Goal: Task Accomplishment & Management: Manage account settings

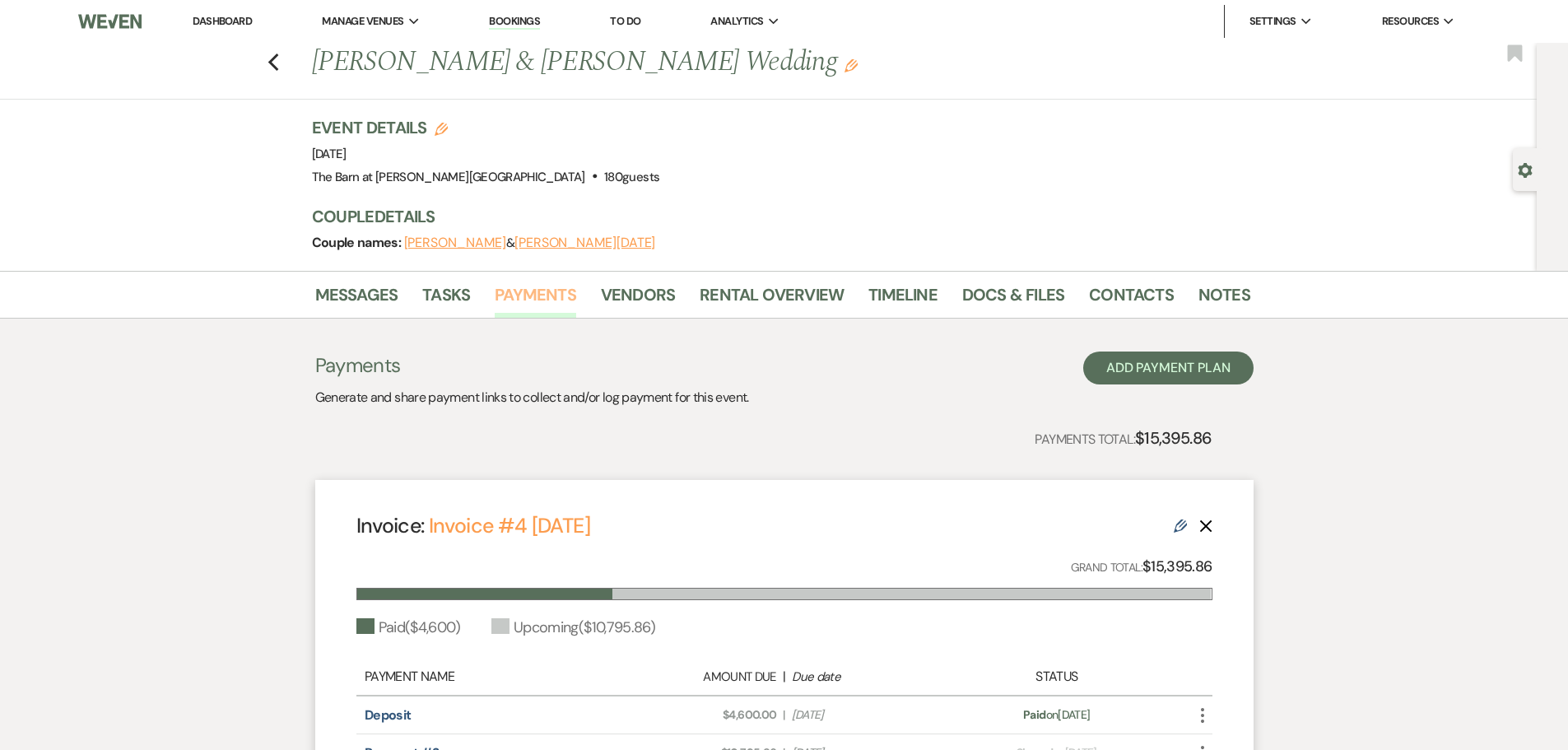
click at [526, 293] on link "Payments" at bounding box center [536, 300] width 82 height 36
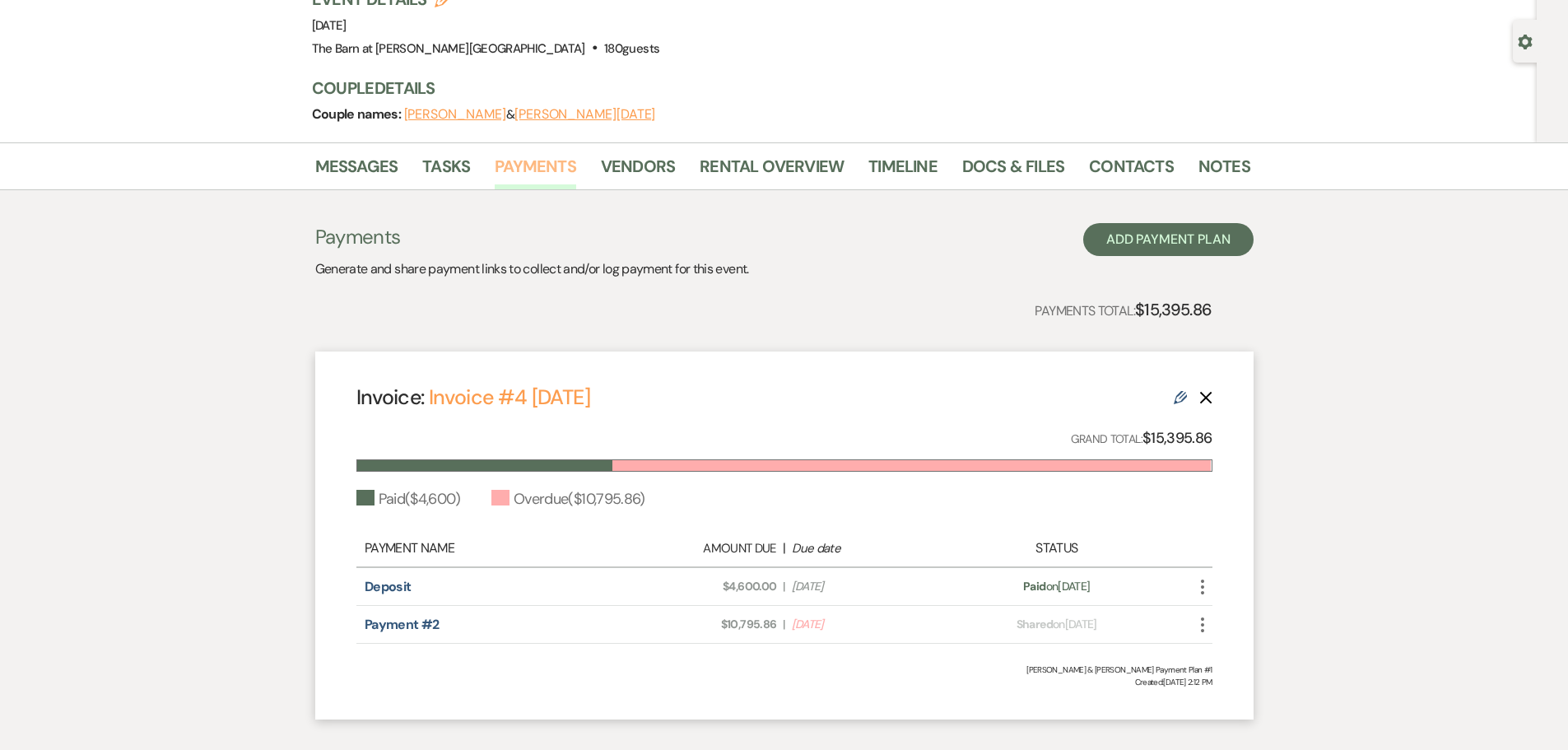
scroll to position [164, 0]
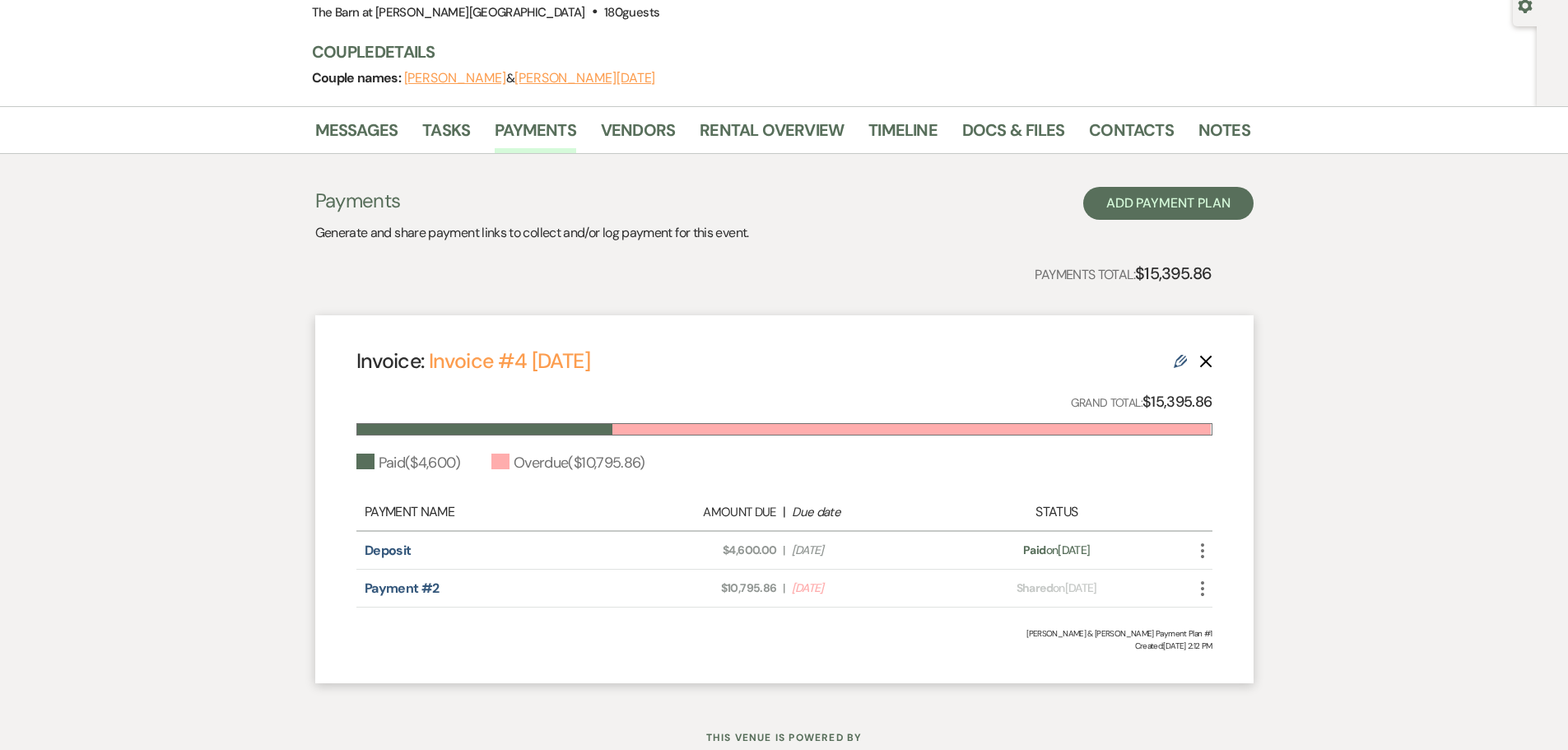
click at [692, 134] on li "Vendors" at bounding box center [650, 133] width 99 height 40
click at [729, 128] on link "Rental Overview" at bounding box center [772, 134] width 144 height 36
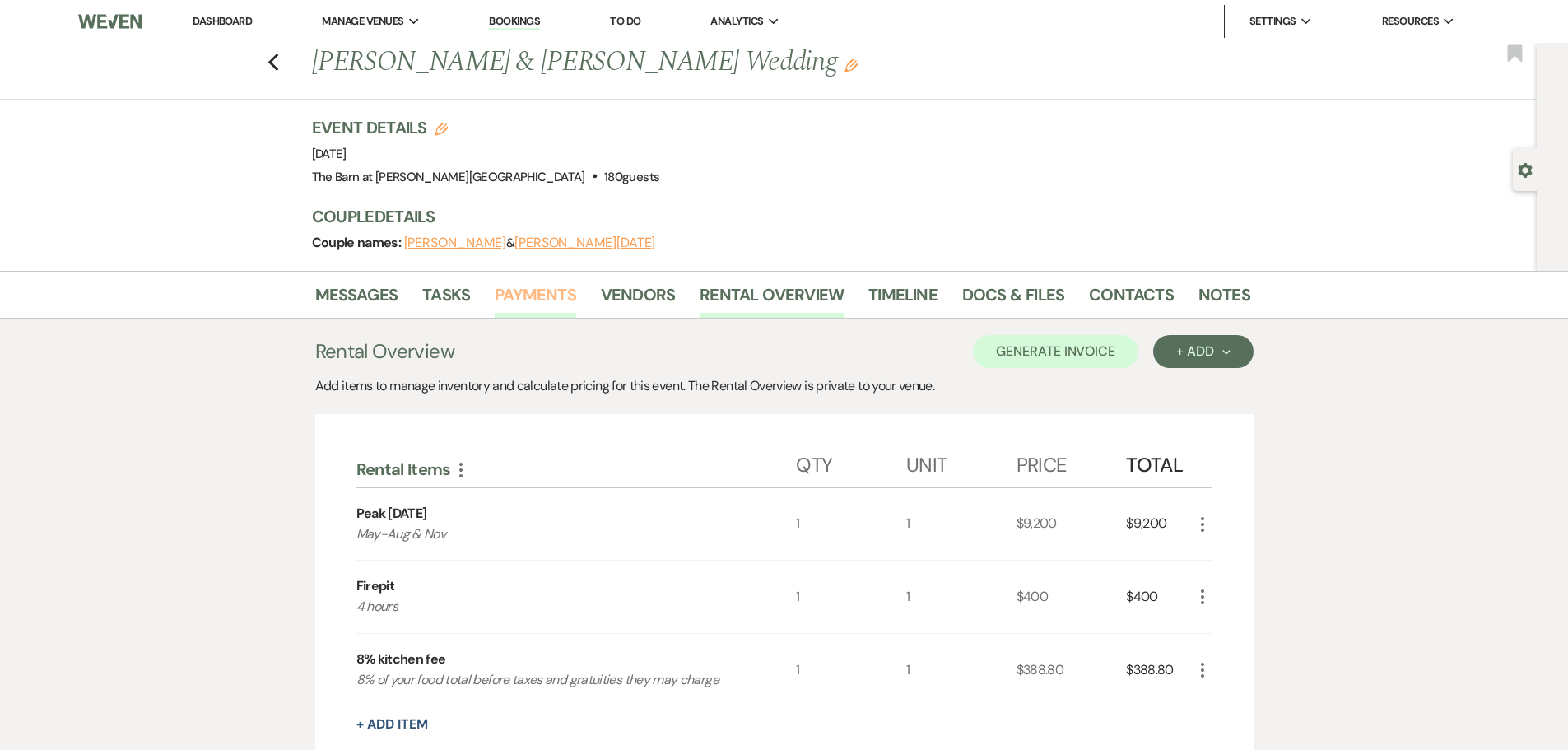
click at [543, 296] on link "Payments" at bounding box center [536, 300] width 82 height 36
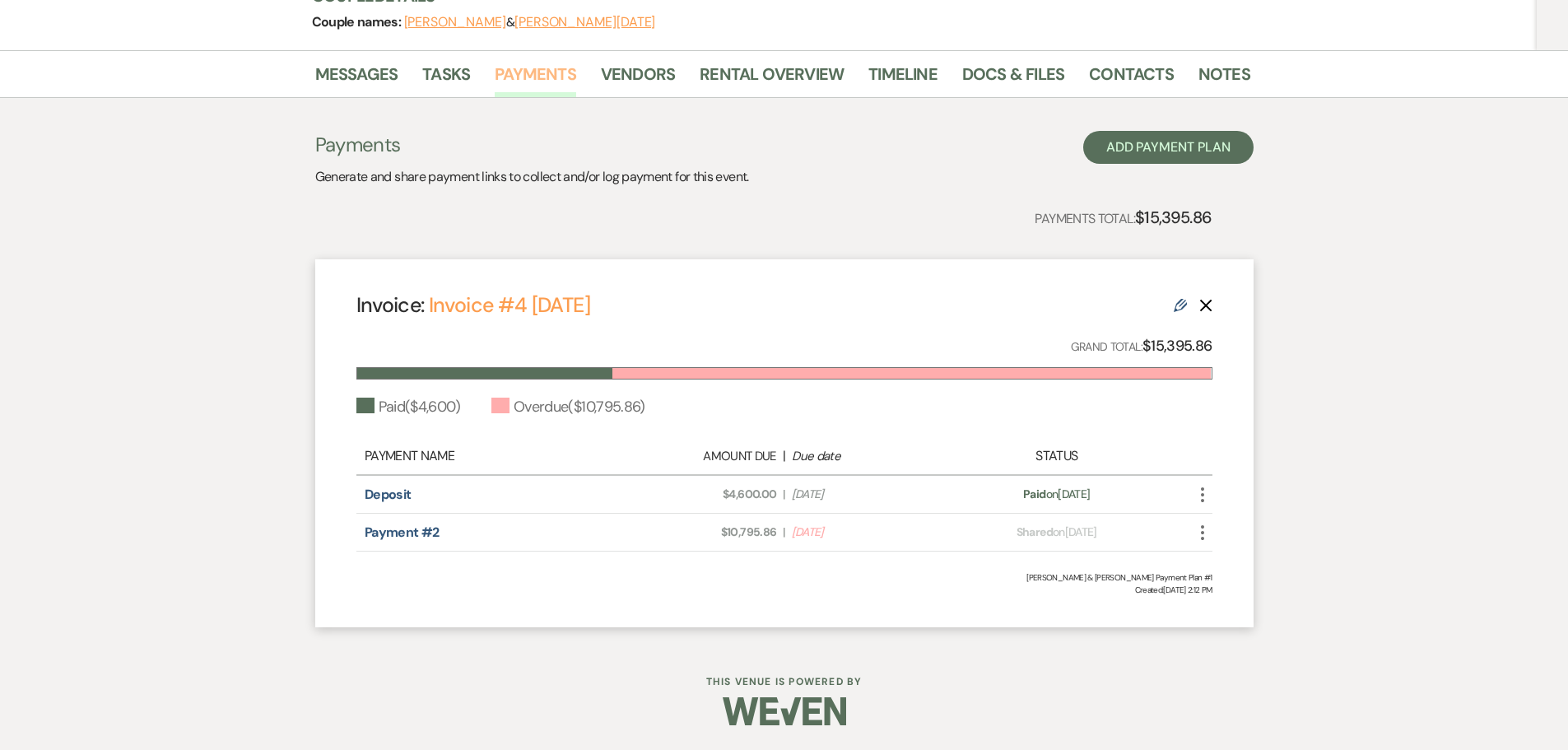
scroll to position [56, 0]
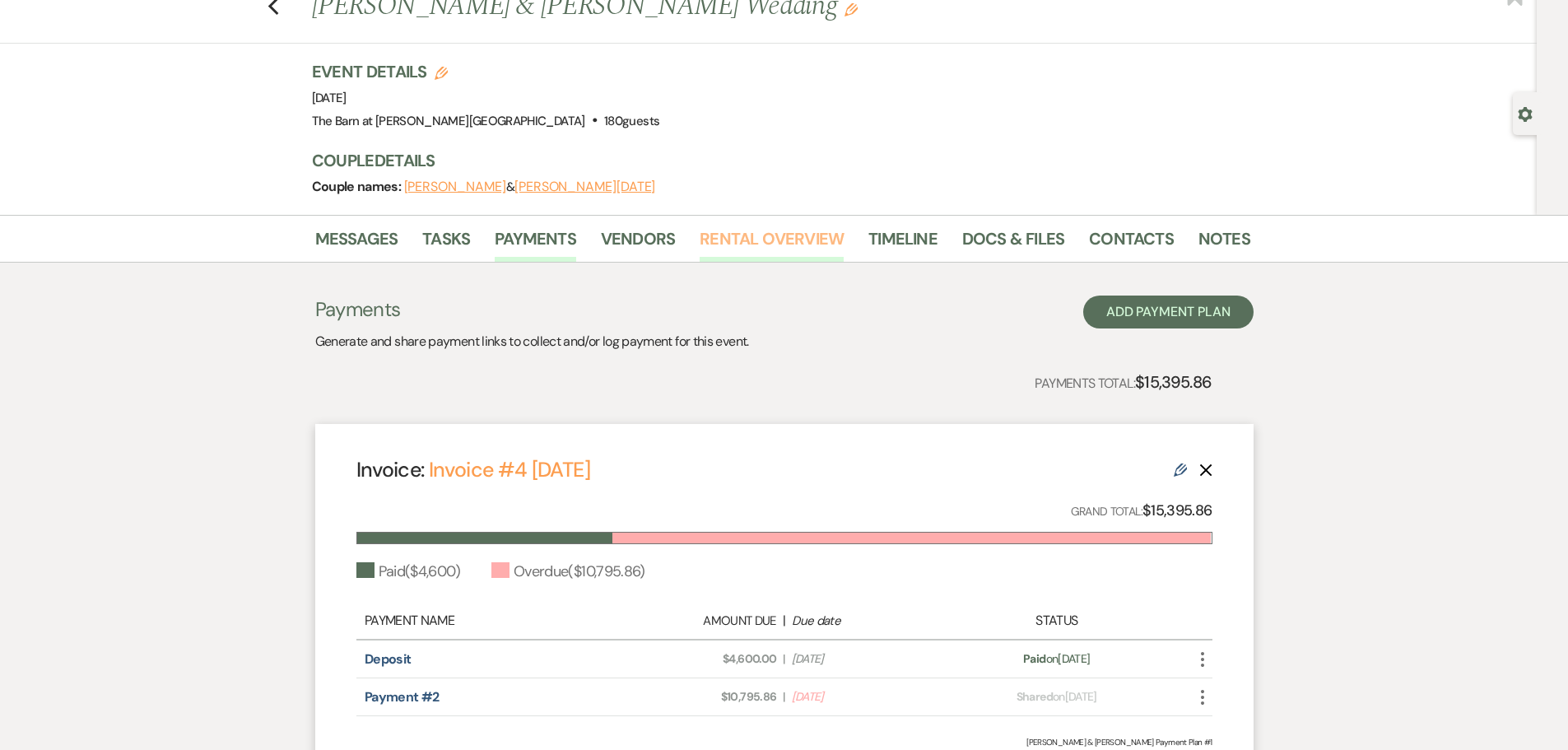
click at [720, 239] on link "Rental Overview" at bounding box center [772, 244] width 144 height 36
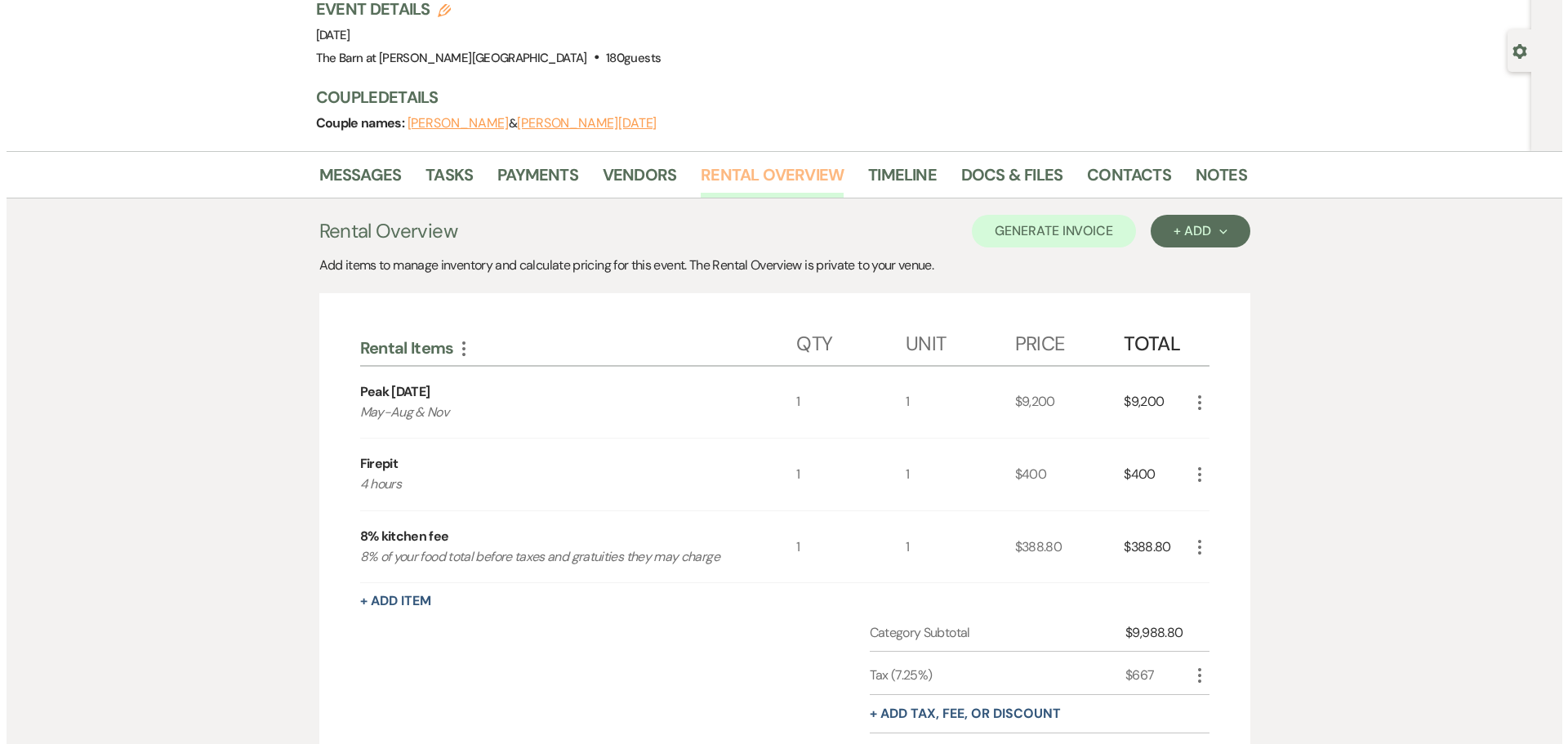
scroll to position [219, 0]
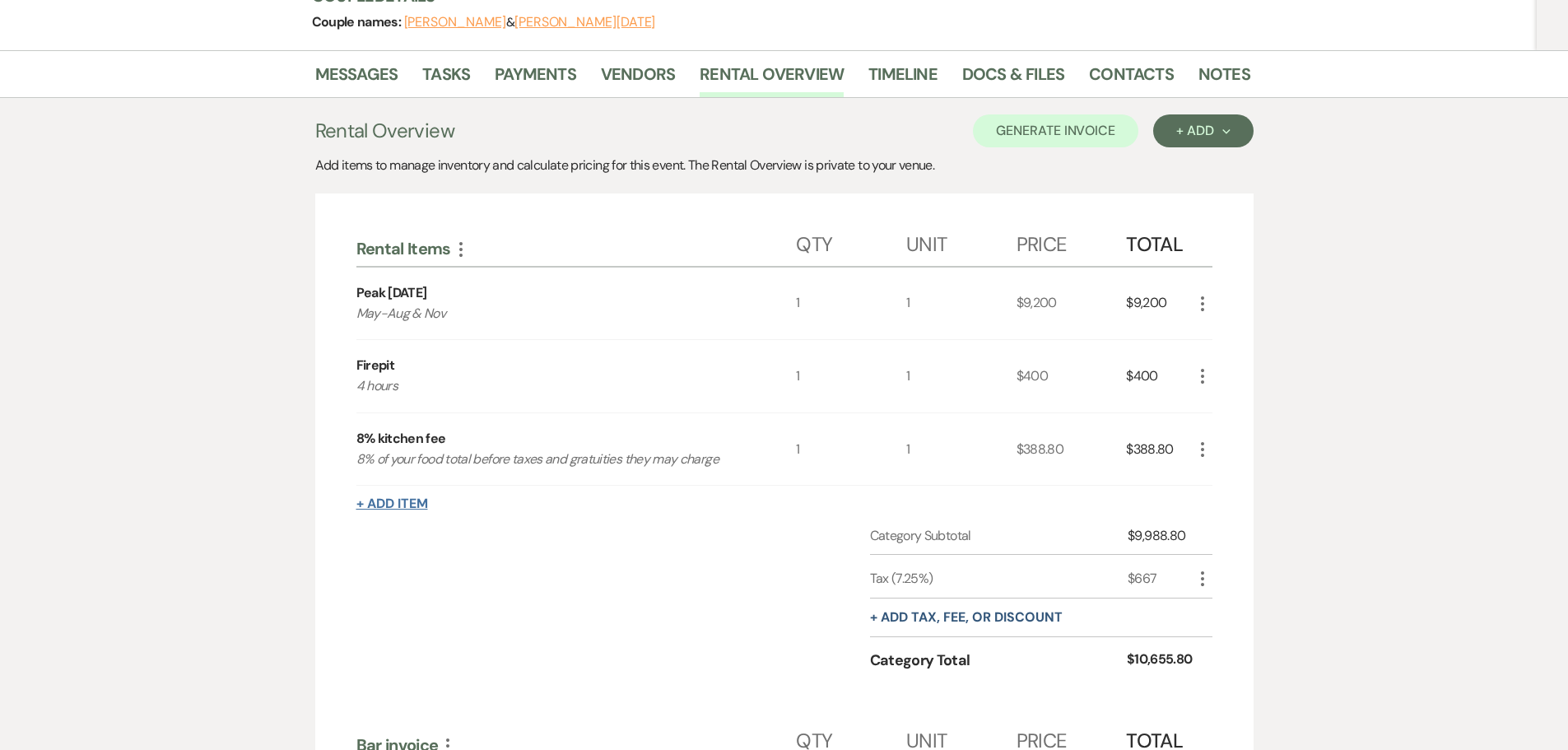
click at [380, 501] on button "+ Add Item" at bounding box center [392, 503] width 72 height 13
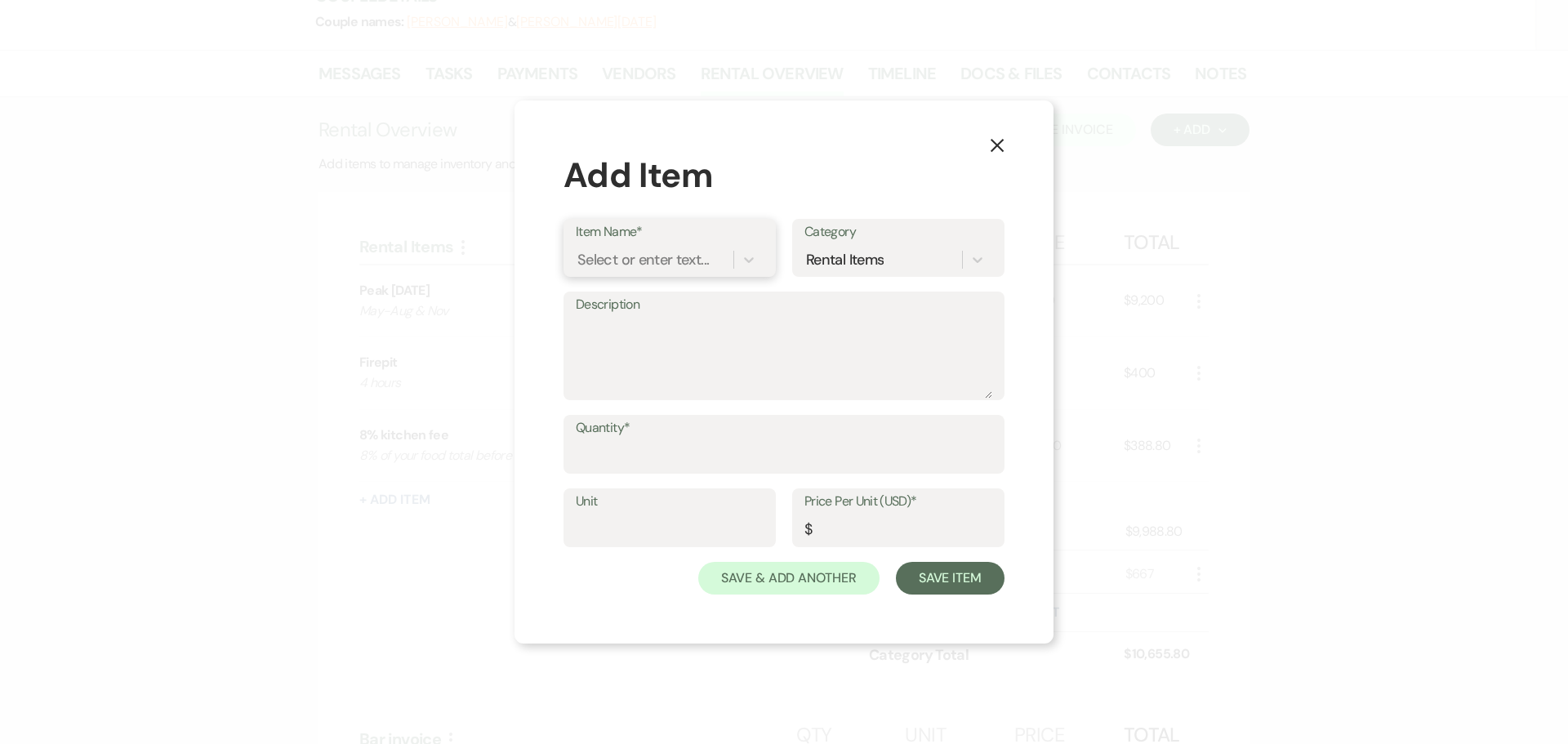
click at [640, 267] on div "Select or enter text..." at bounding box center [643, 260] width 131 height 22
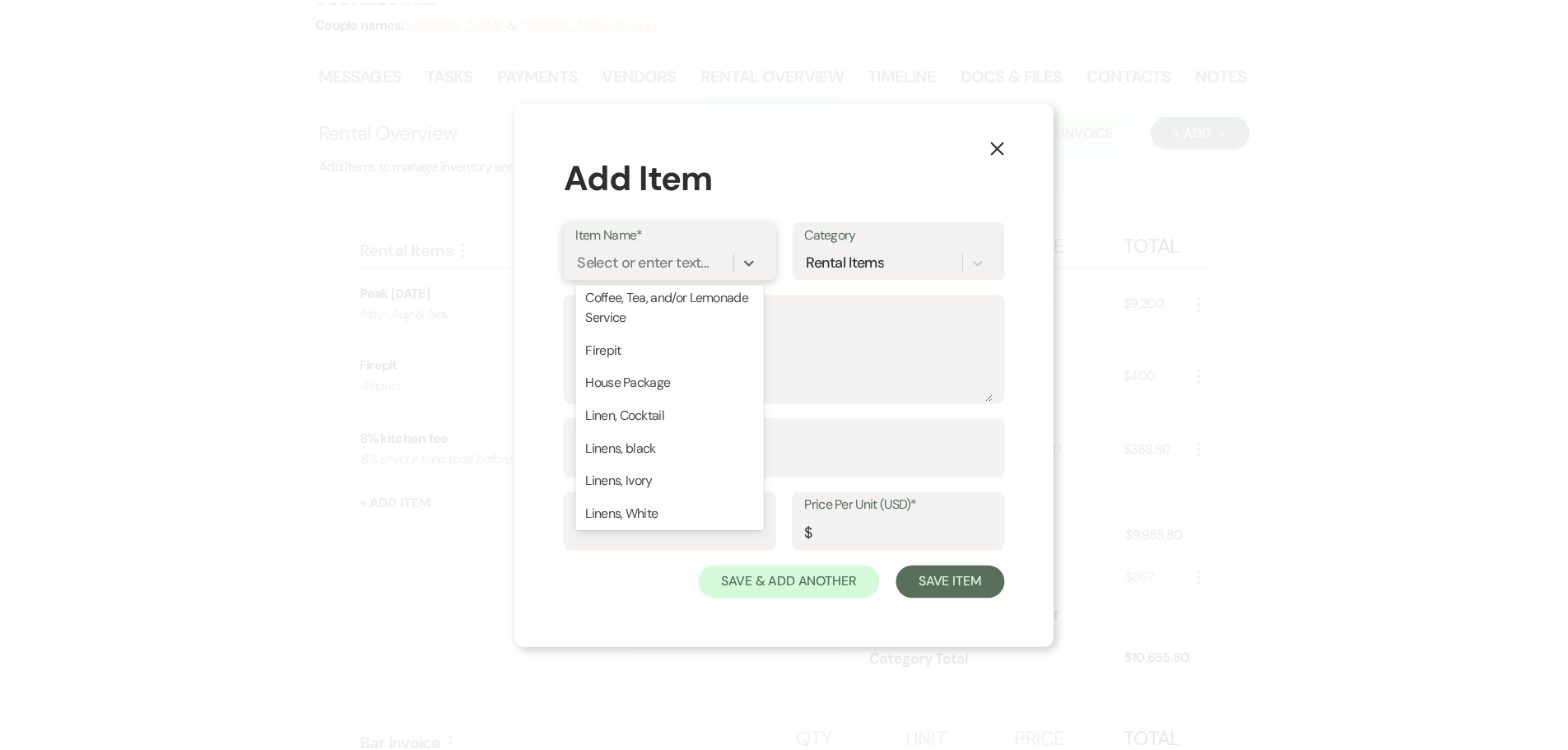
scroll to position [0, 0]
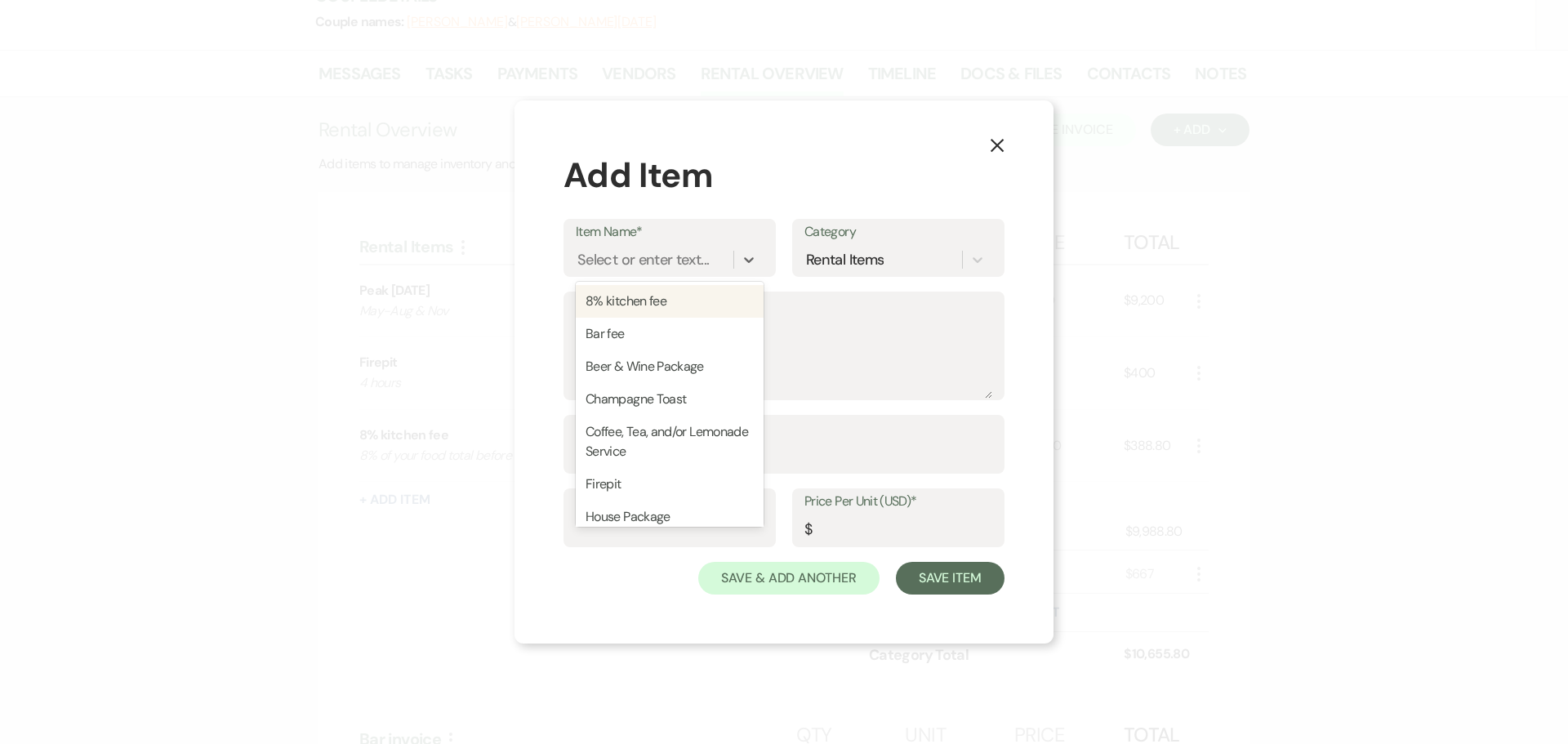
click at [997, 148] on icon "X" at bounding box center [996, 145] width 15 height 15
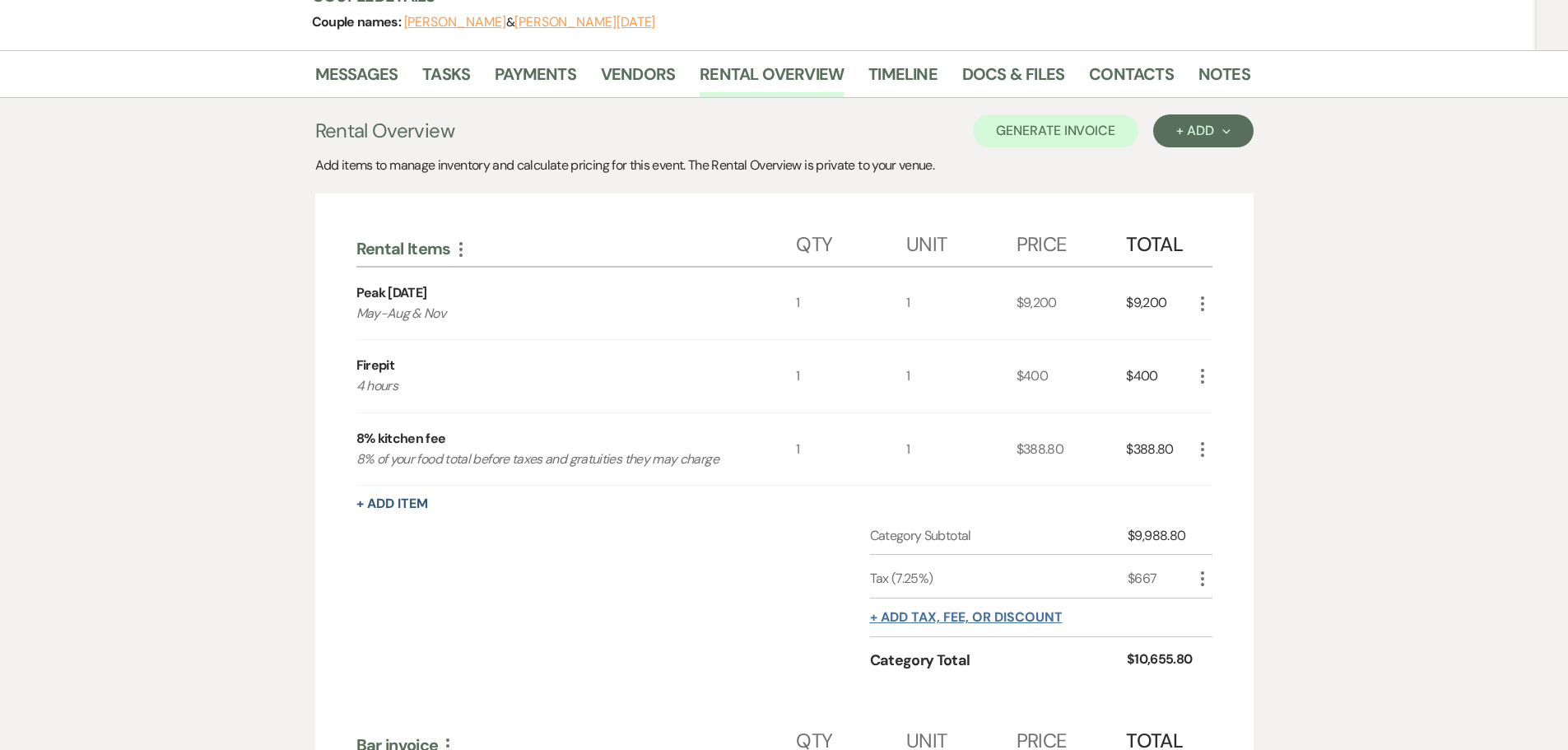
click at [952, 616] on button "+ Add tax, fee, or discount" at bounding box center [966, 618] width 192 height 13
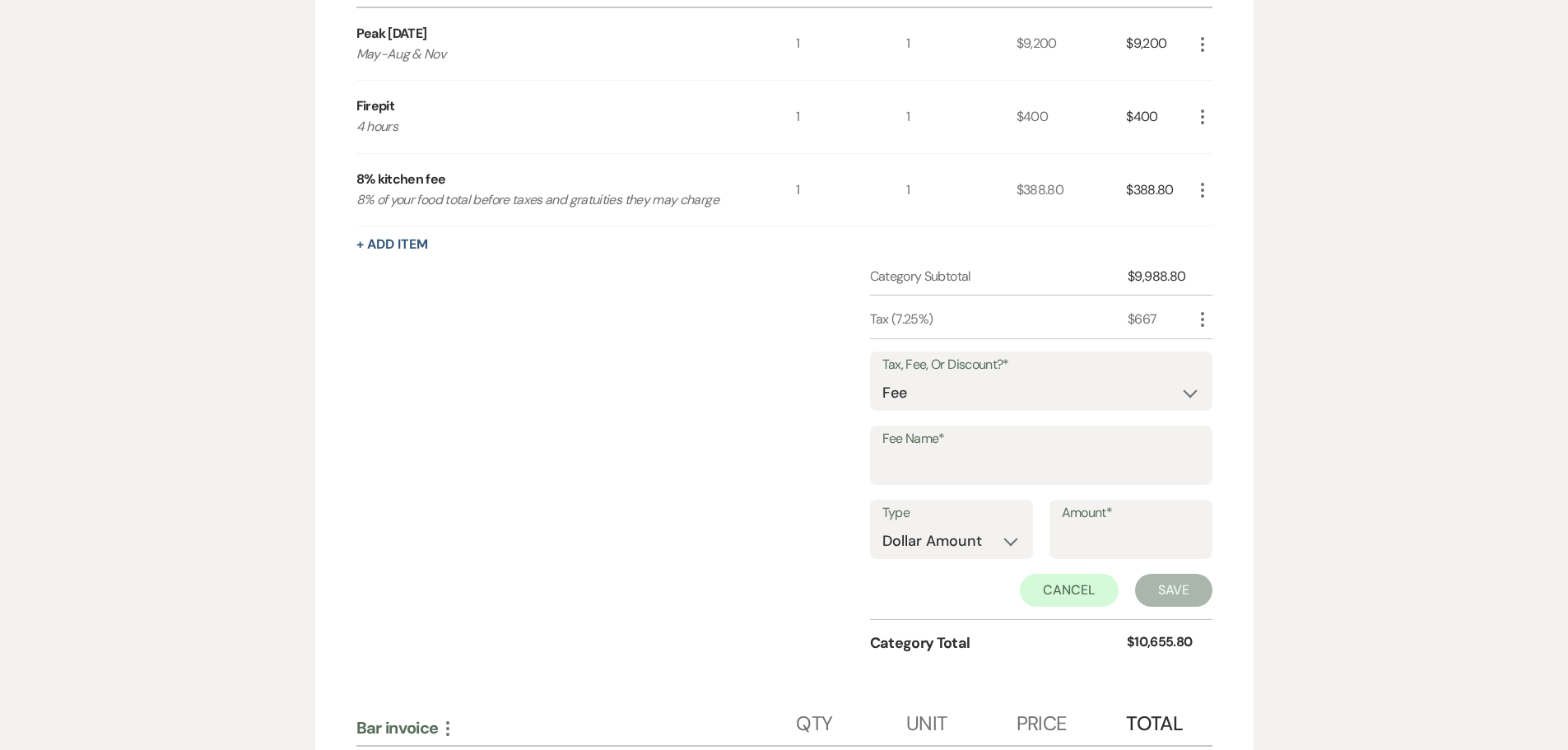
scroll to position [550, 0]
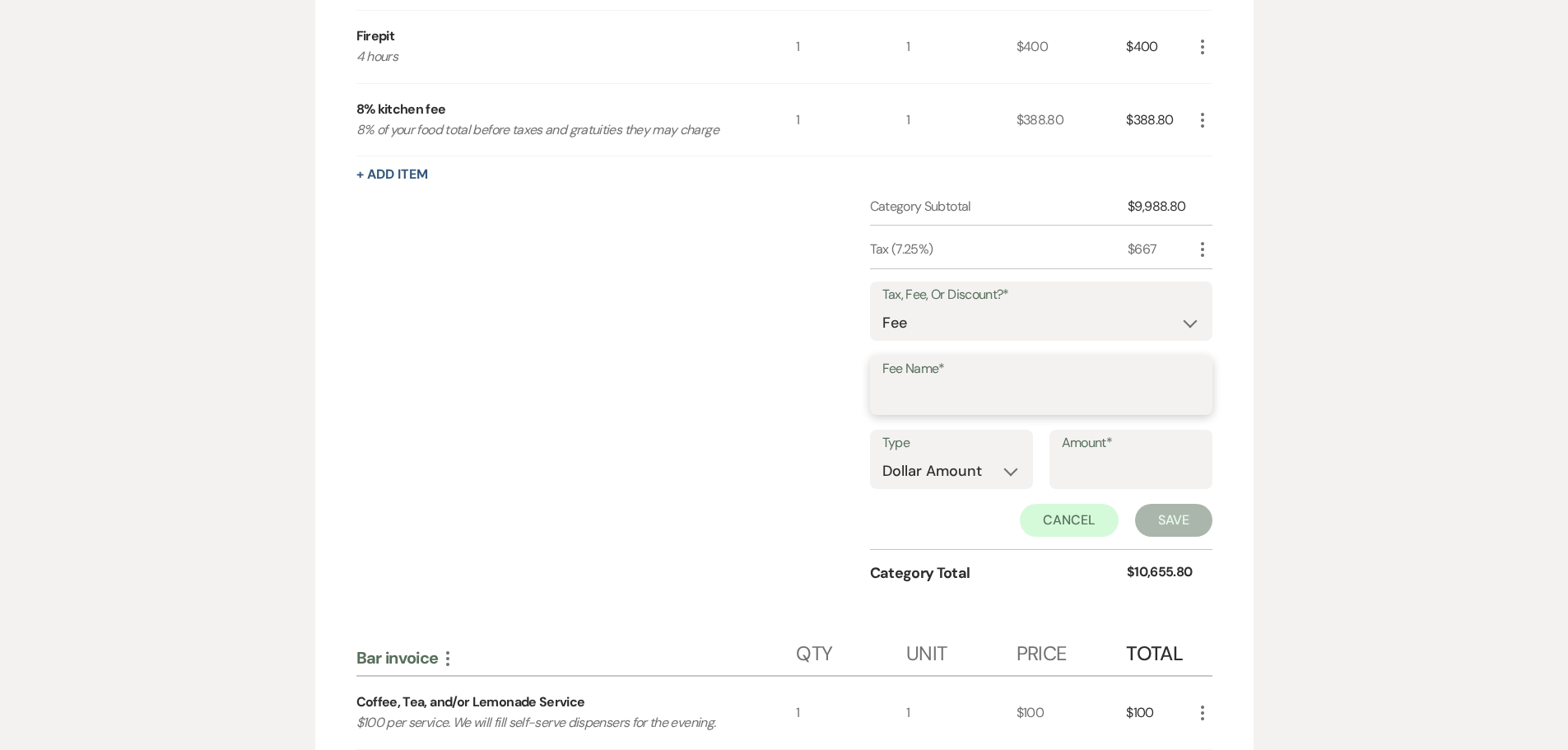
click at [892, 398] on input "Fee Name*" at bounding box center [1040, 397] width 318 height 32
type input "3% fee"
click at [736, 458] on div "Category Subtotal $9,988.80 Tax (7.25%) $667 More Tax, Fee, Or Discount?* Fee D…" at bounding box center [784, 405] width 856 height 416
click at [1049, 471] on div "Amount*" at bounding box center [1131, 460] width 163 height 60
click at [1062, 472] on input "Amount*" at bounding box center [1131, 471] width 138 height 32
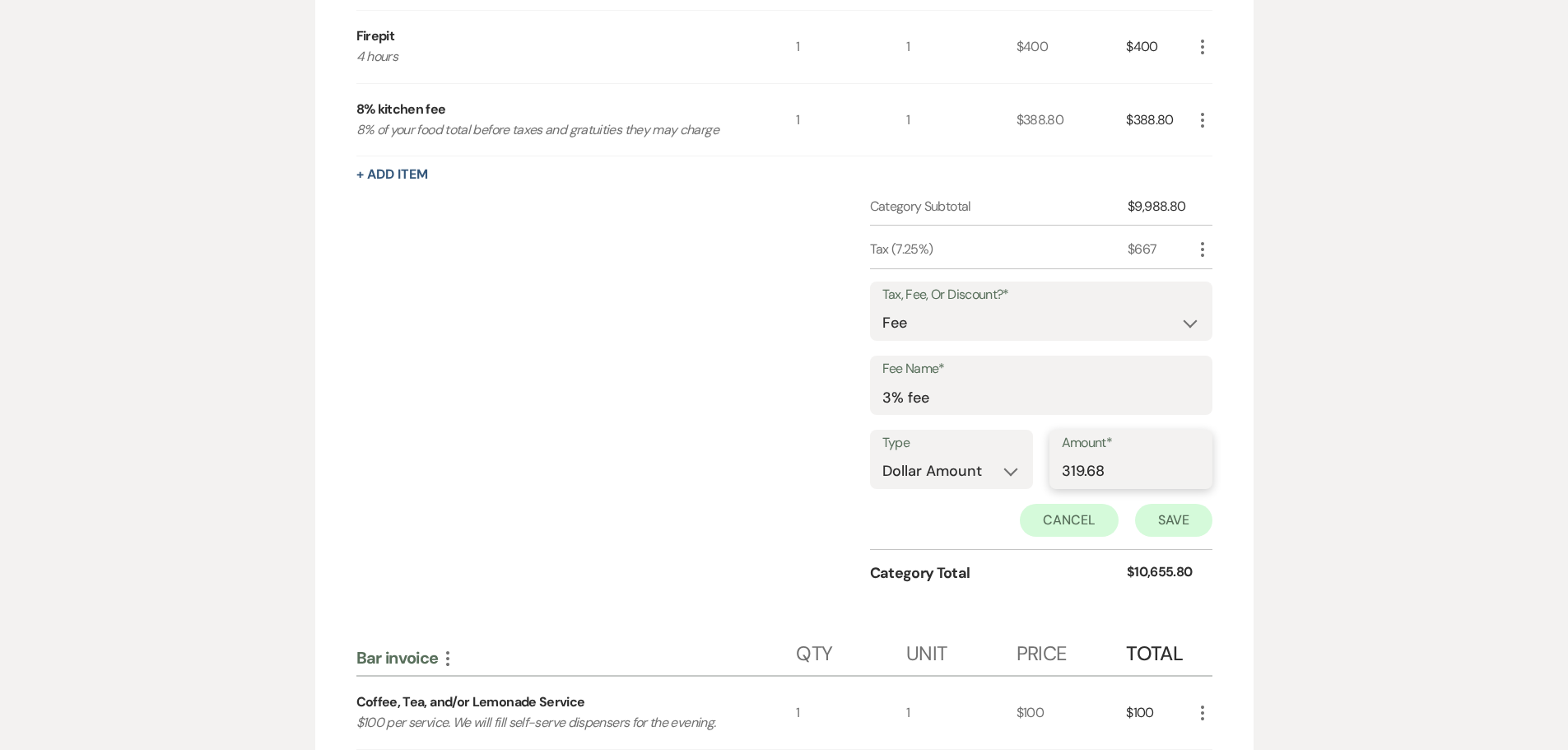
type input "319.68"
click at [1165, 524] on button "Save" at bounding box center [1174, 520] width 78 height 33
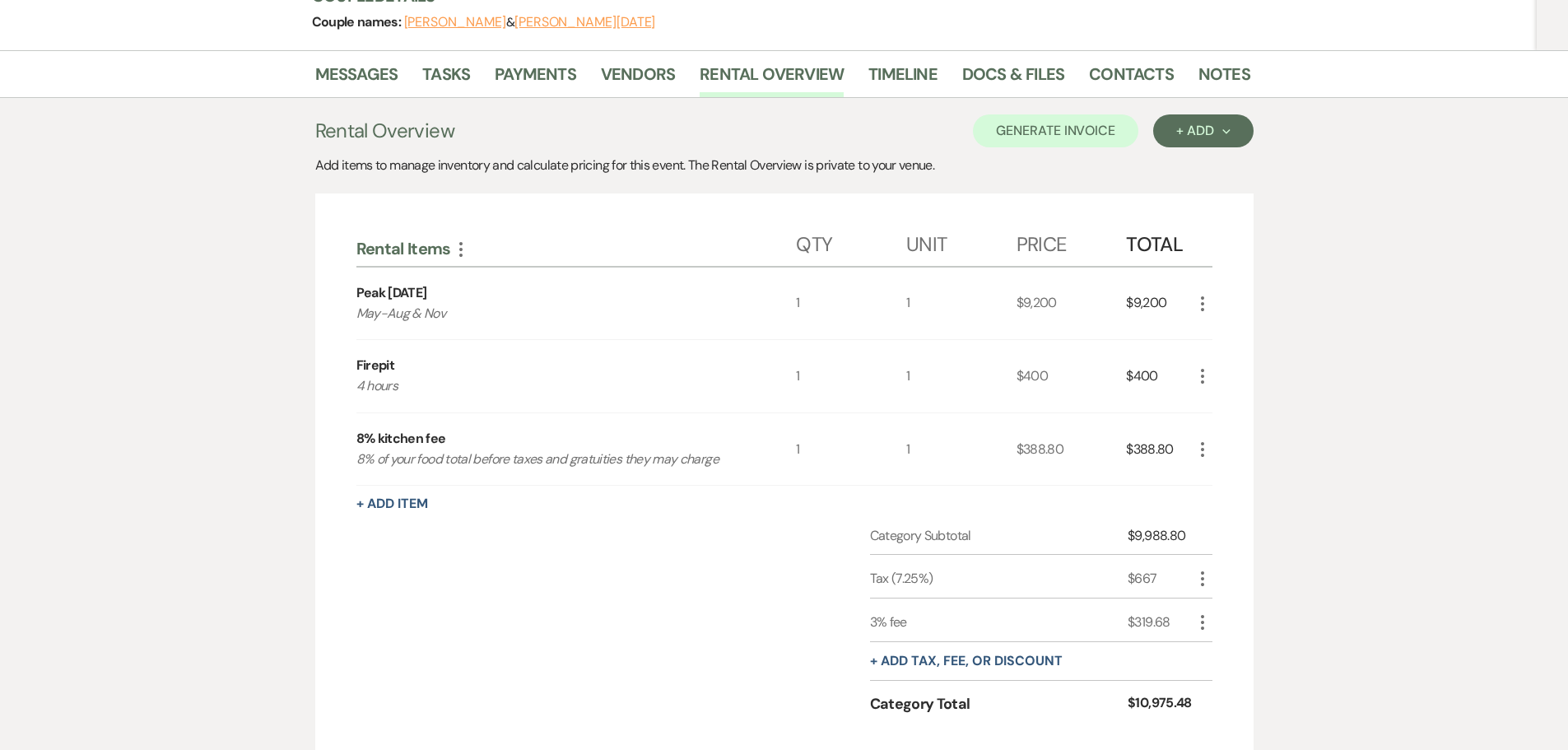
scroll to position [0, 0]
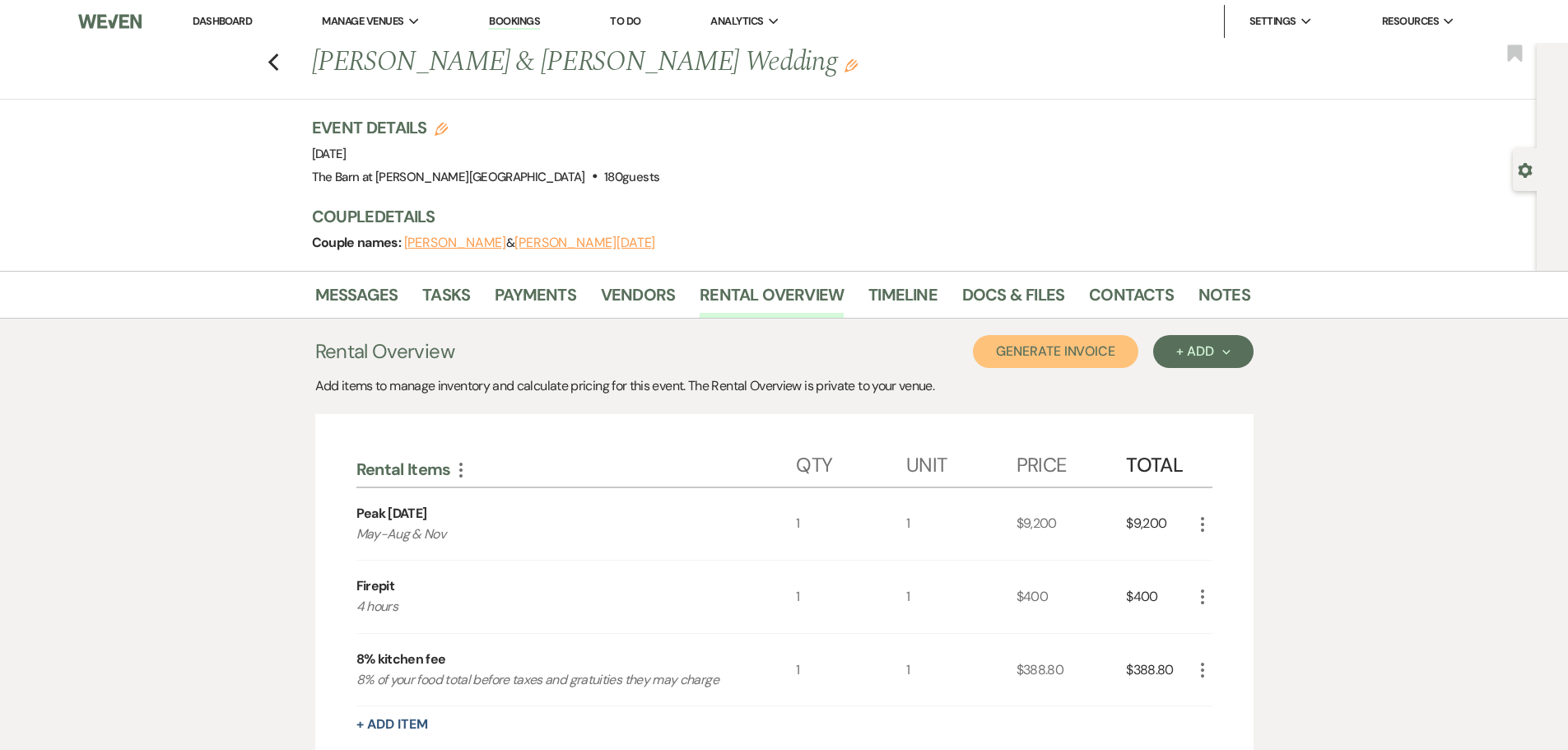
click at [1105, 355] on button "Generate Invoice" at bounding box center [1055, 352] width 165 height 33
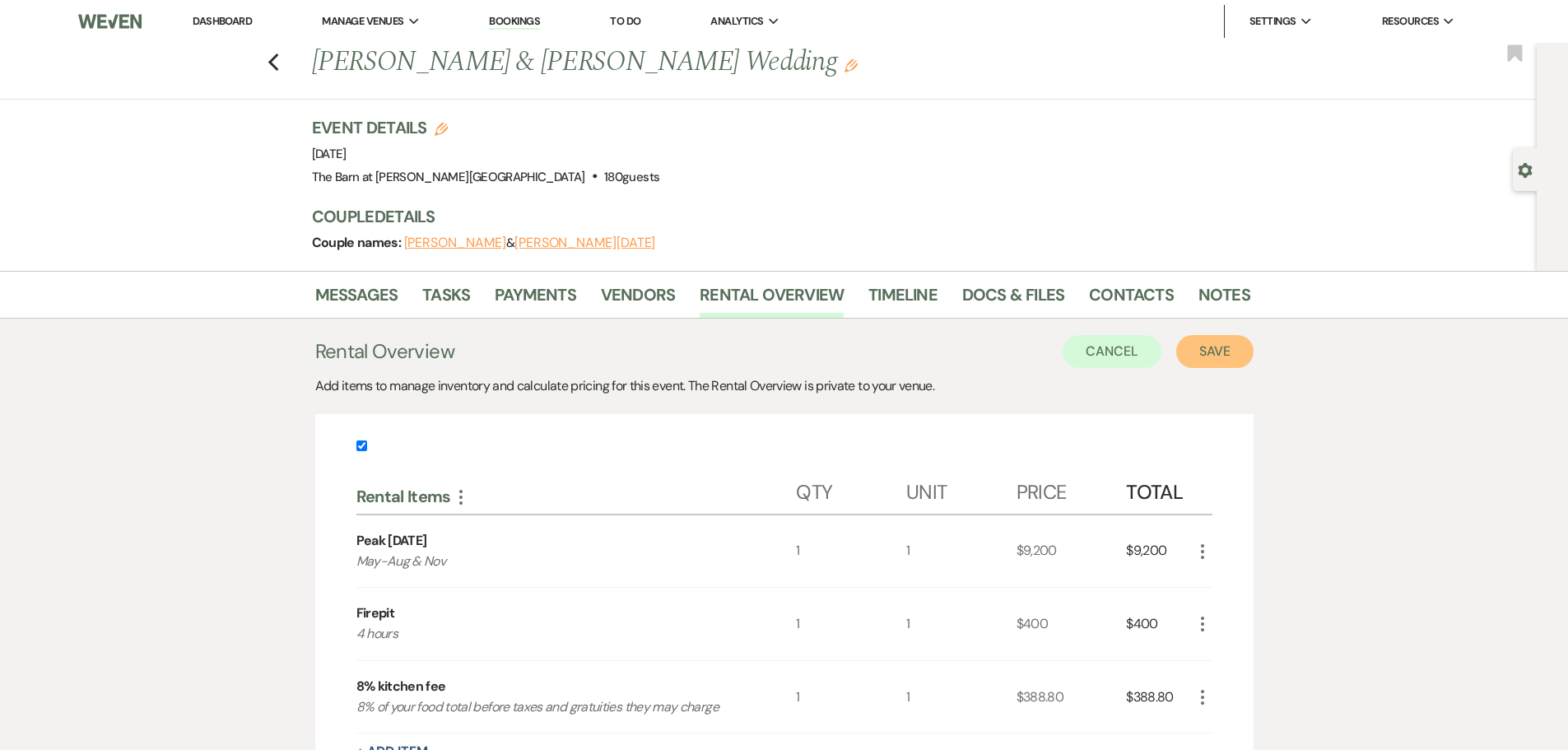
click at [1193, 354] on button "Save" at bounding box center [1216, 352] width 78 height 33
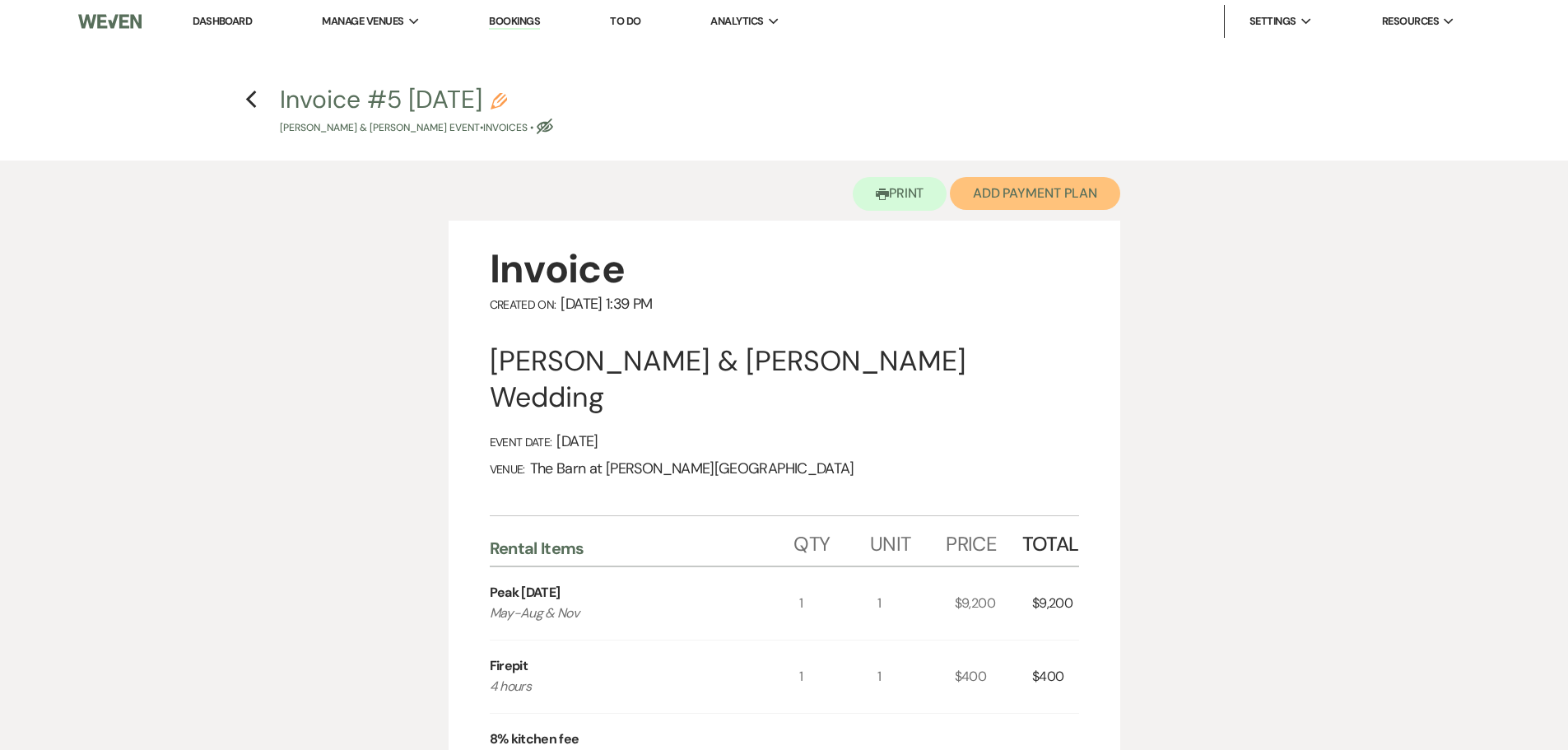
click at [1012, 197] on button "Add Payment Plan" at bounding box center [1034, 193] width 170 height 33
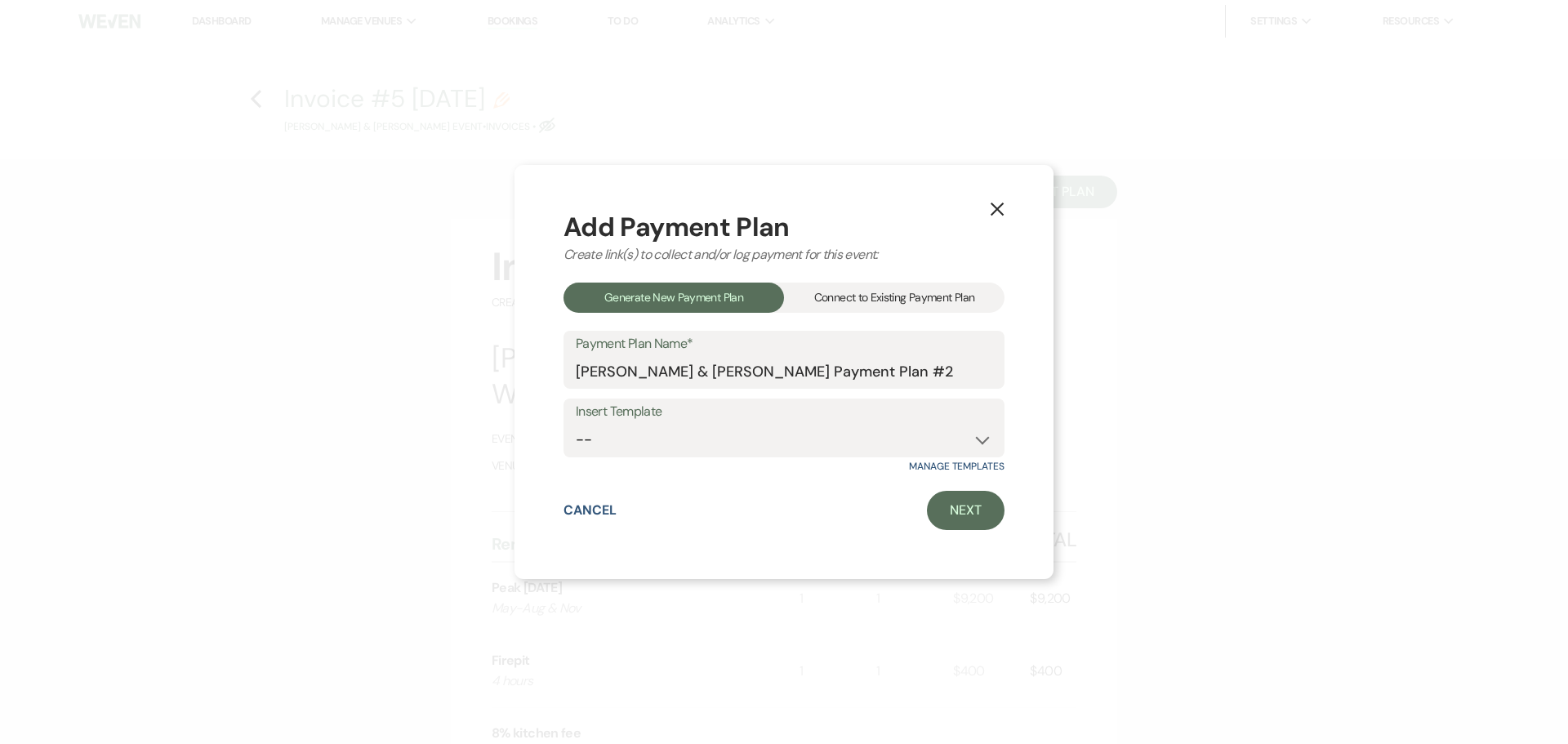
click at [859, 306] on div "Connect to Existing Payment Plan" at bounding box center [894, 297] width 220 height 31
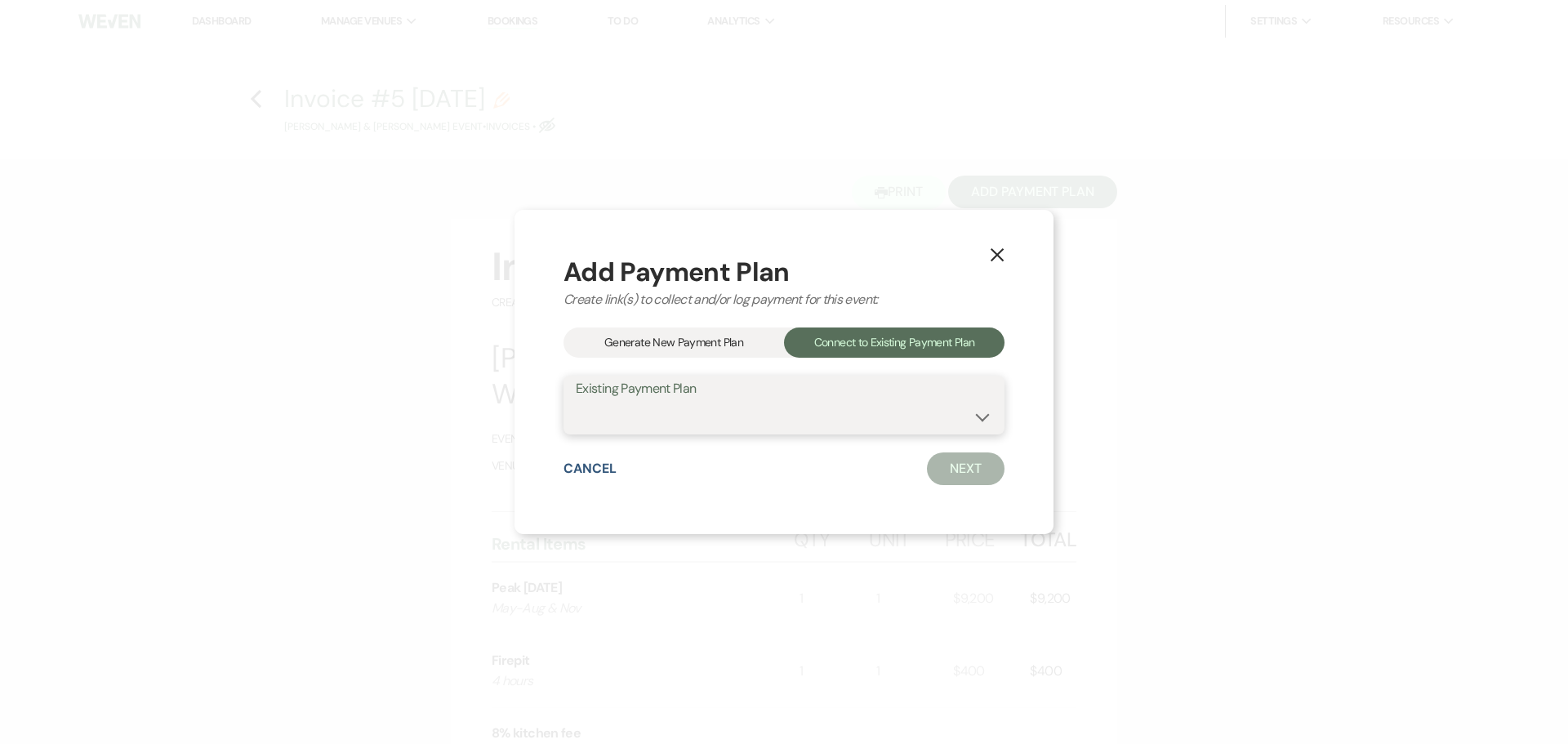
click at [780, 421] on select "[PERSON_NAME] & [PERSON_NAME] Payment Plan #1" at bounding box center [784, 417] width 417 height 32
select select "11482"
click at [576, 401] on select "[PERSON_NAME] & [PERSON_NAME] Payment Plan #1" at bounding box center [784, 417] width 417 height 32
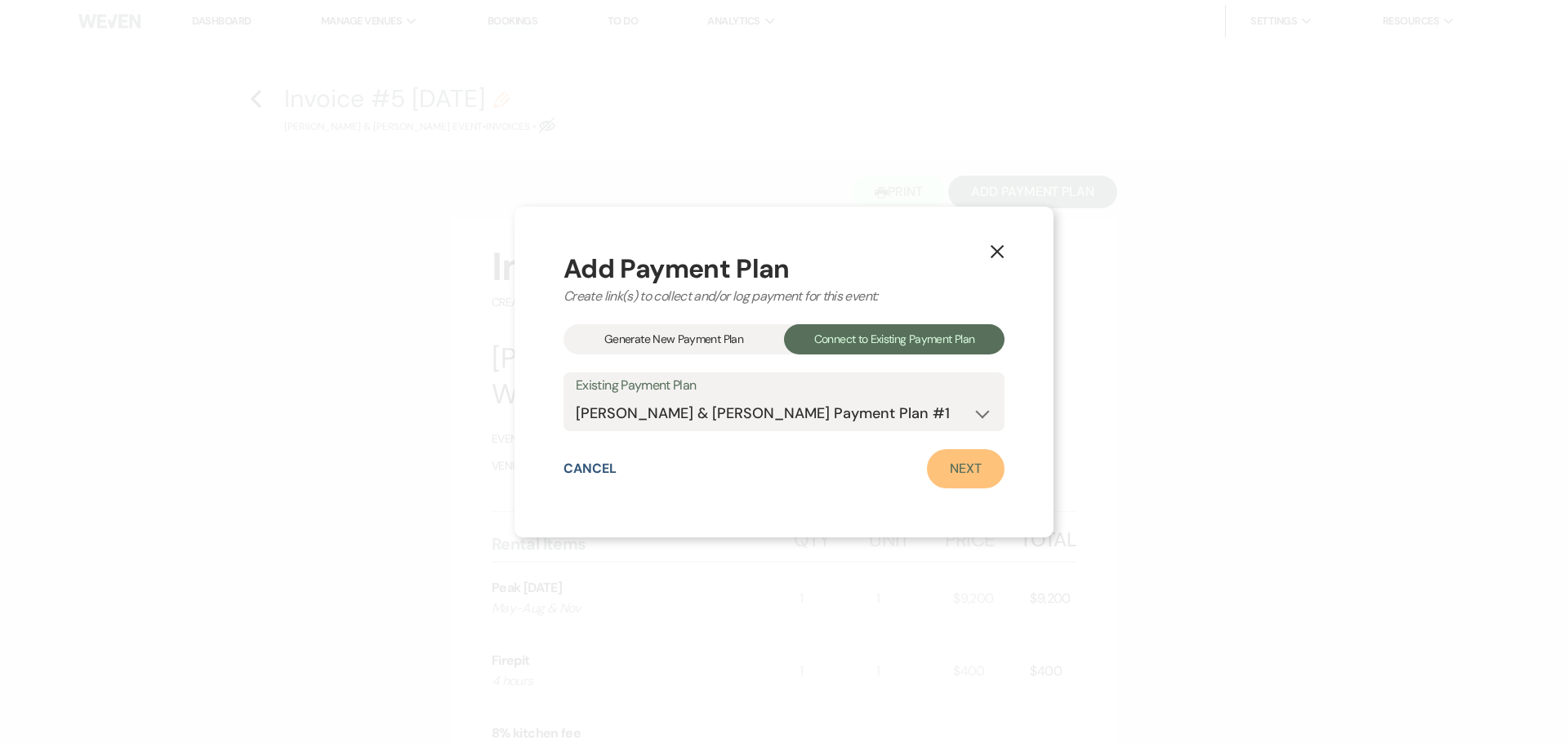
click at [951, 471] on link "Next" at bounding box center [966, 469] width 78 height 40
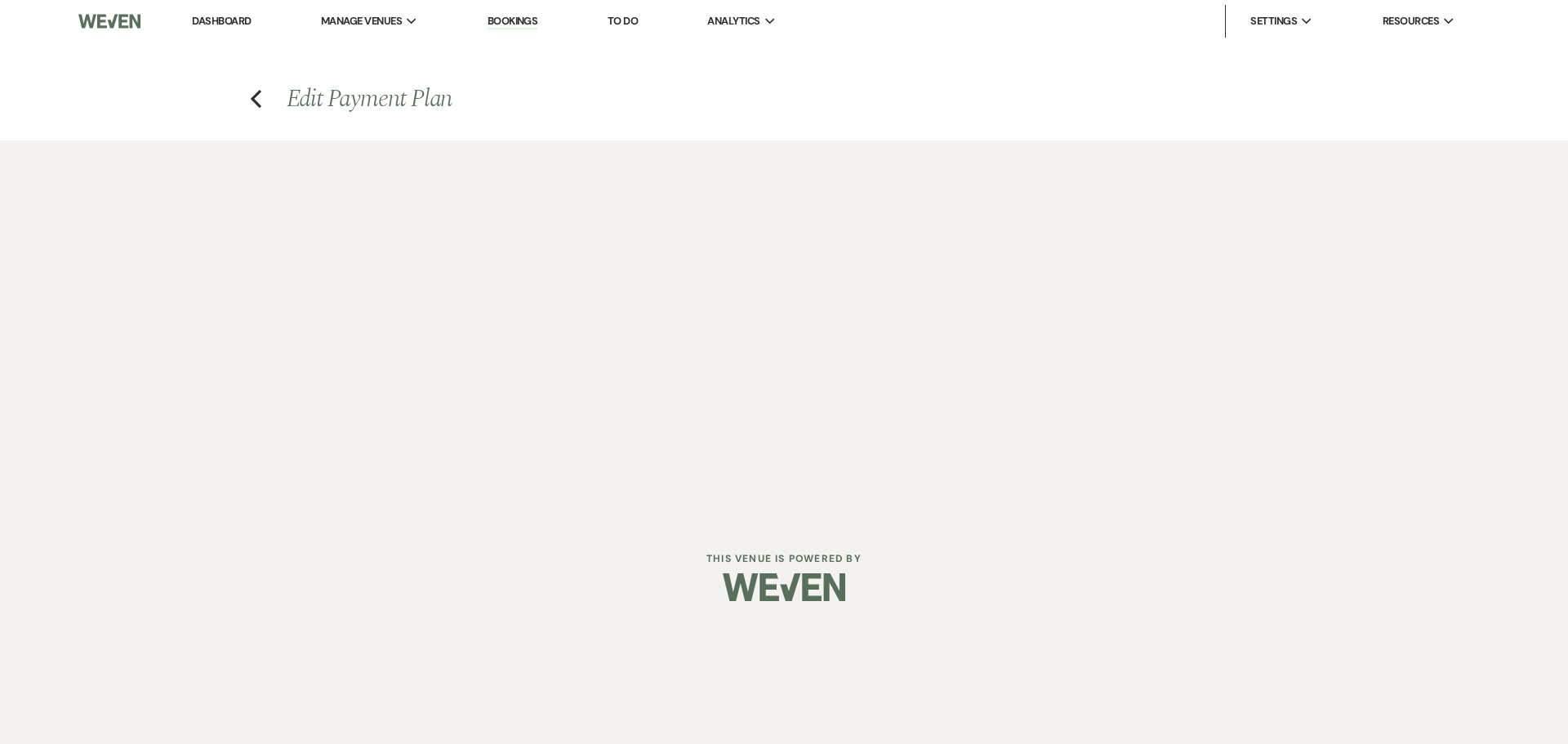
select select "28617"
select select "1"
select select "true"
select select "2"
select select "flat"
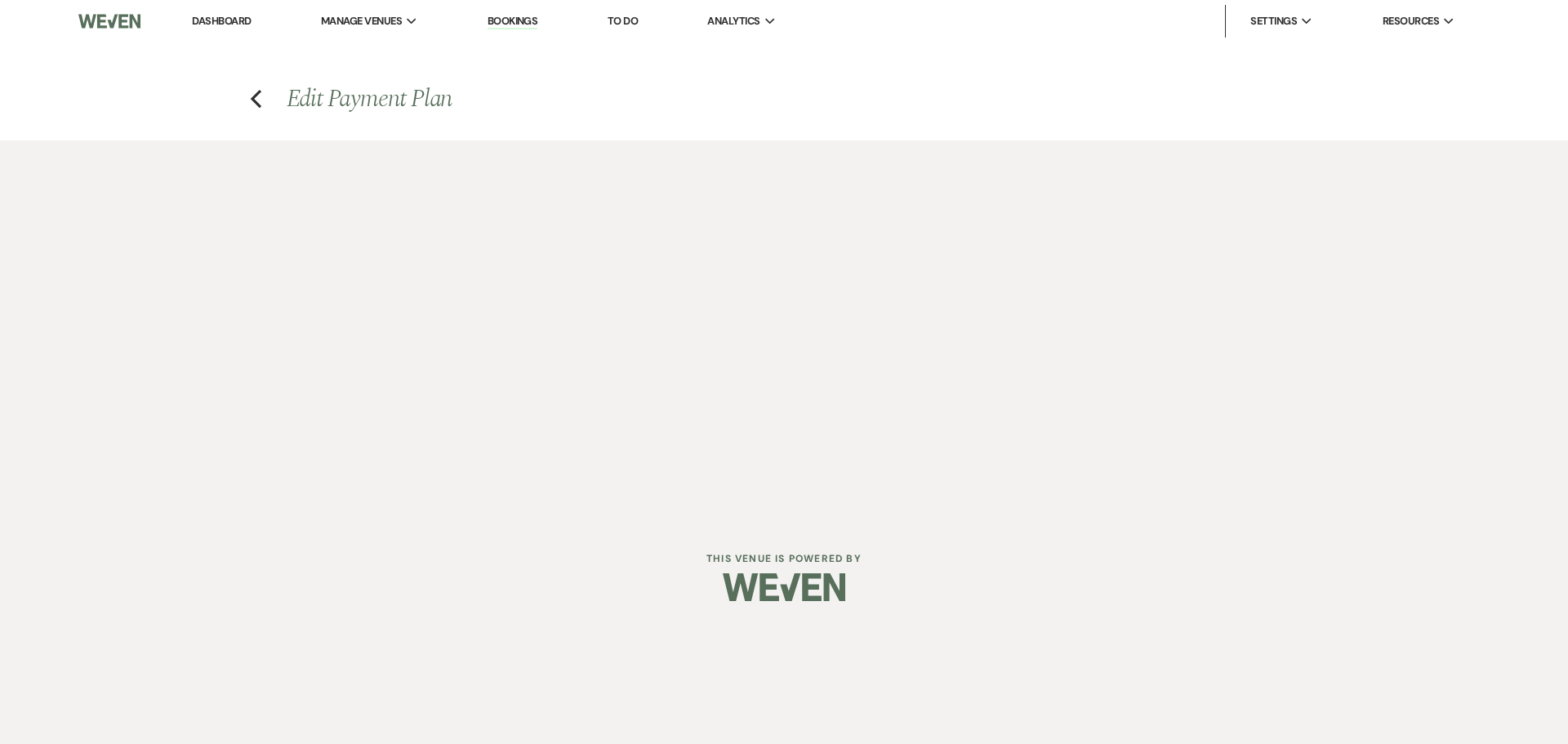
select select "true"
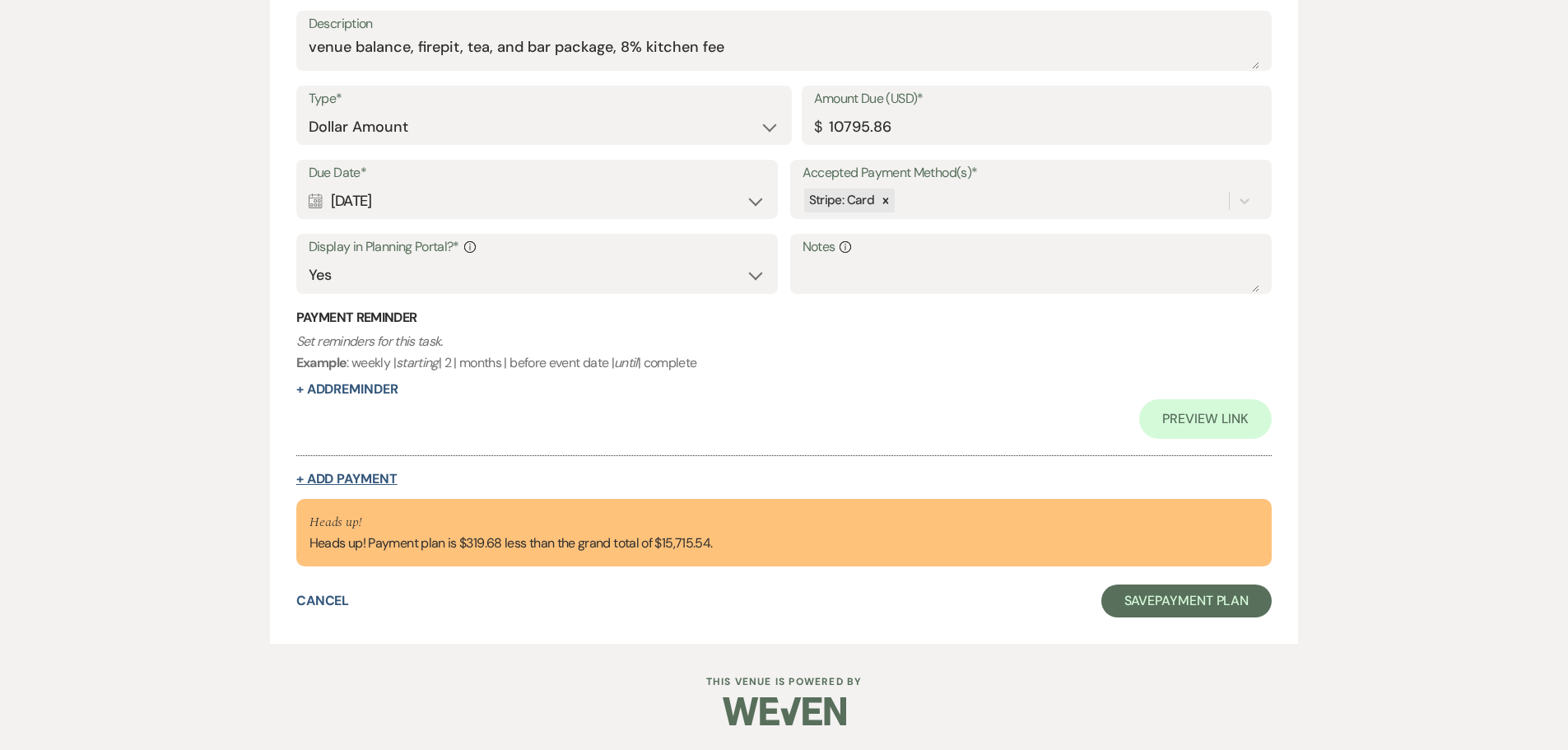
scroll to position [1124, 0]
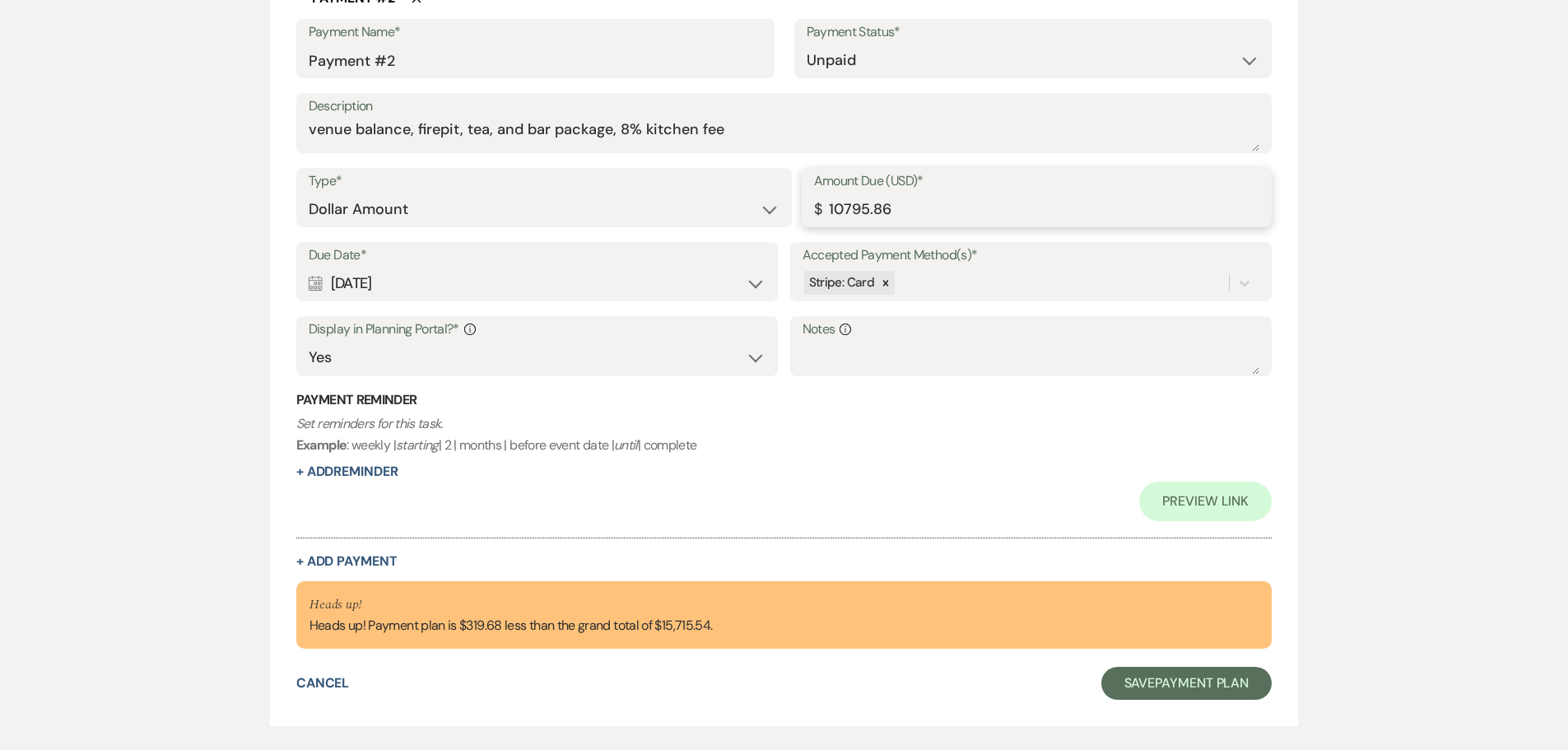
click at [894, 212] on input "10795.86" at bounding box center [1037, 209] width 446 height 32
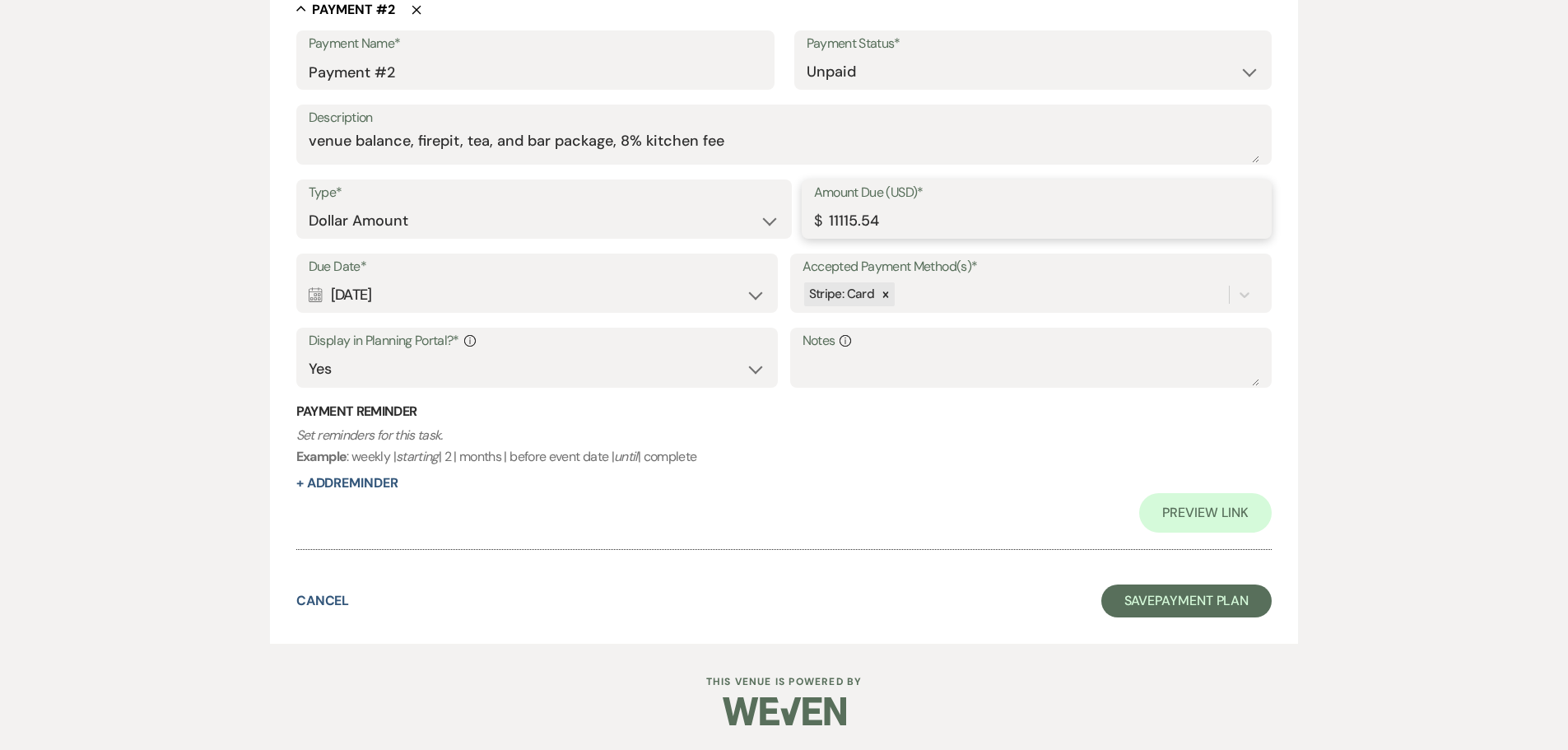
scroll to position [1112, 0]
type input "11115.54"
click at [1183, 593] on button "Save Payment Plan" at bounding box center [1187, 601] width 171 height 33
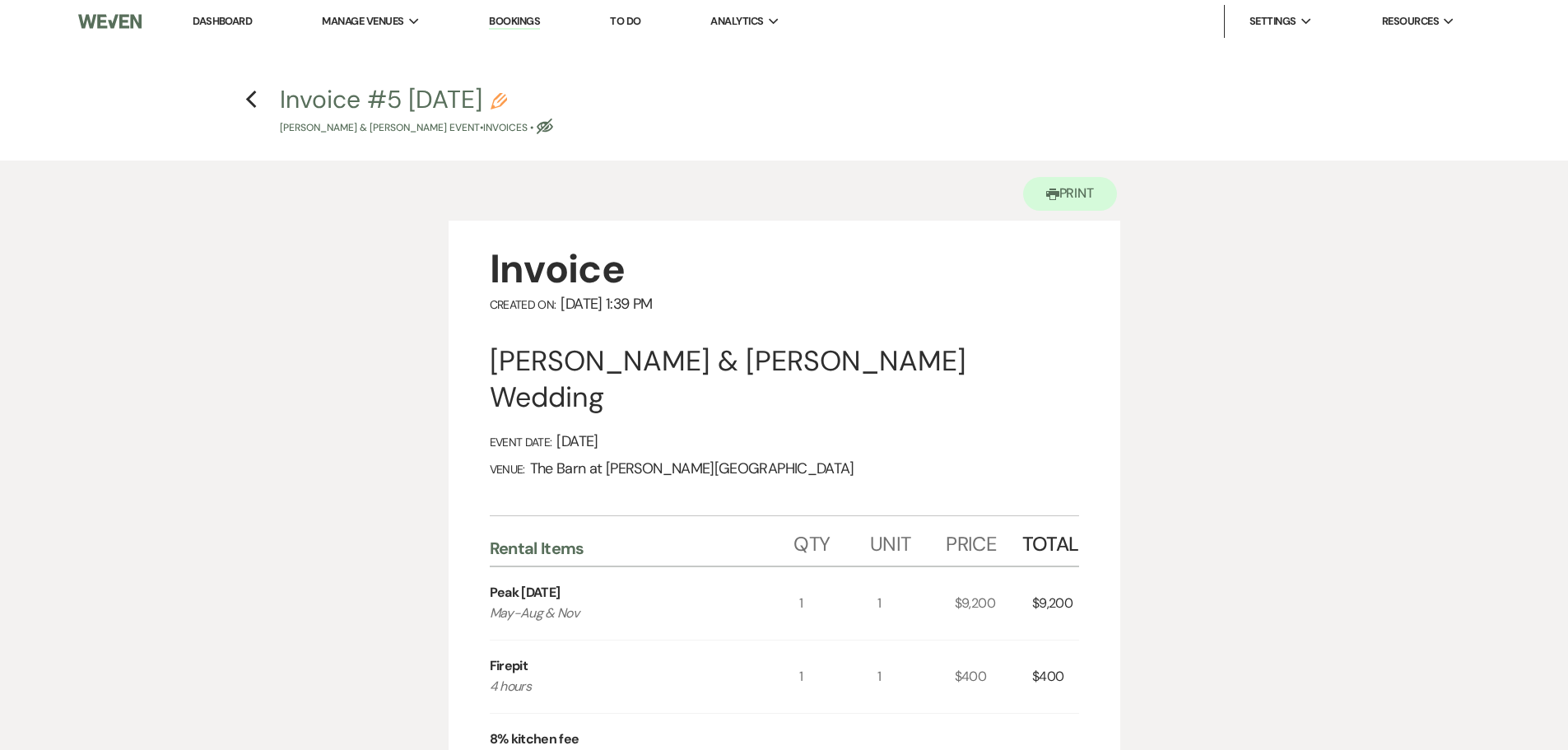
click at [537, 126] on icon "Eye Blocked" at bounding box center [545, 126] width 17 height 17
select select "22"
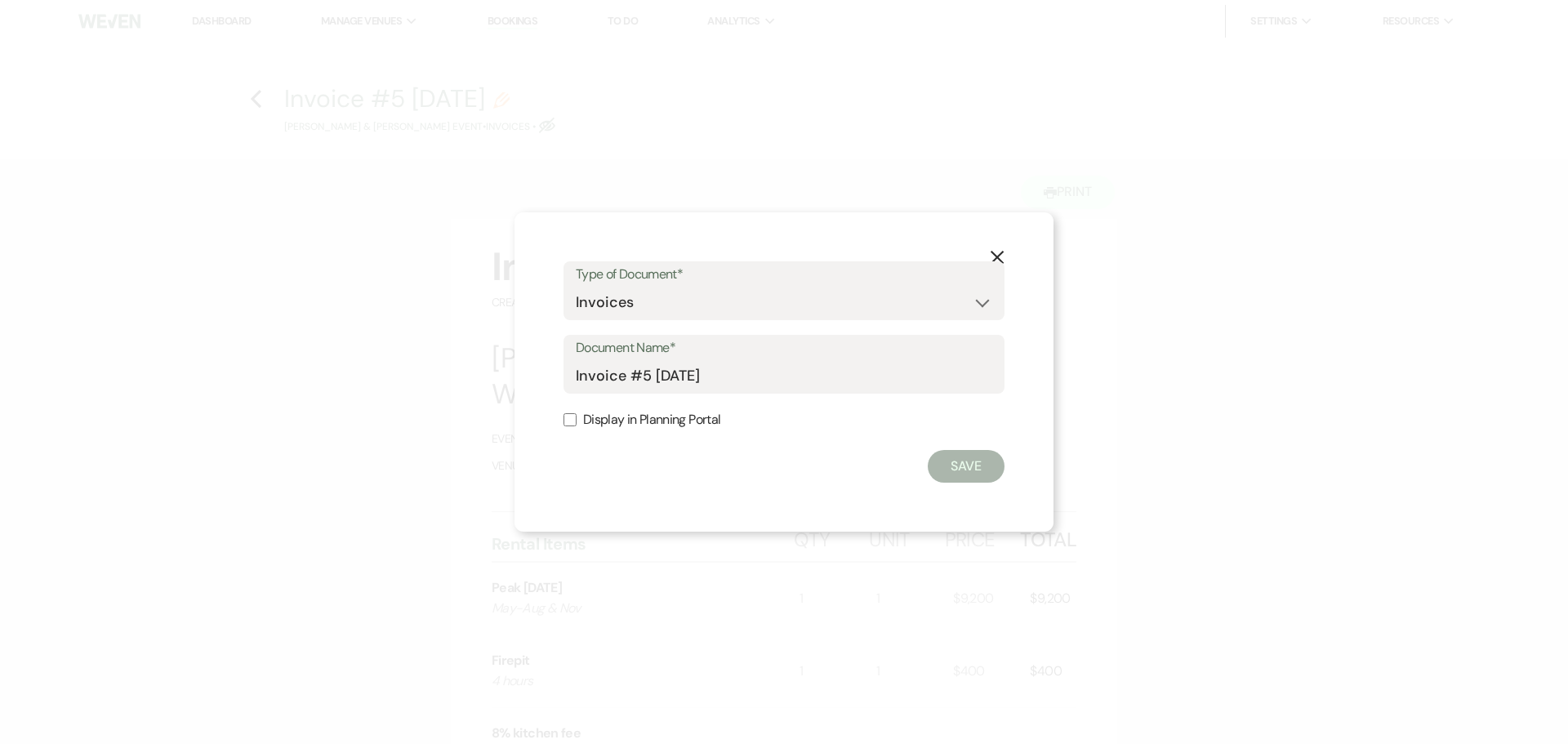
click at [563, 418] on div "X Type of Document* Special Event Insurance Vendor Certificate of Insurance Con…" at bounding box center [784, 372] width 539 height 319
click at [573, 423] on input "Display in Planning Portal" at bounding box center [570, 419] width 13 height 13
checkbox input "true"
click at [946, 470] on button "Save" at bounding box center [966, 466] width 77 height 33
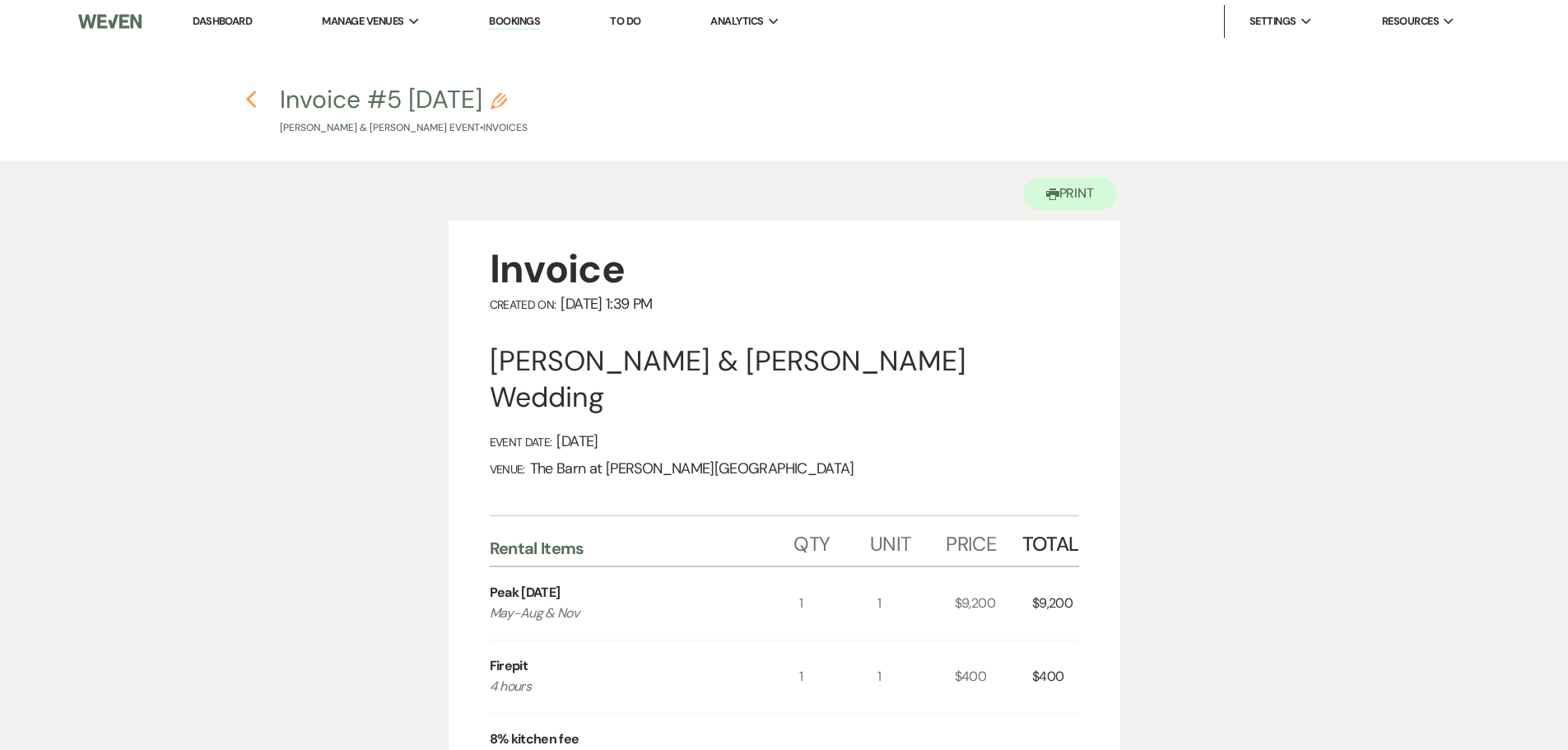
click at [250, 103] on use "button" at bounding box center [251, 100] width 11 height 18
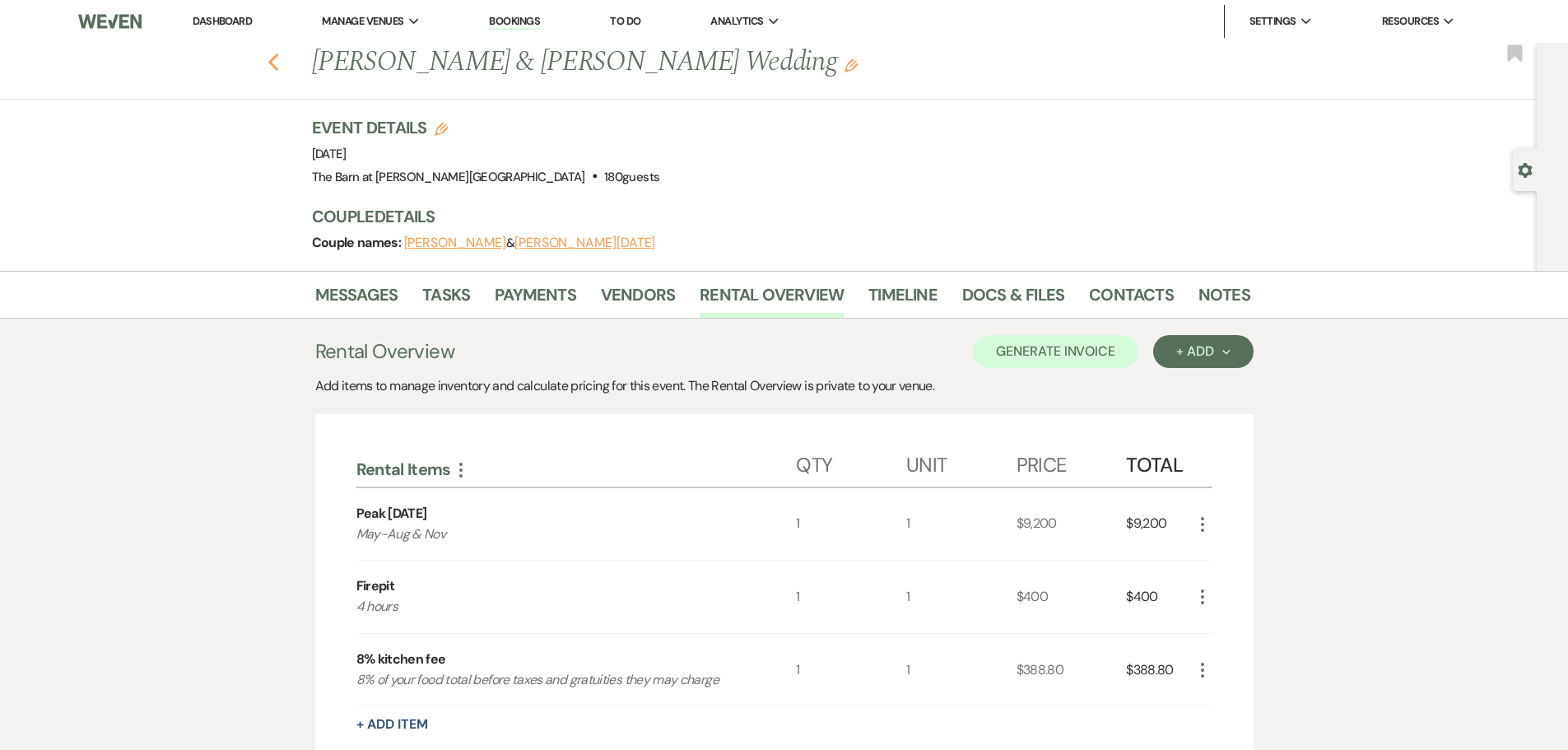
click at [278, 64] on use "button" at bounding box center [273, 63] width 11 height 18
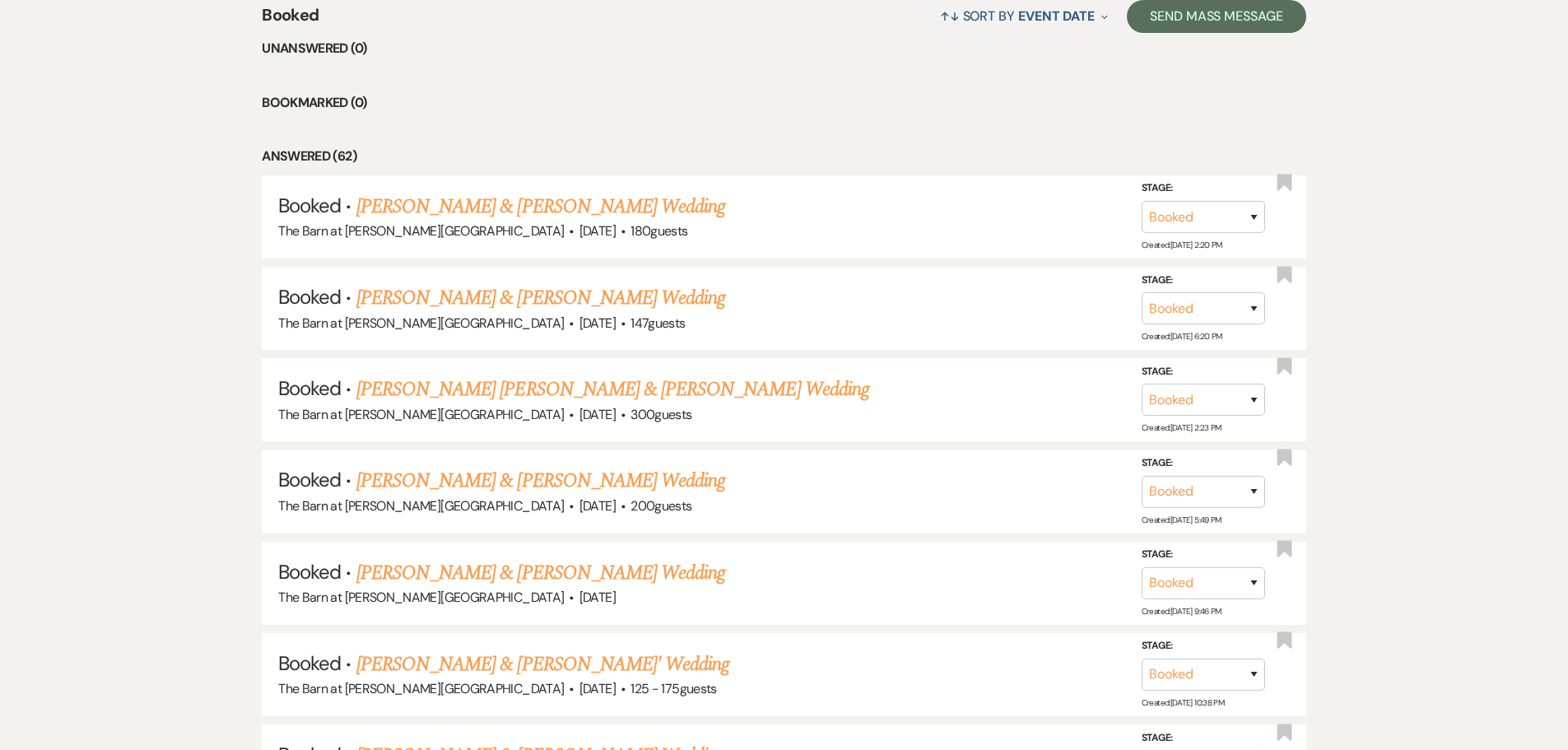
scroll to position [741, 0]
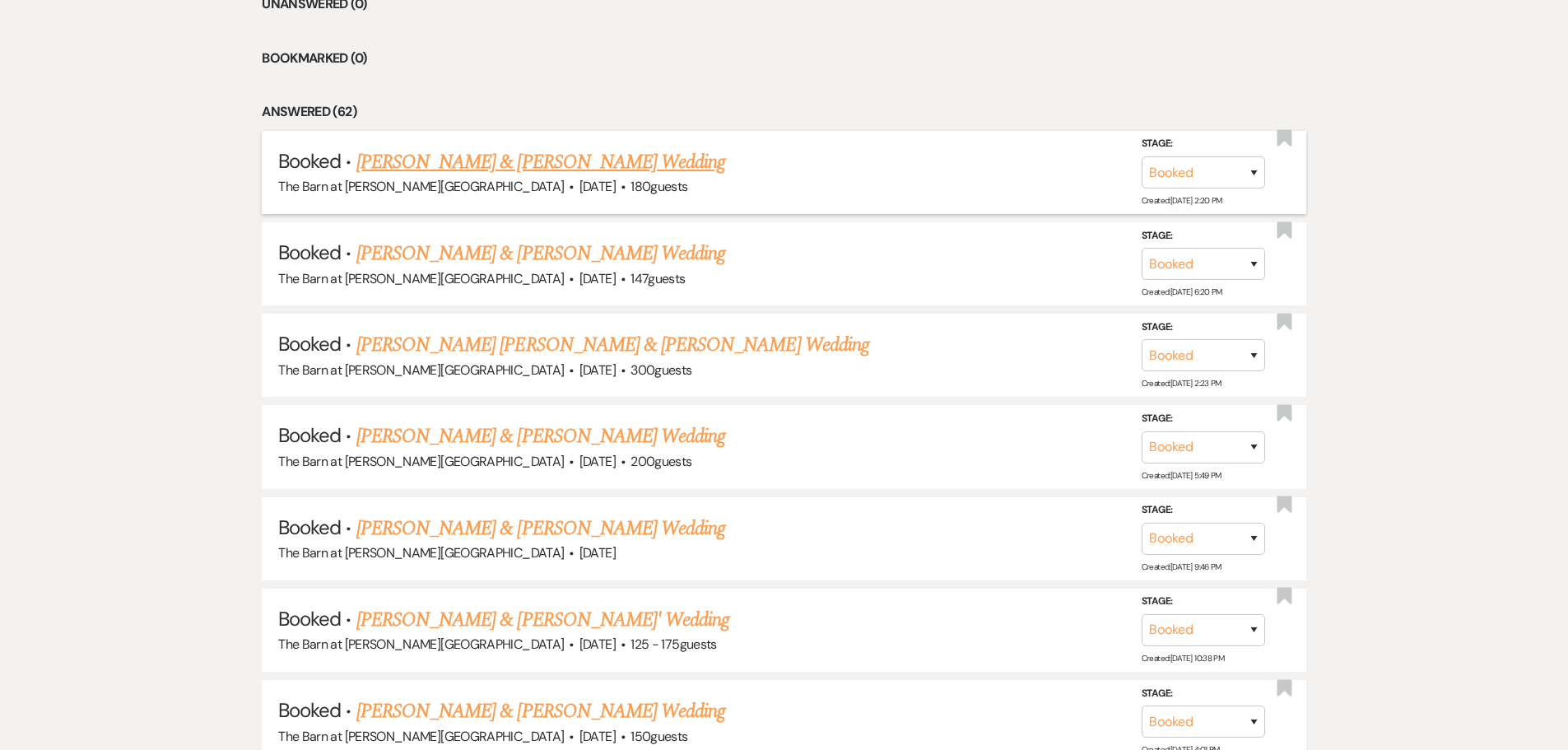
click at [506, 168] on link "[PERSON_NAME] & [PERSON_NAME] Wedding" at bounding box center [541, 162] width 368 height 30
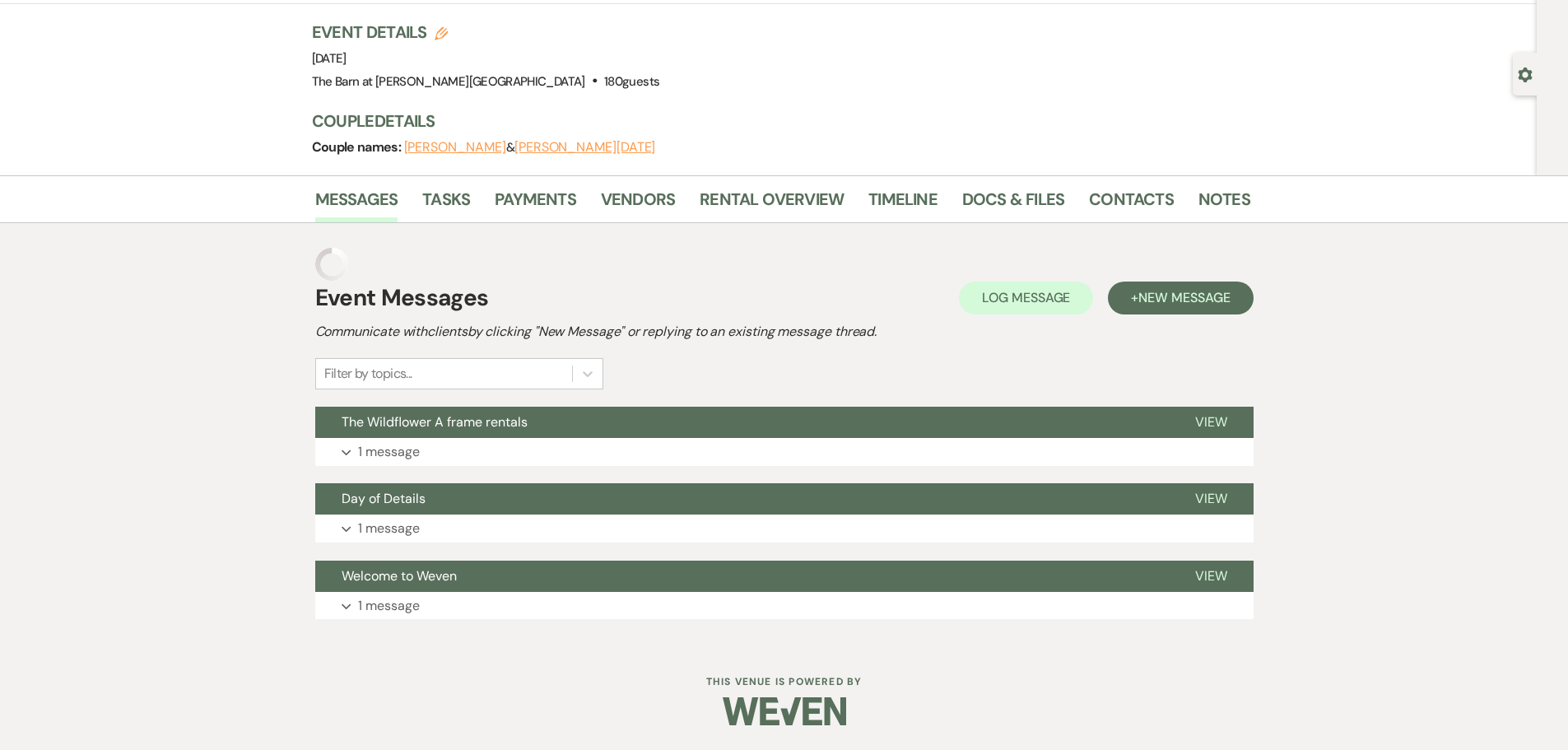
scroll to position [63, 0]
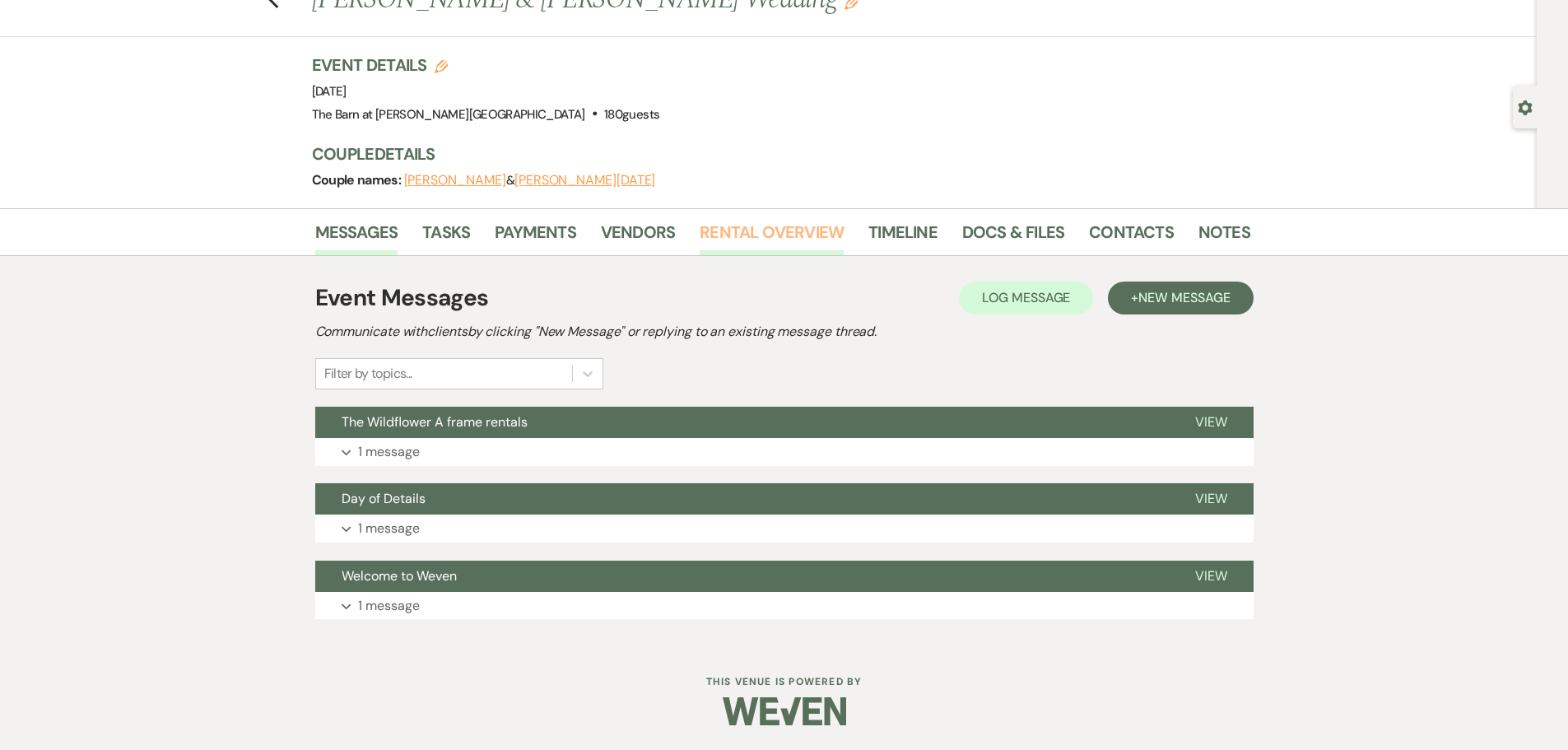
click at [792, 234] on link "Rental Overview" at bounding box center [772, 237] width 144 height 36
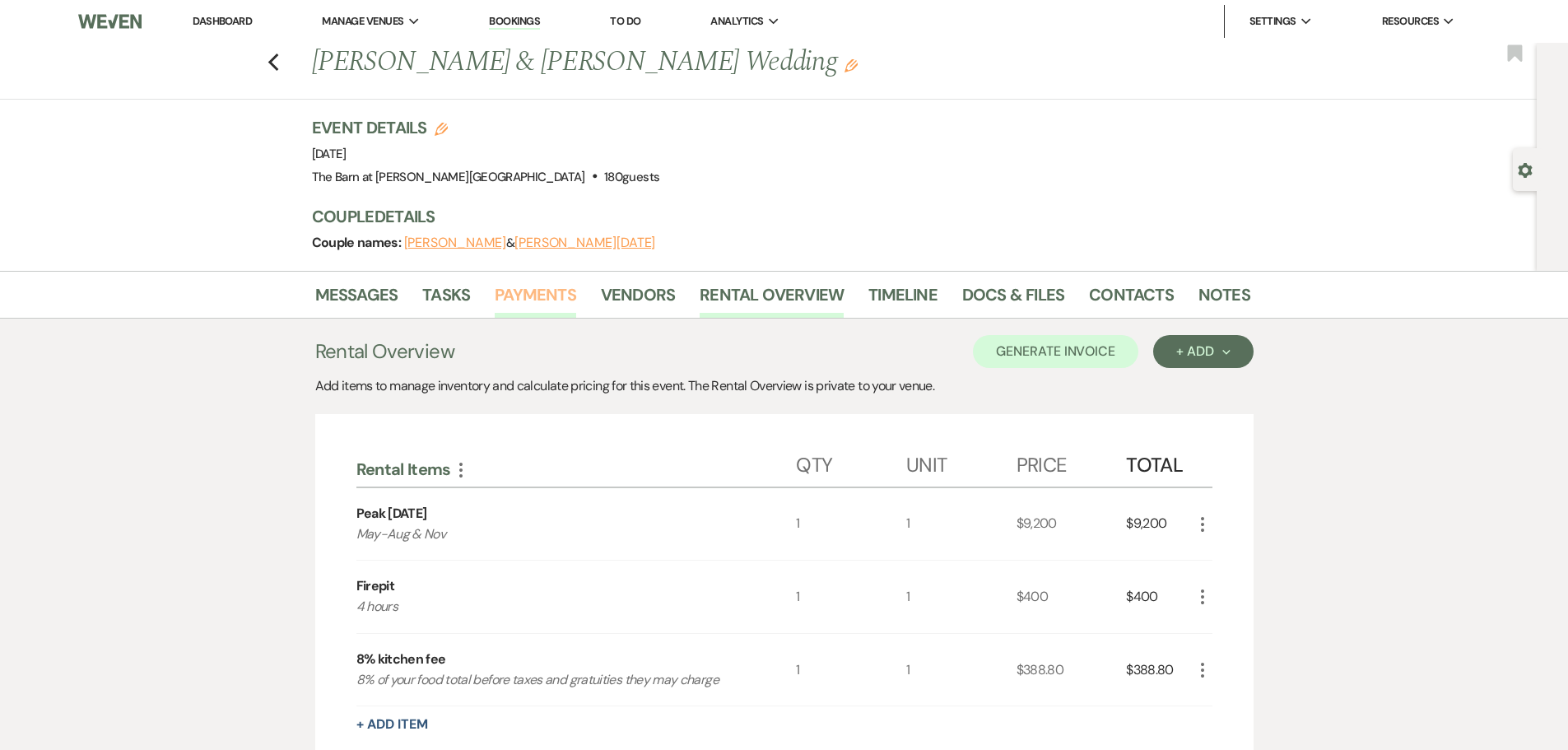
click at [533, 298] on link "Payments" at bounding box center [536, 300] width 82 height 36
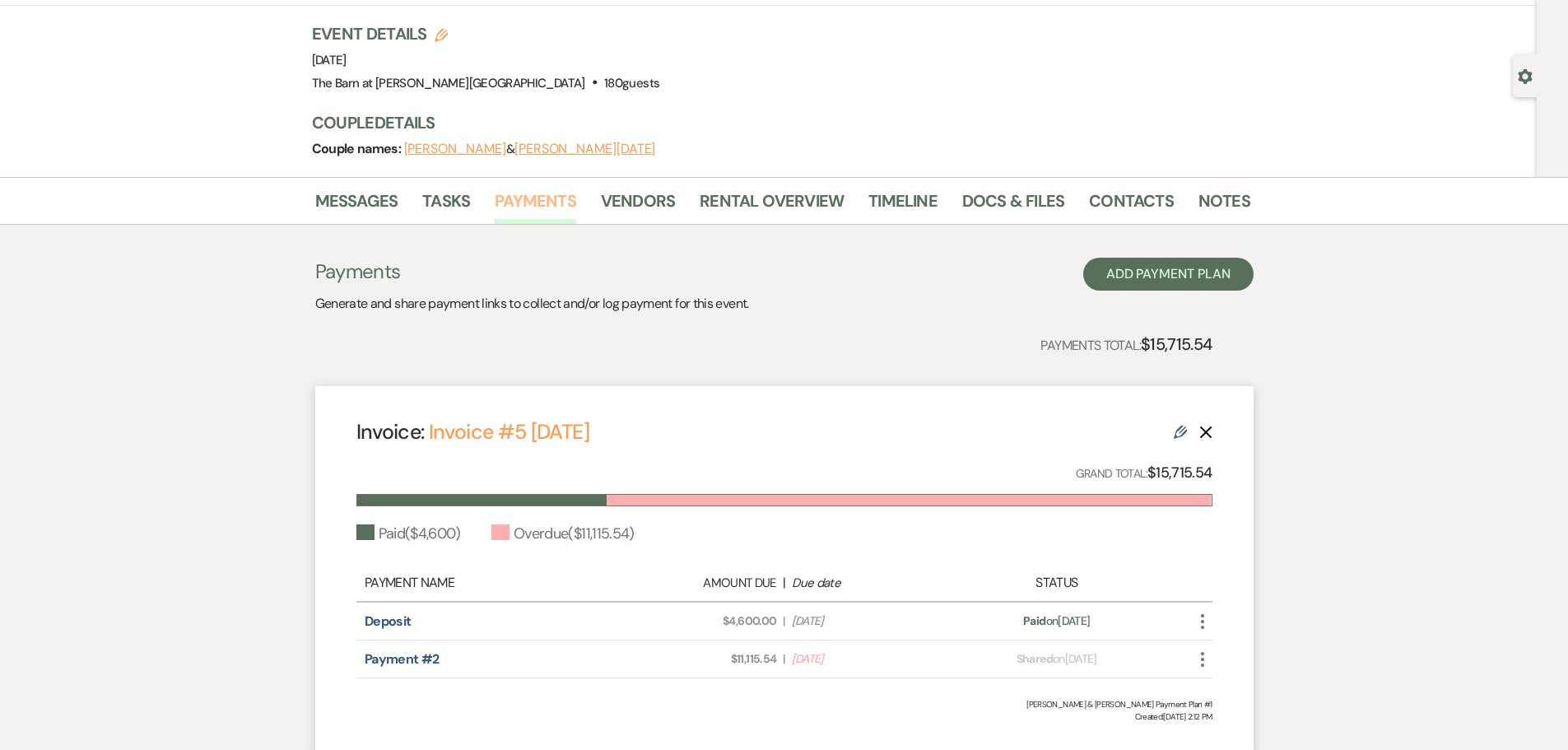
scroll to position [221, 0]
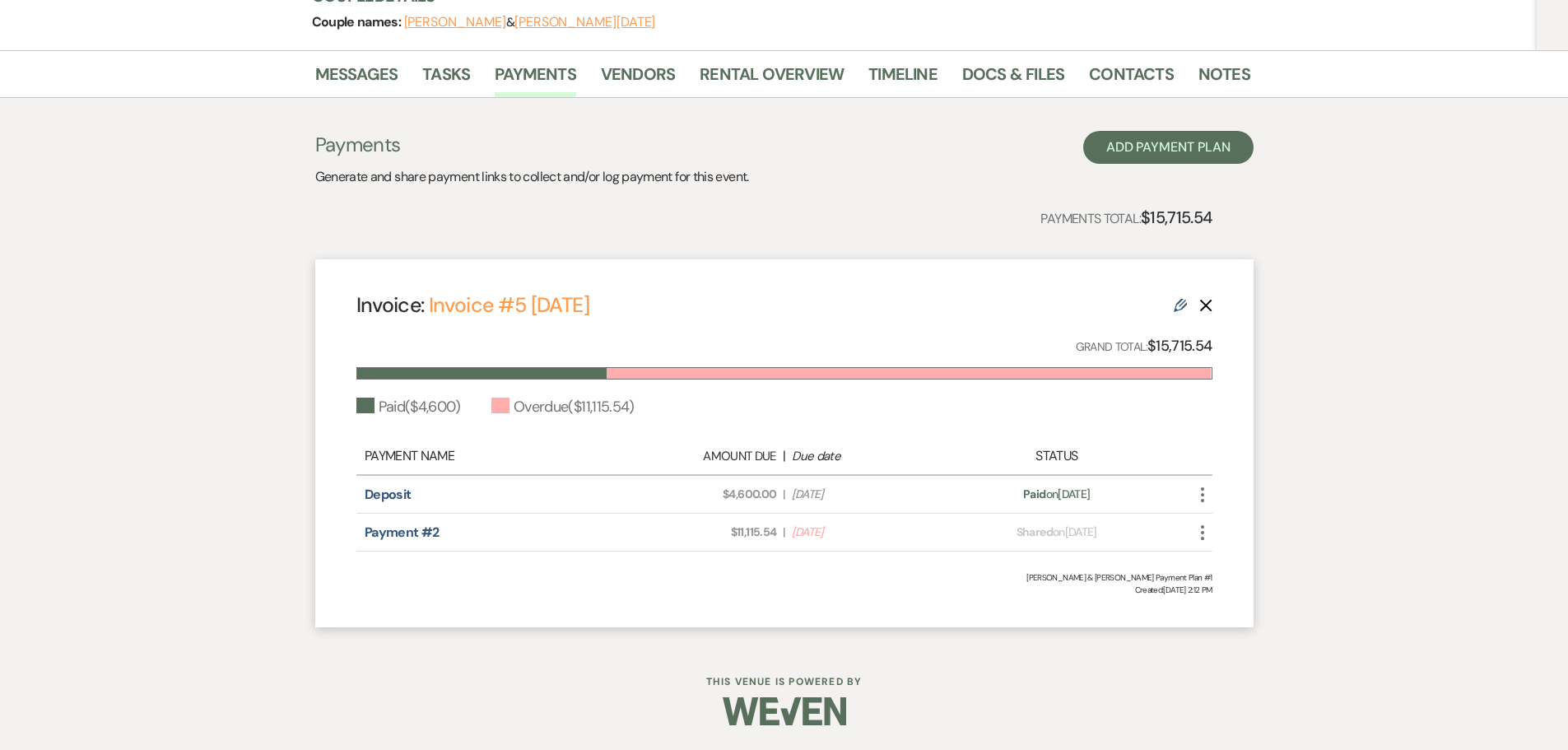
click at [1206, 534] on icon "More" at bounding box center [1203, 533] width 20 height 20
click at [1232, 625] on button "Check [PERSON_NAME] [PERSON_NAME] as Paid" at bounding box center [1275, 622] width 166 height 28
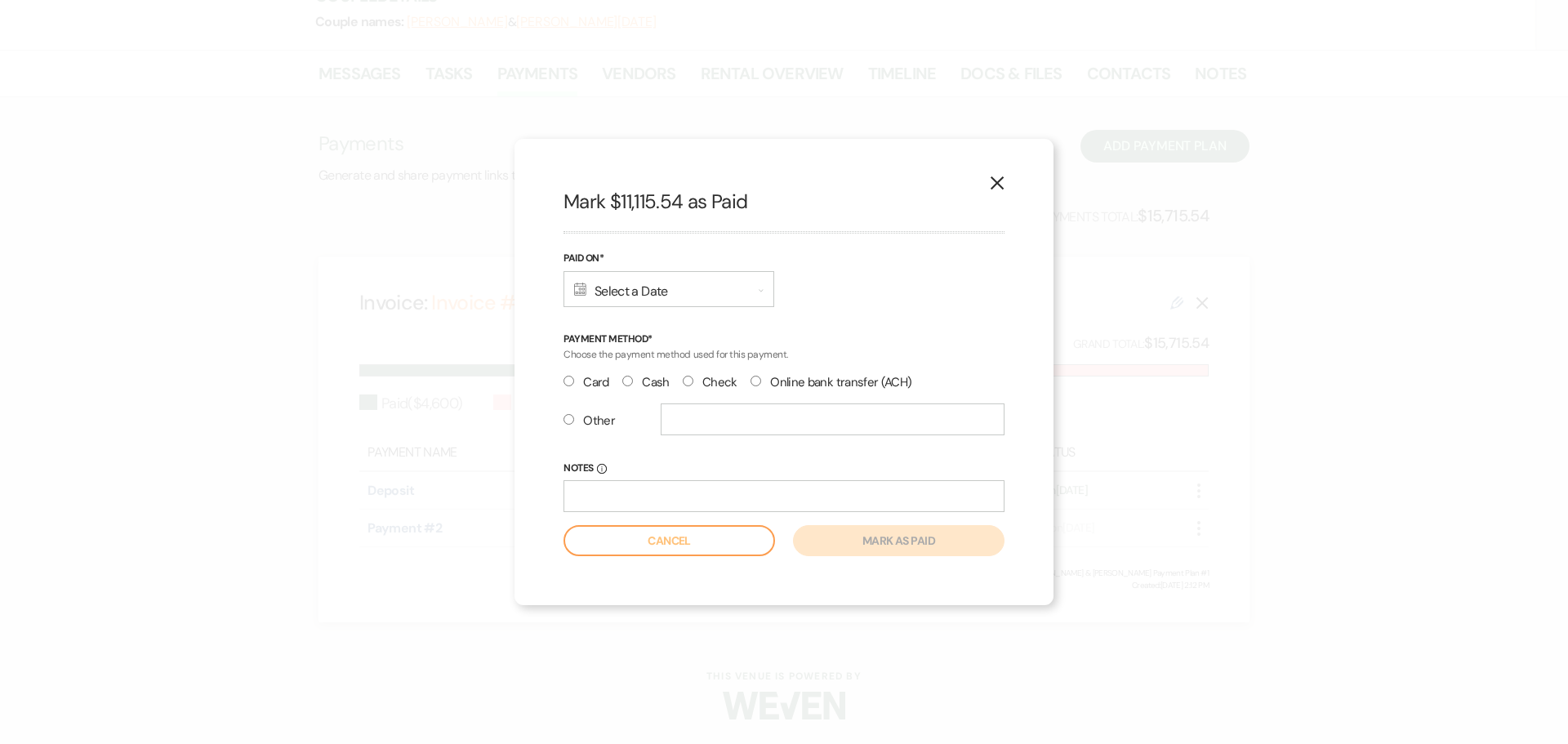
click at [608, 296] on div "Calendar Select a Date Expand" at bounding box center [668, 289] width 210 height 36
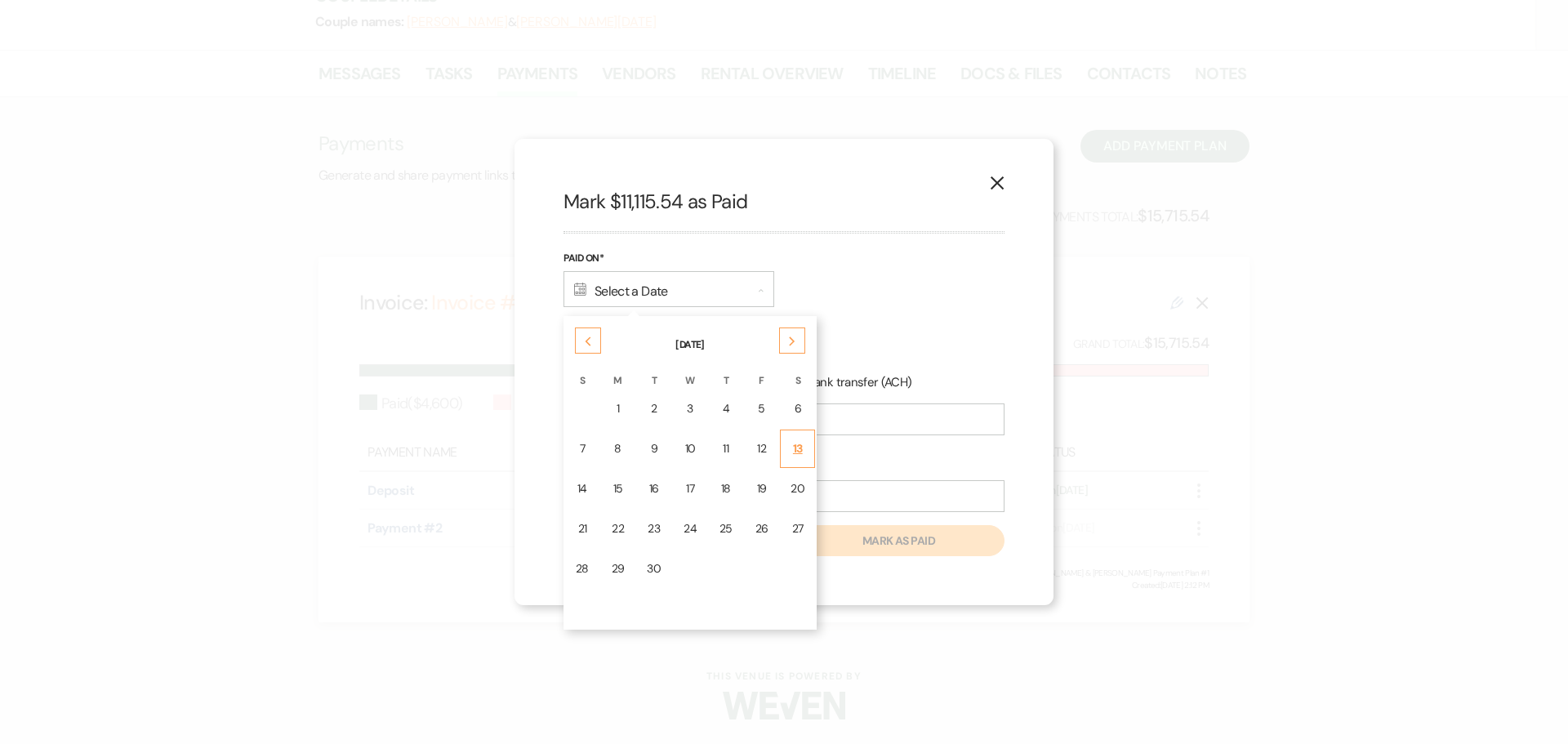
click at [794, 451] on div "13" at bounding box center [797, 449] width 14 height 17
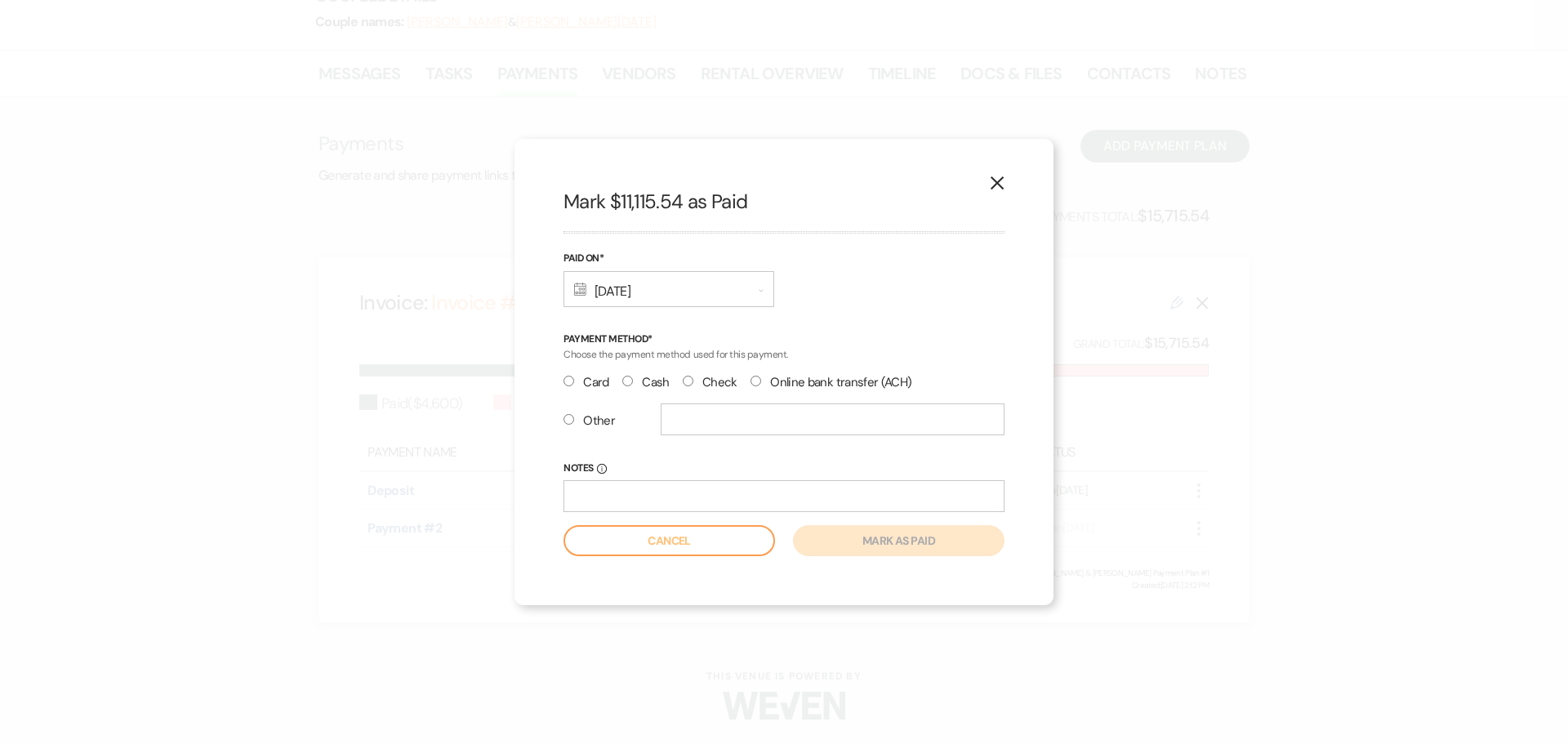
click at [569, 381] on input "Card" at bounding box center [569, 380] width 11 height 11
radio input "true"
click at [842, 541] on button "Mark as paid" at bounding box center [899, 540] width 211 height 31
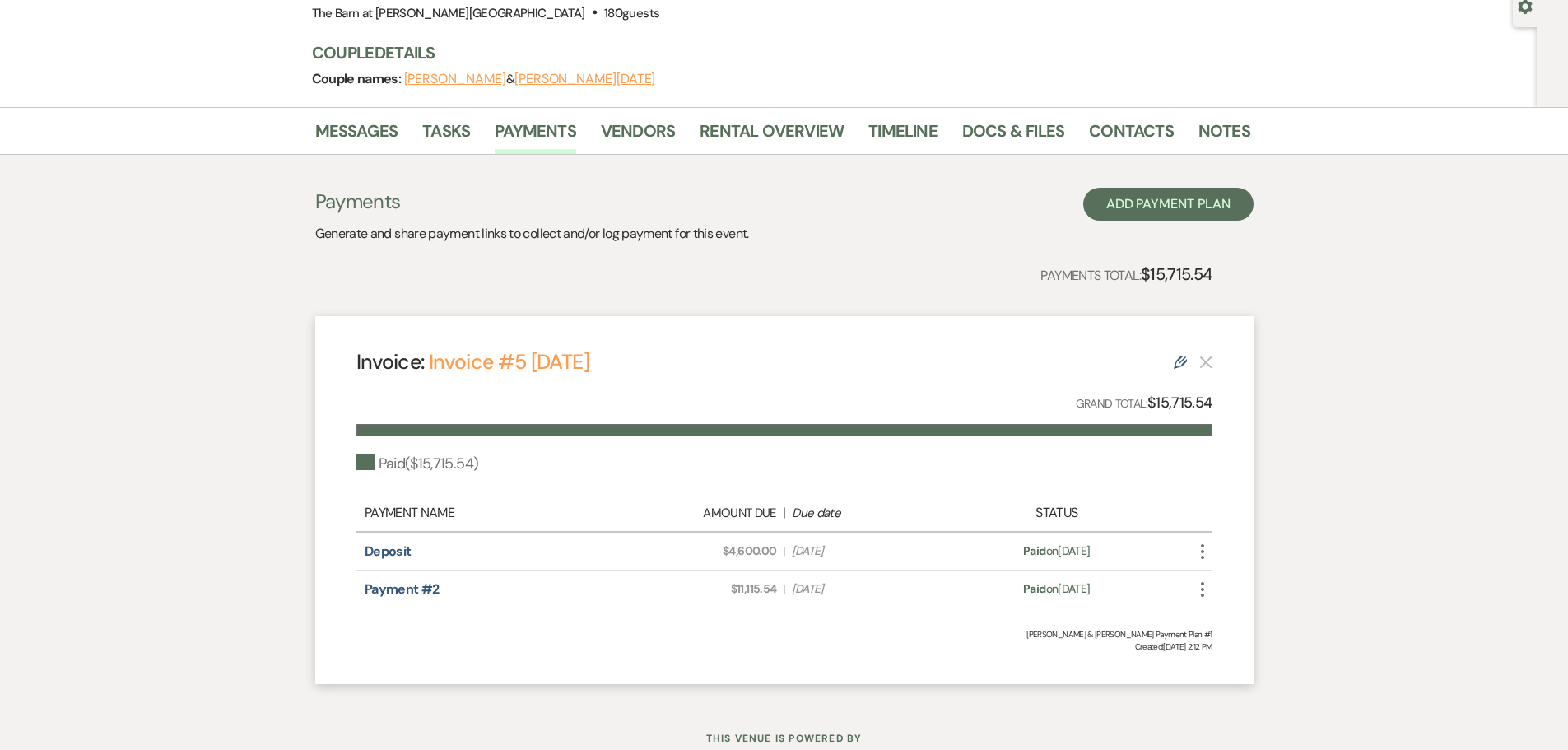
scroll to position [138, 0]
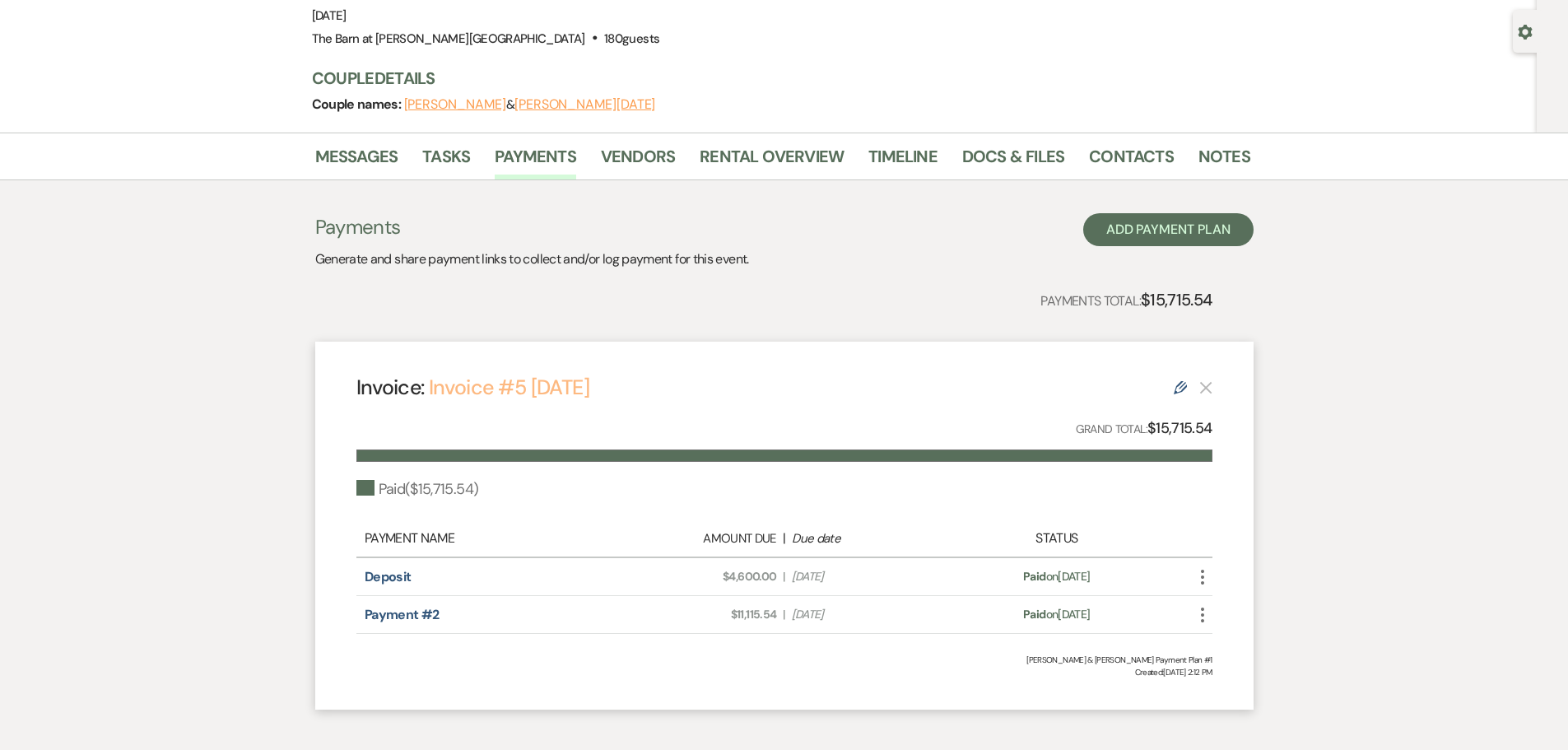
click at [565, 388] on link "Invoice #5 9-13-2025" at bounding box center [509, 386] width 160 height 27
click at [744, 151] on link "Rental Overview" at bounding box center [772, 161] width 144 height 36
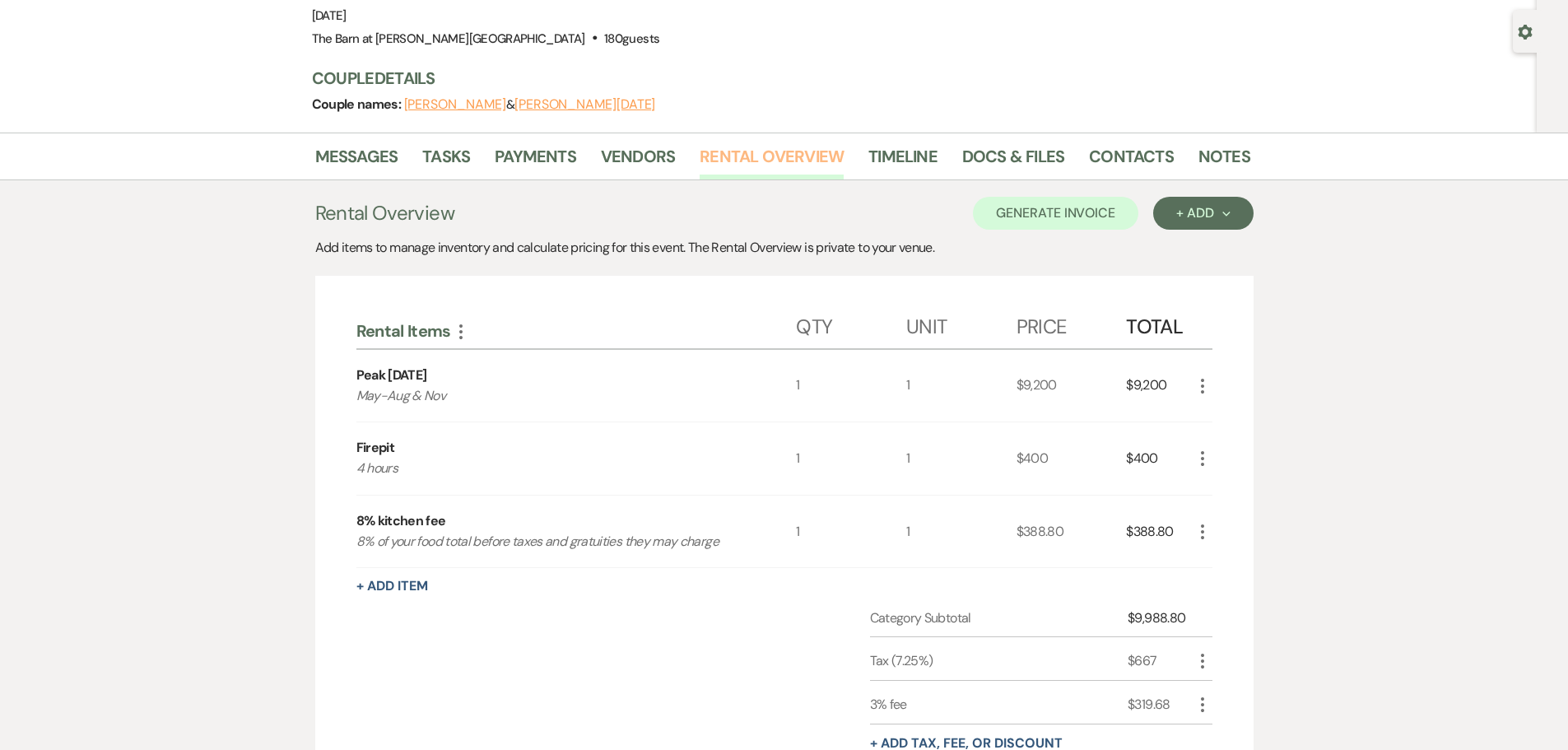
scroll to position [221, 0]
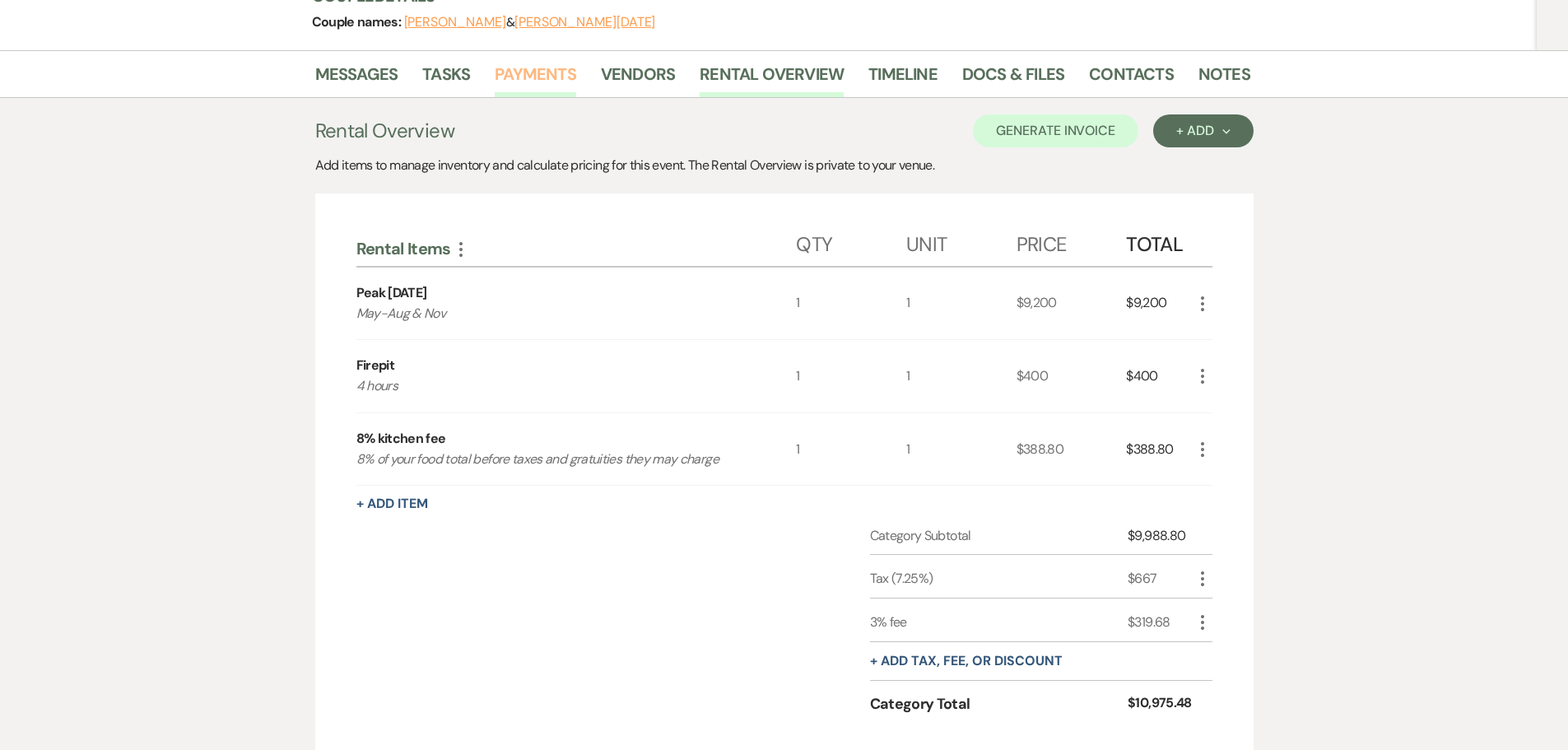
click at [536, 79] on link "Payments" at bounding box center [536, 79] width 82 height 36
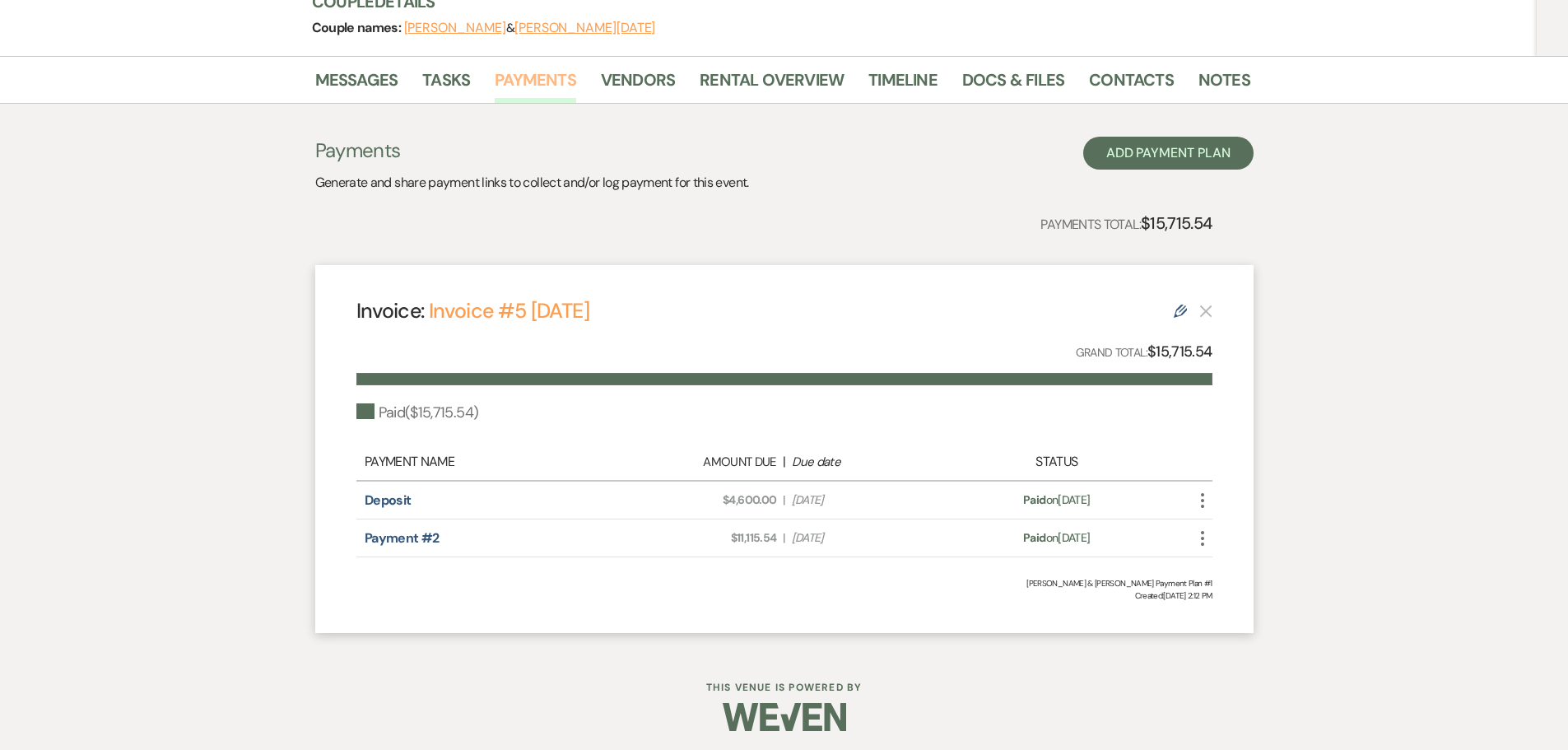
scroll to position [221, 0]
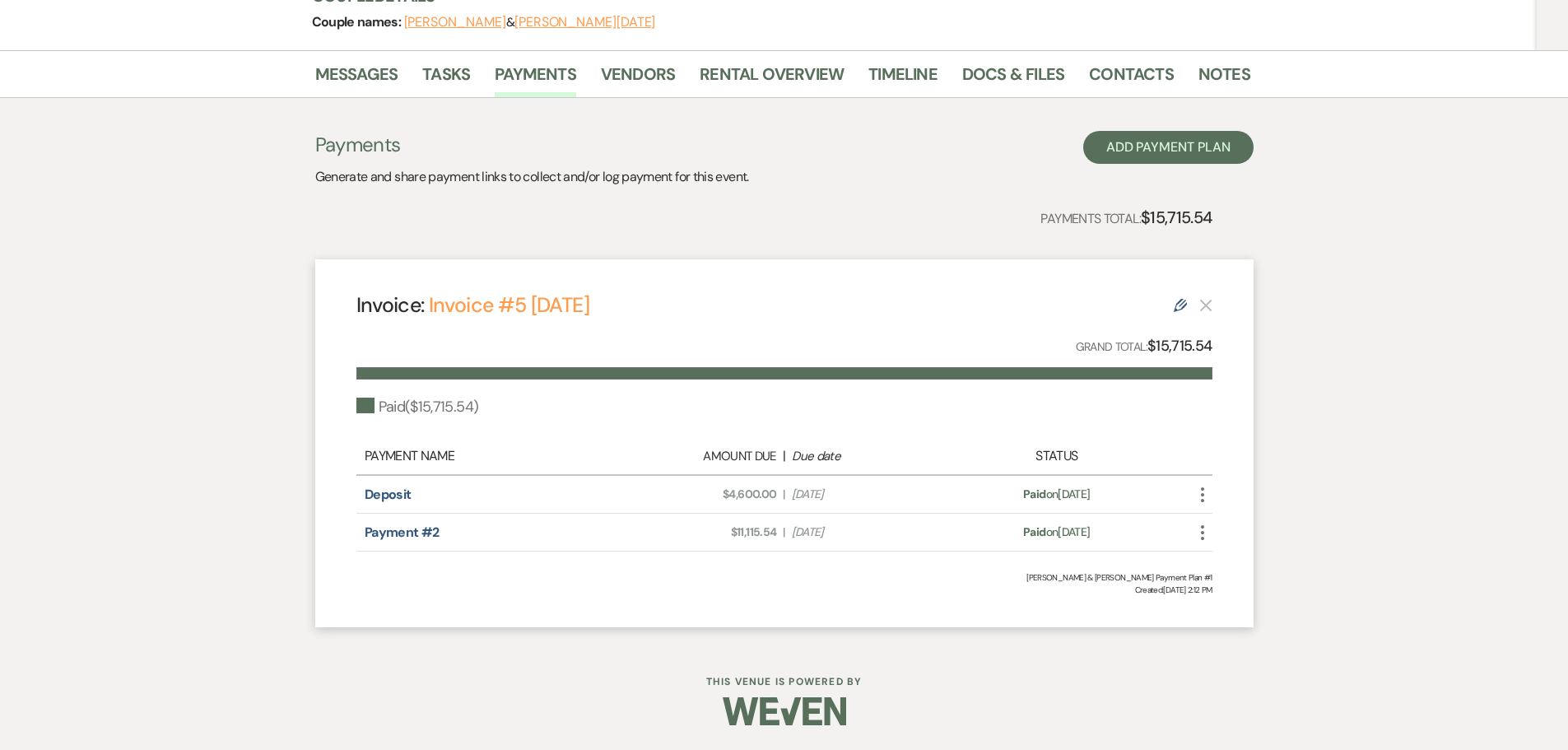
click at [1208, 532] on icon "More" at bounding box center [1203, 533] width 20 height 20
click at [1232, 597] on button "Undo Undo Mark as Paid" at bounding box center [1275, 594] width 166 height 28
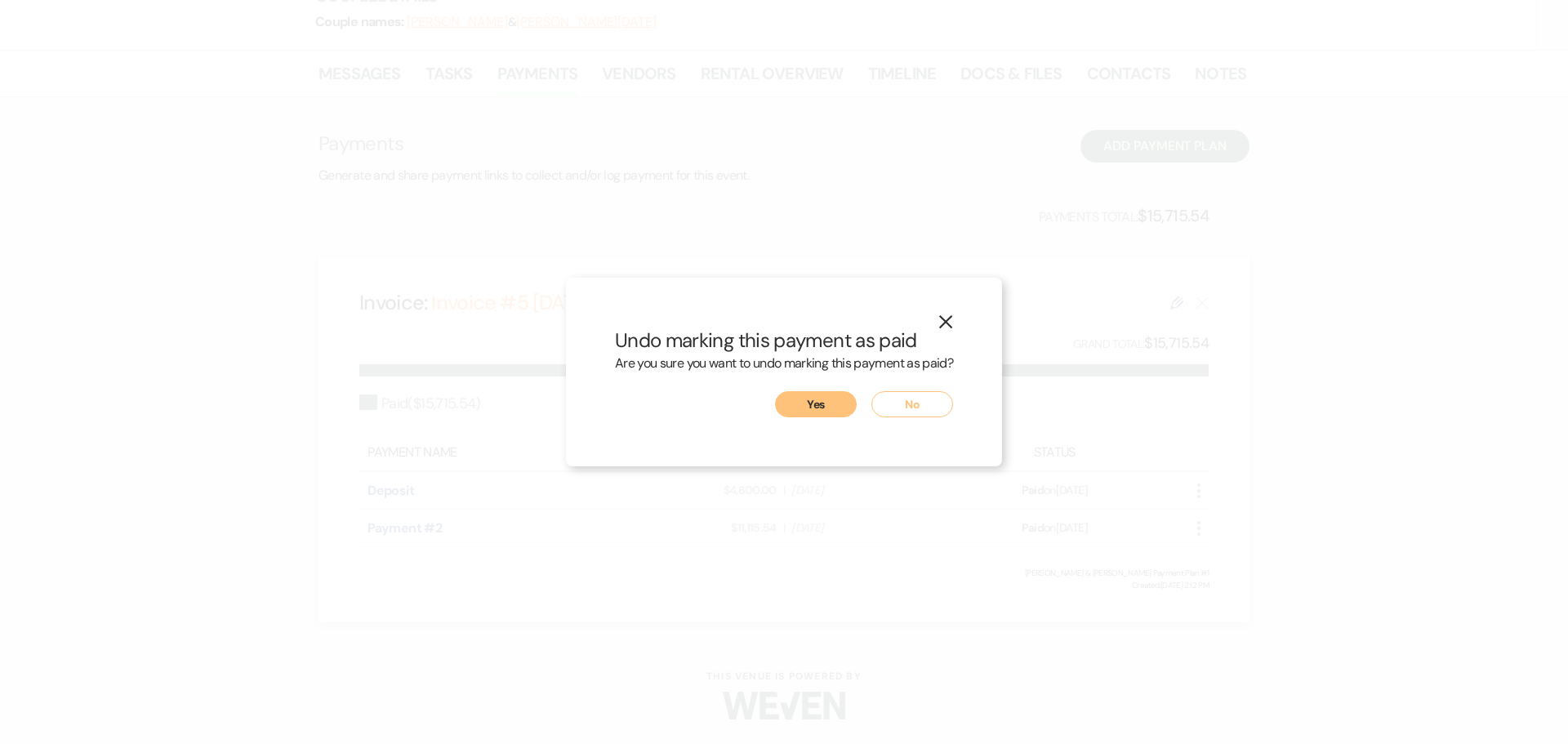
click at [811, 412] on button "Yes" at bounding box center [816, 404] width 82 height 26
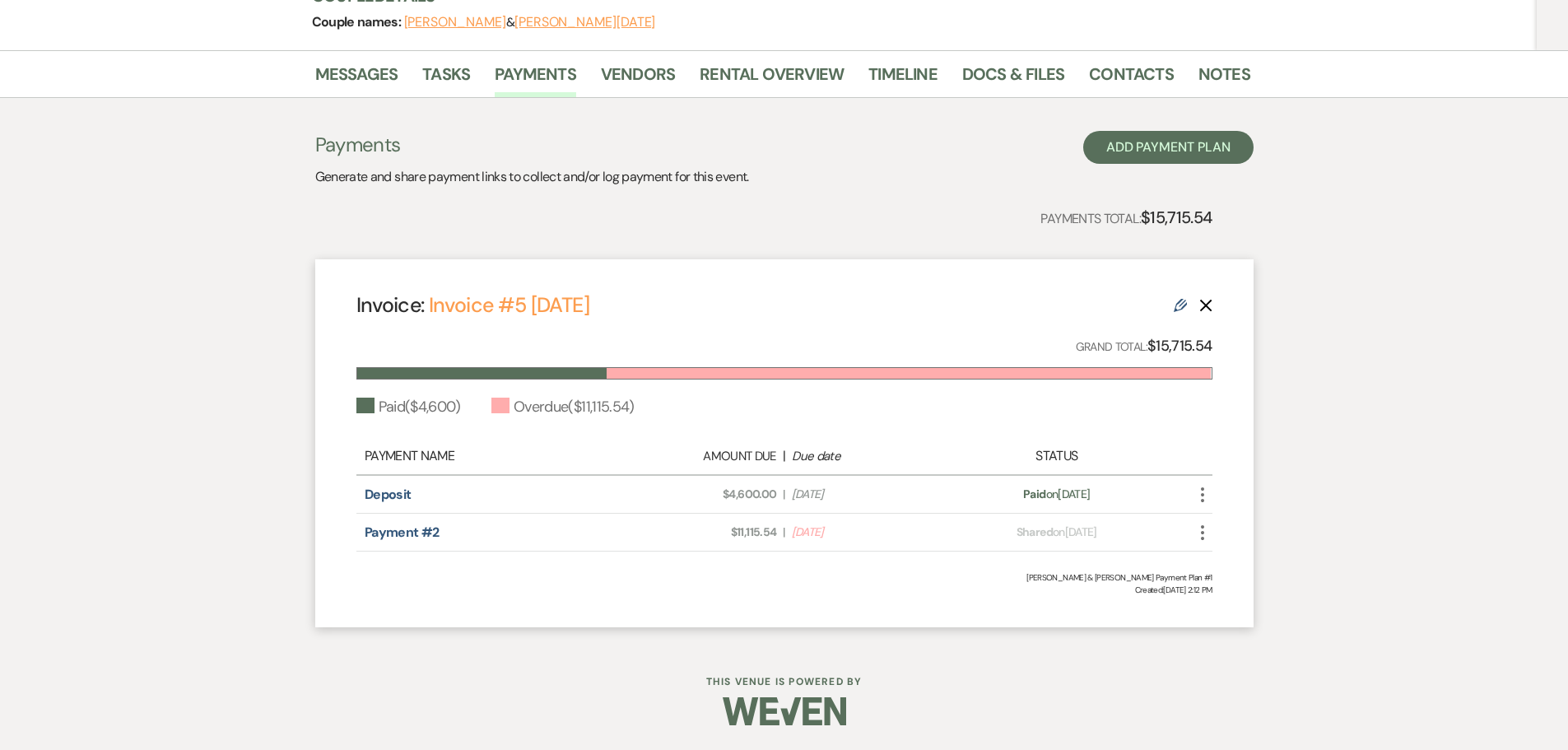
scroll to position [56, 0]
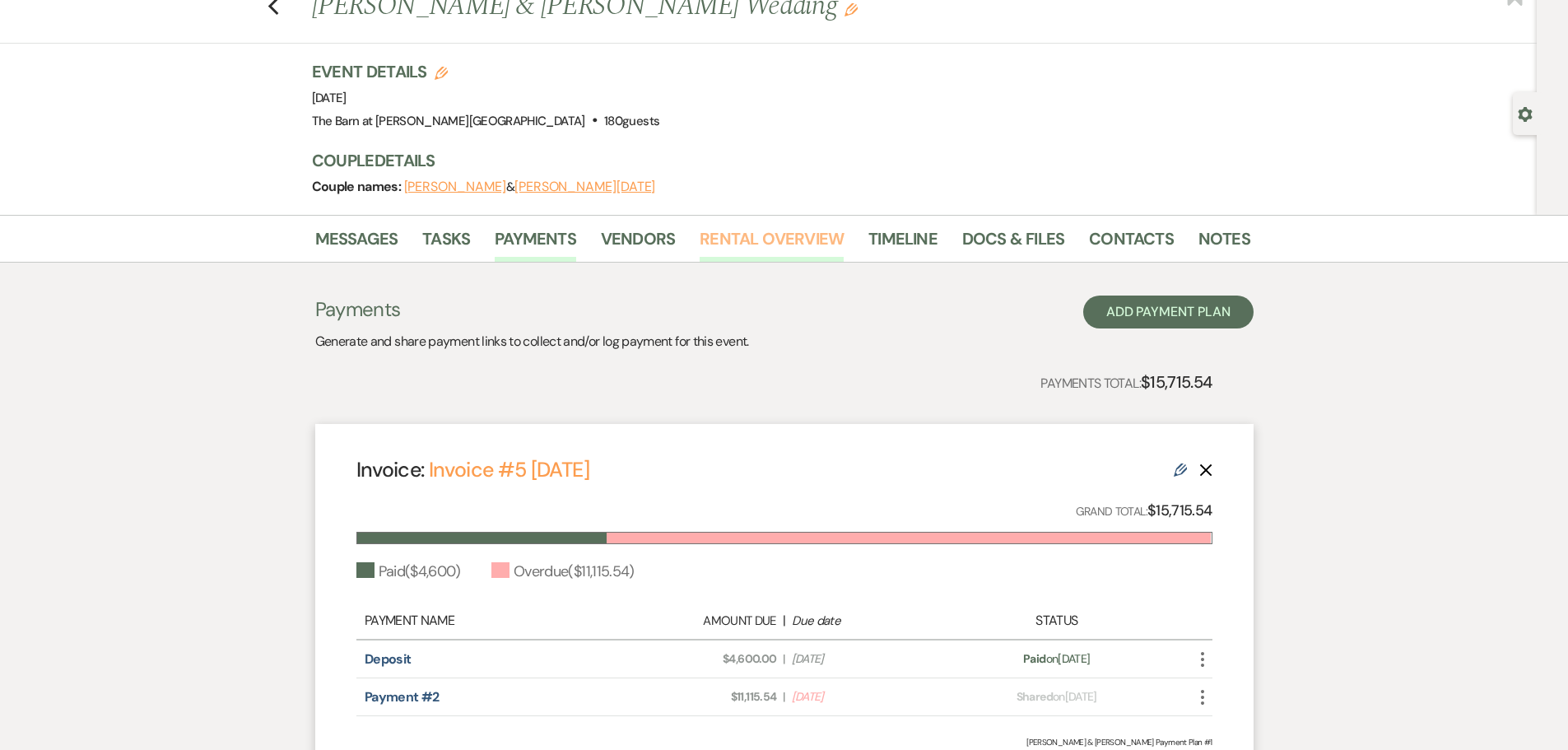
click at [717, 239] on link "Rental Overview" at bounding box center [772, 244] width 144 height 36
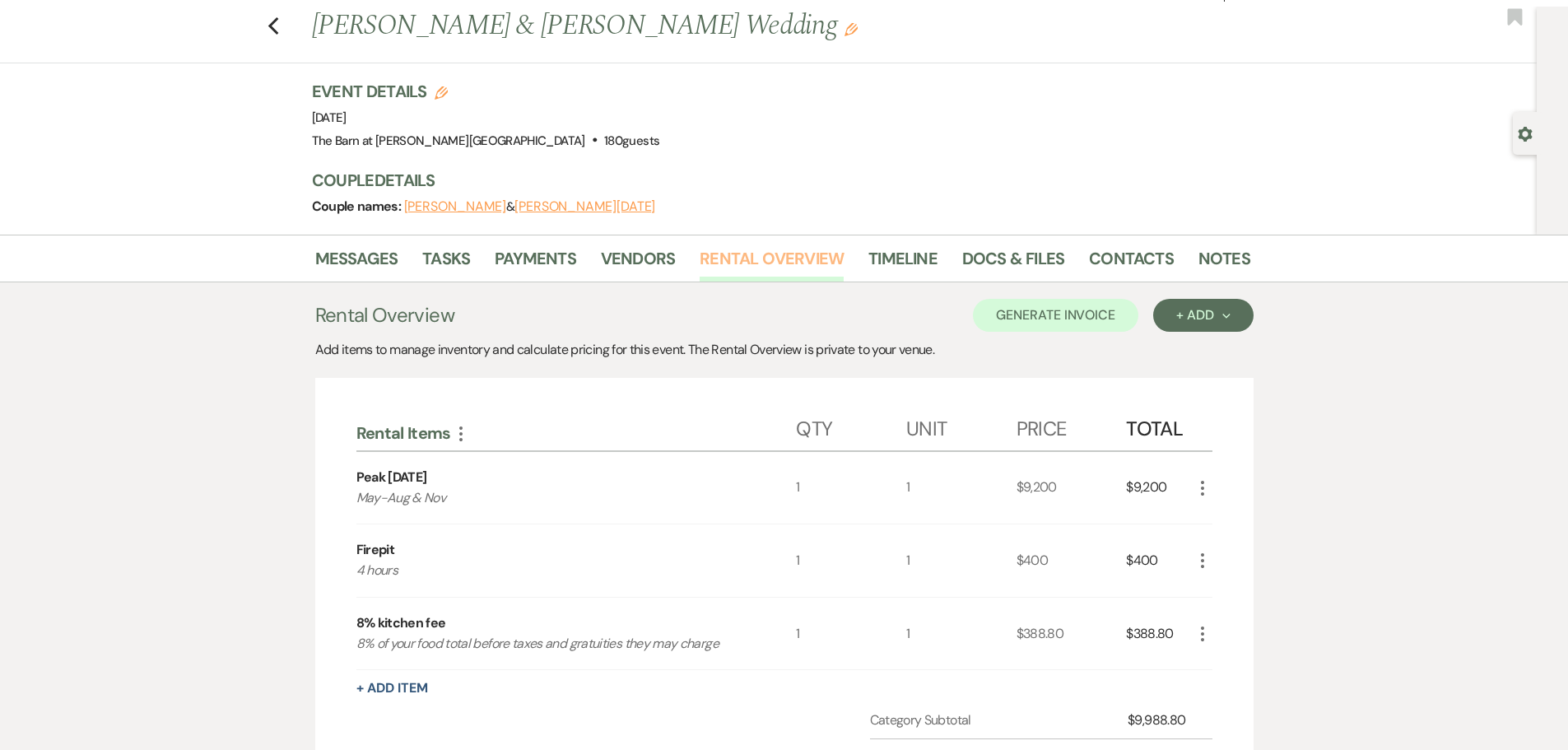
scroll to position [17, 0]
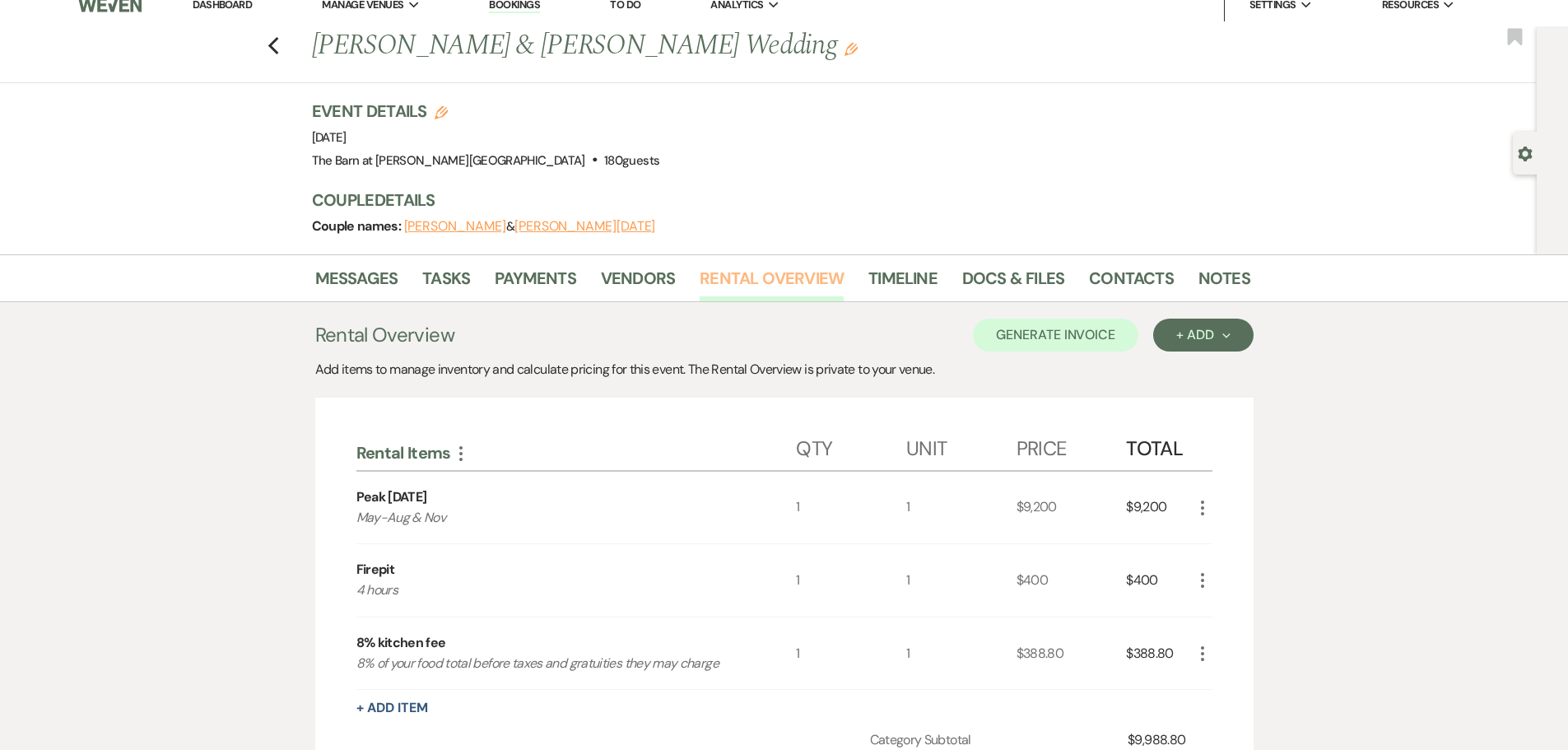
click at [711, 278] on link "Rental Overview" at bounding box center [772, 283] width 144 height 36
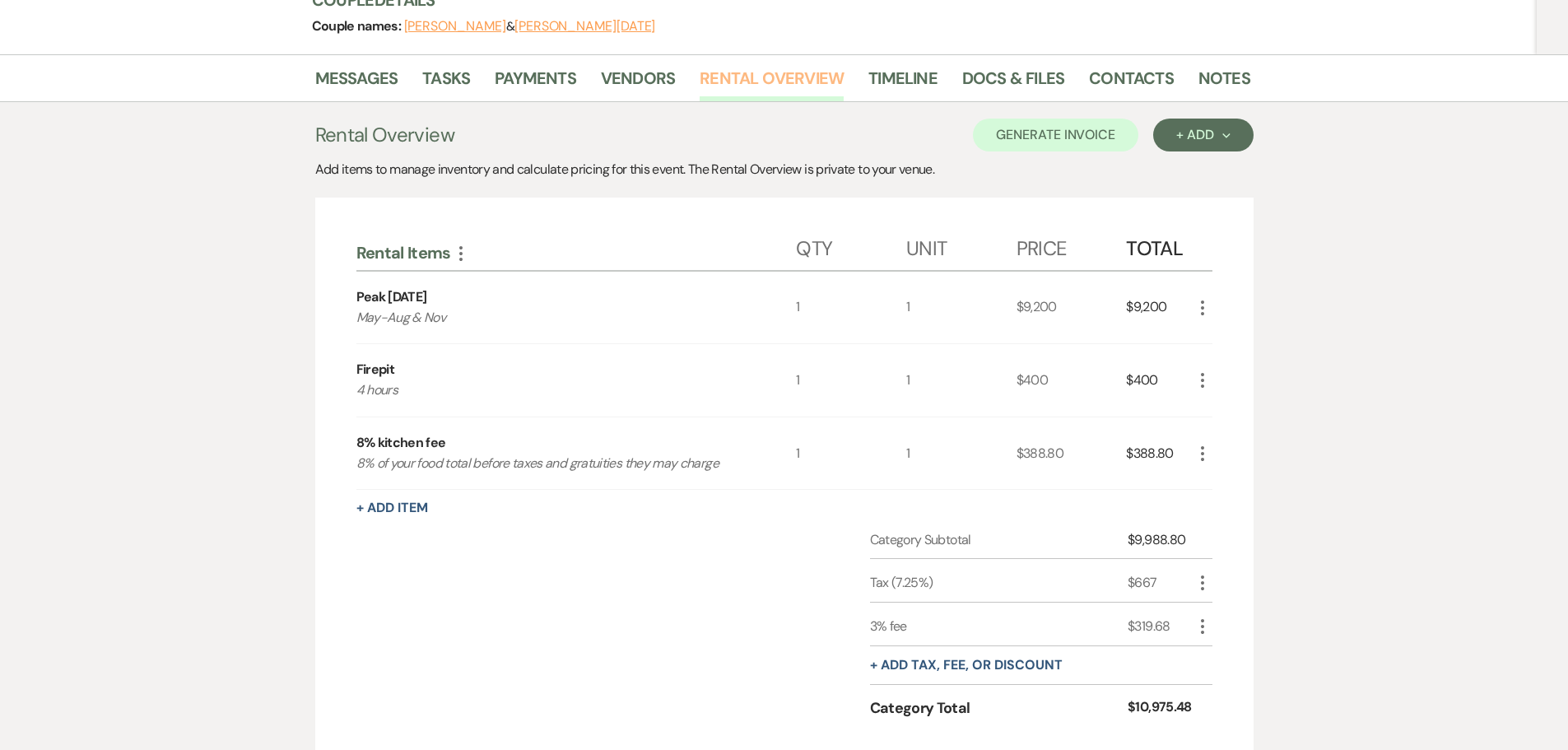
scroll to position [0, 0]
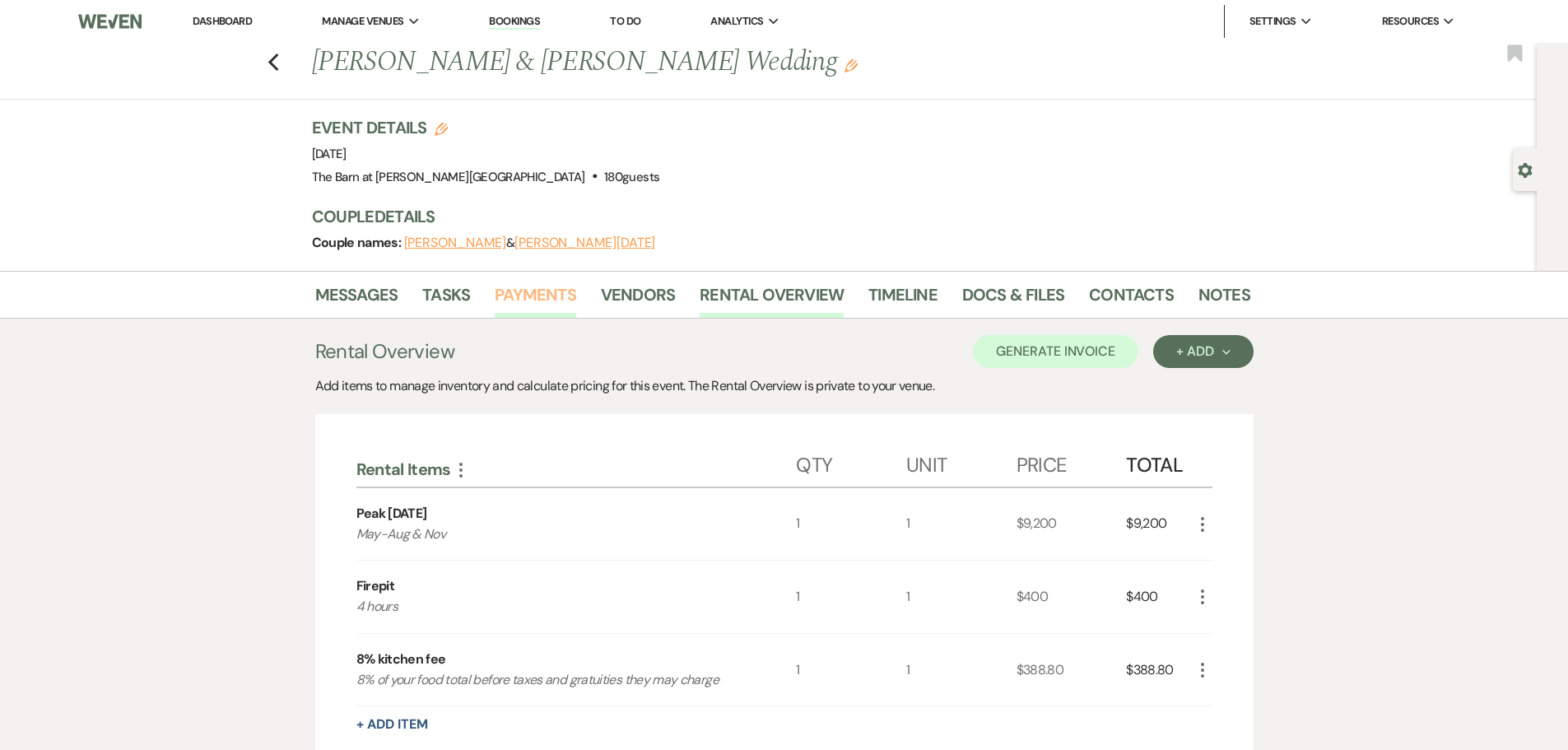
click at [559, 298] on link "Payments" at bounding box center [536, 300] width 82 height 36
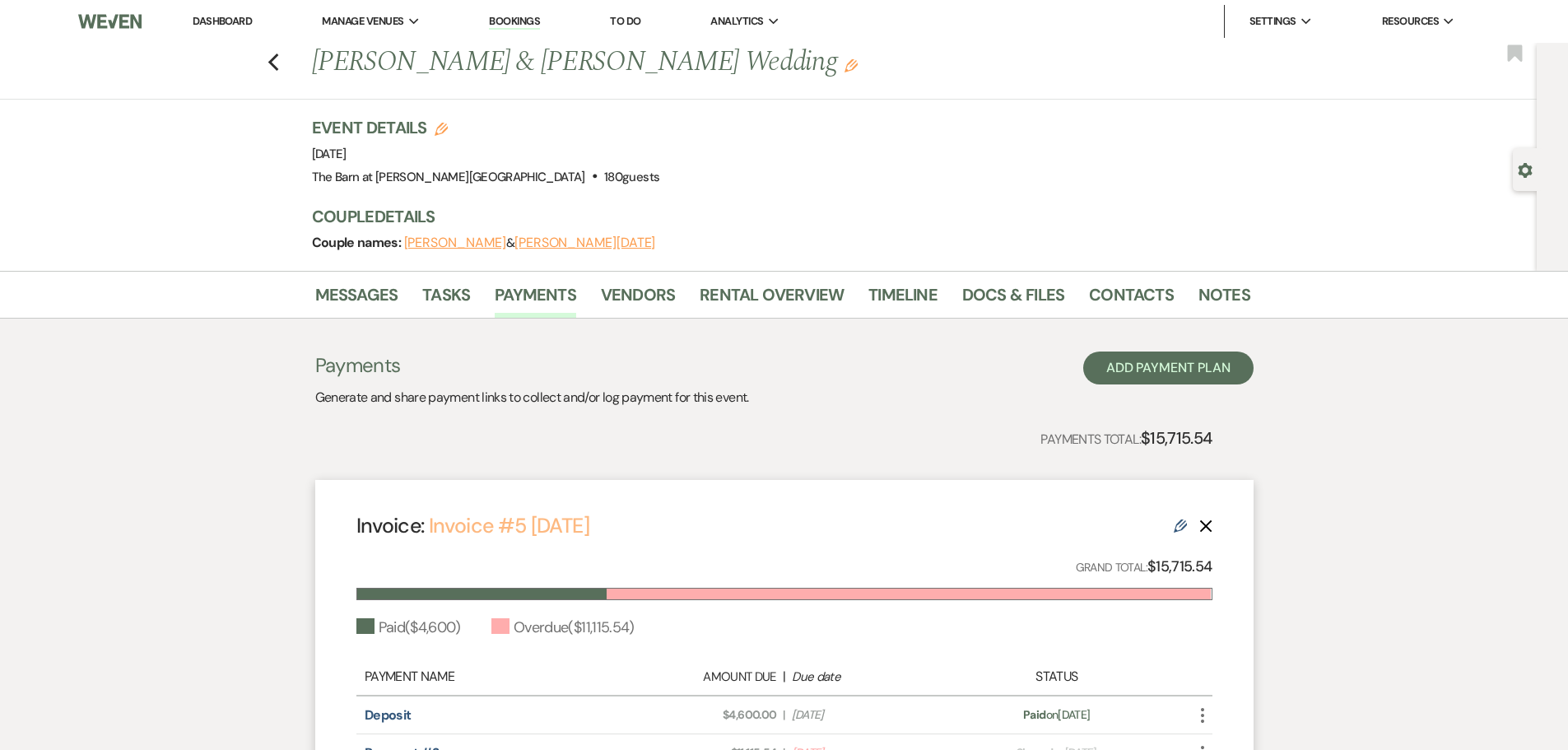
click at [541, 526] on link "Invoice #5 9-13-2025" at bounding box center [509, 525] width 160 height 27
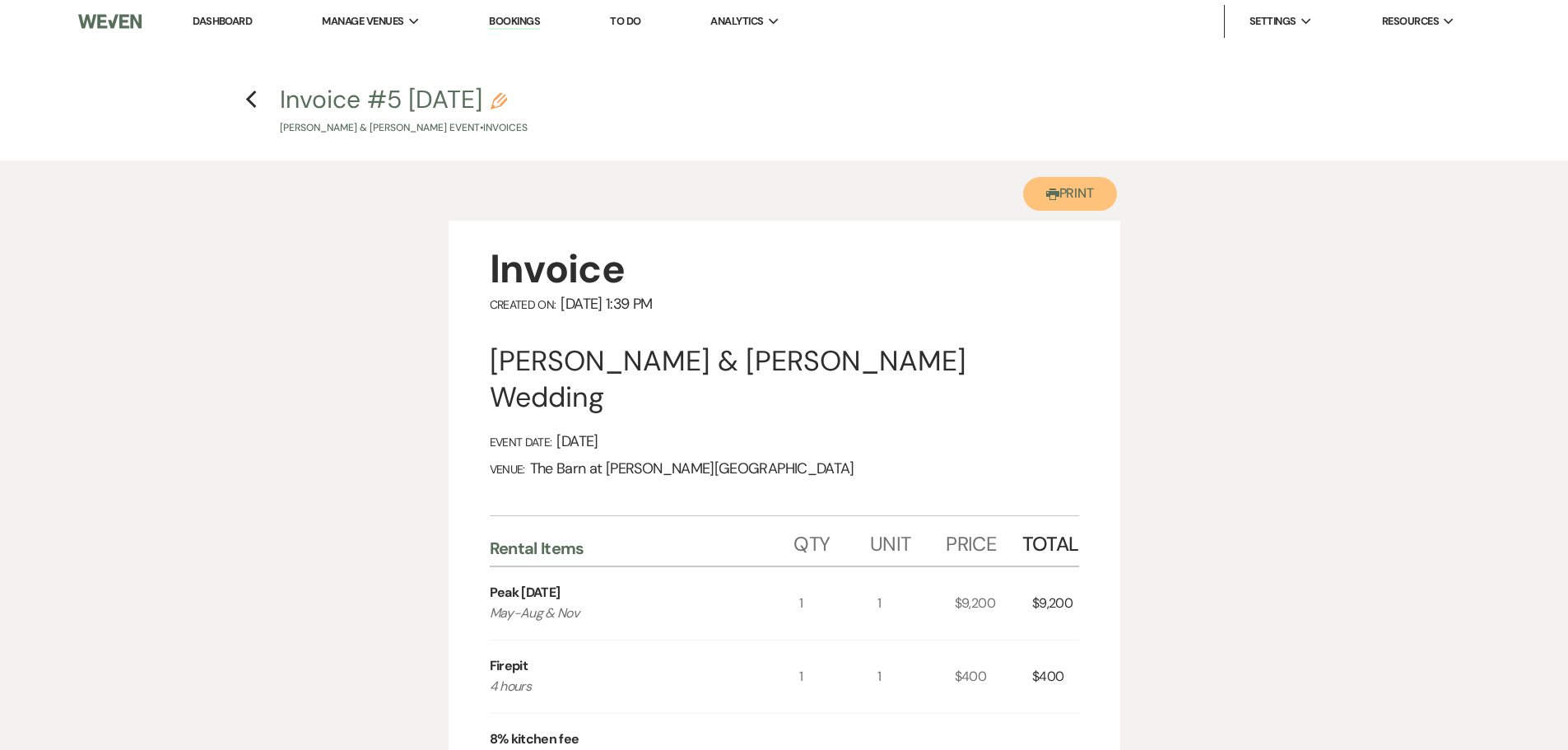
click at [1077, 197] on button "Printer Print" at bounding box center [1070, 194] width 95 height 34
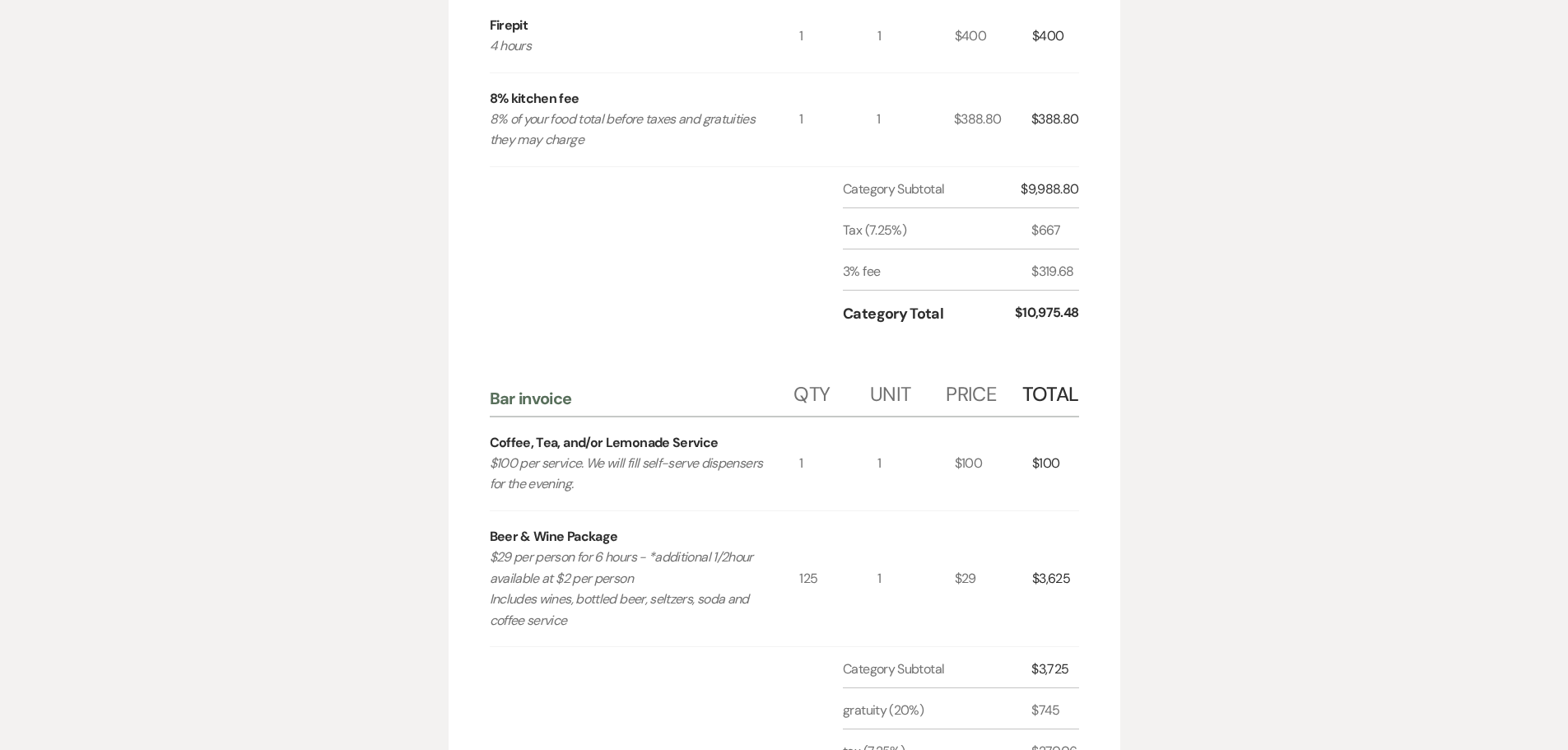
scroll to position [638, 0]
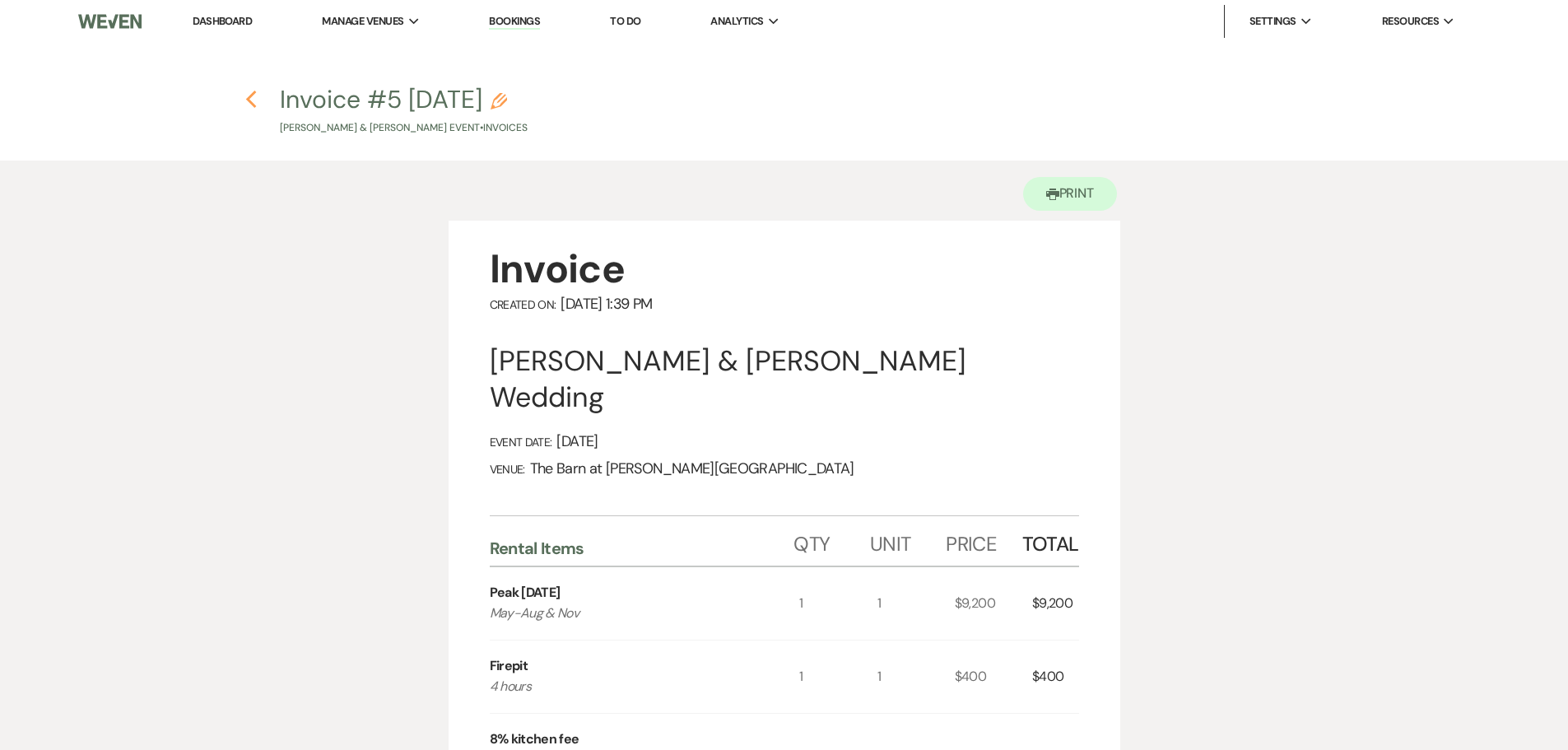
click at [250, 98] on use "button" at bounding box center [251, 100] width 11 height 18
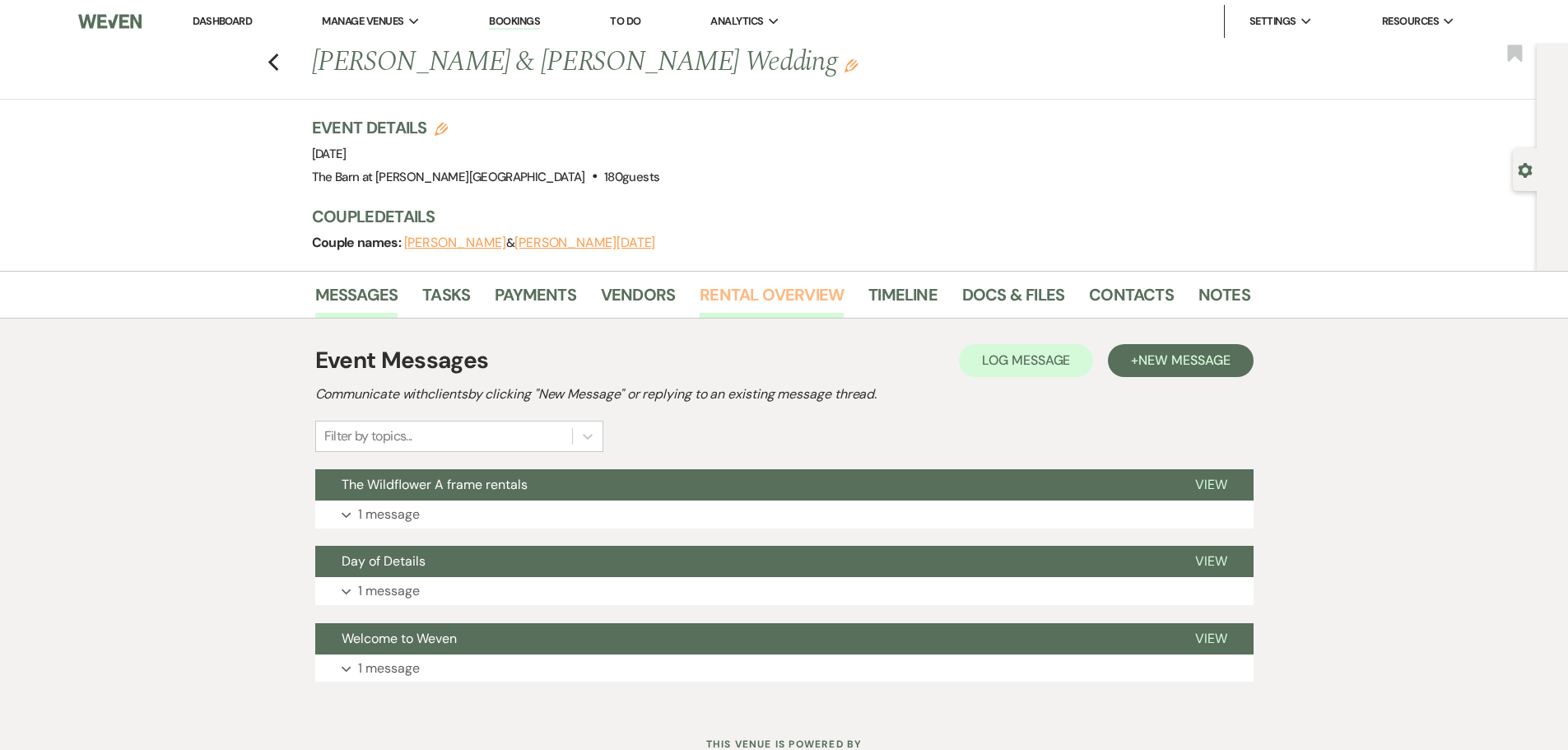
click at [720, 294] on link "Rental Overview" at bounding box center [772, 300] width 144 height 36
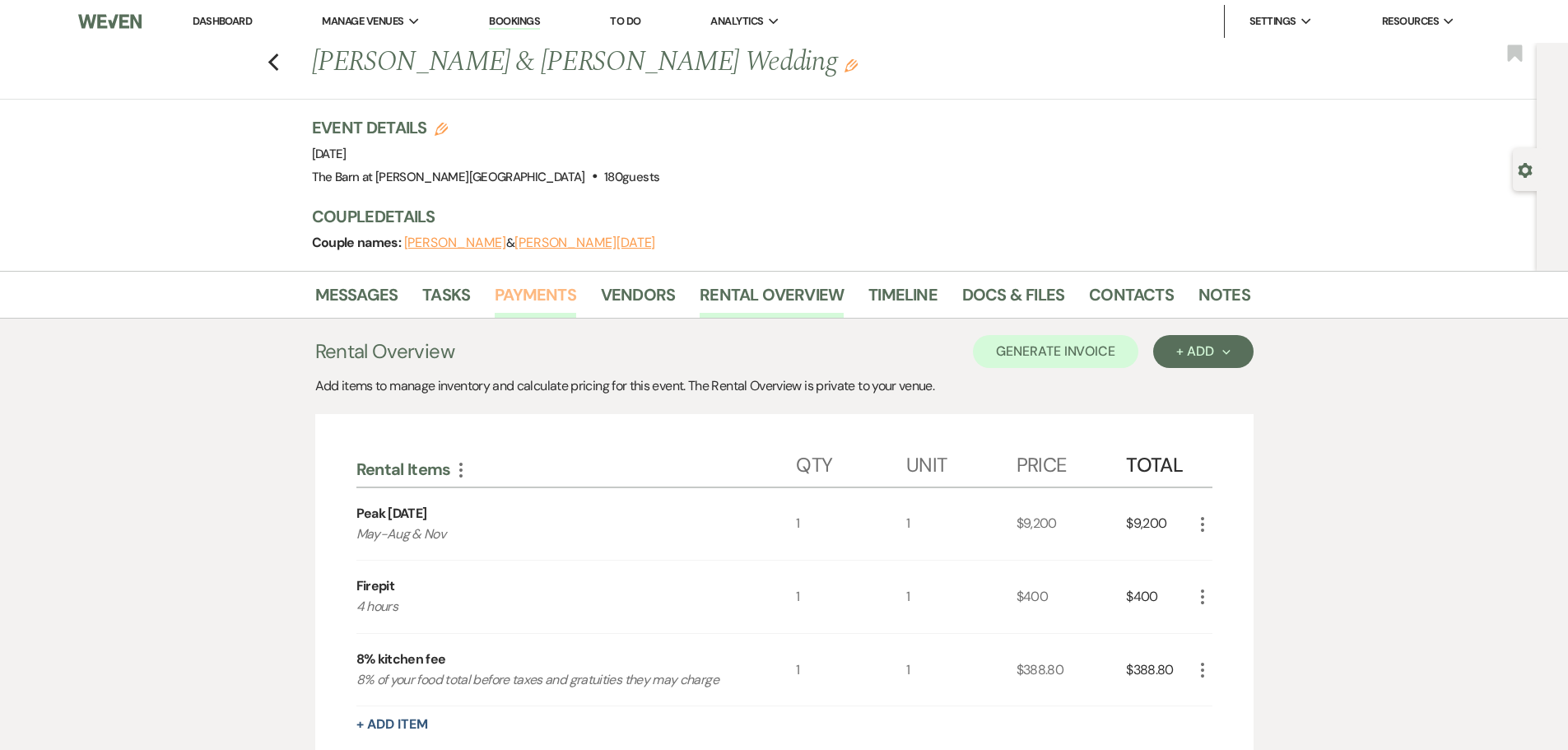
click at [557, 294] on link "Payments" at bounding box center [536, 300] width 82 height 36
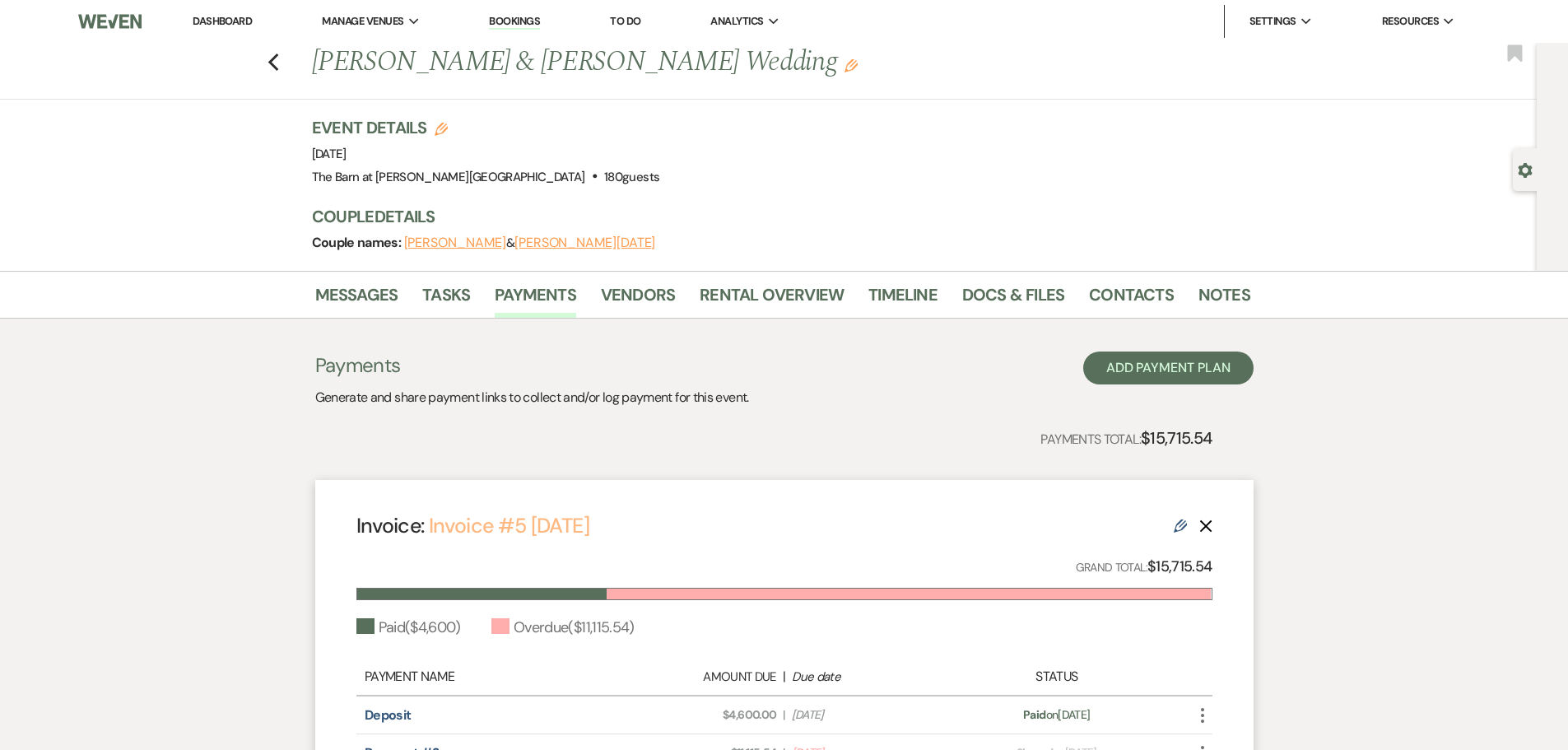
click at [589, 526] on link "Invoice #5 [DATE]" at bounding box center [509, 525] width 160 height 27
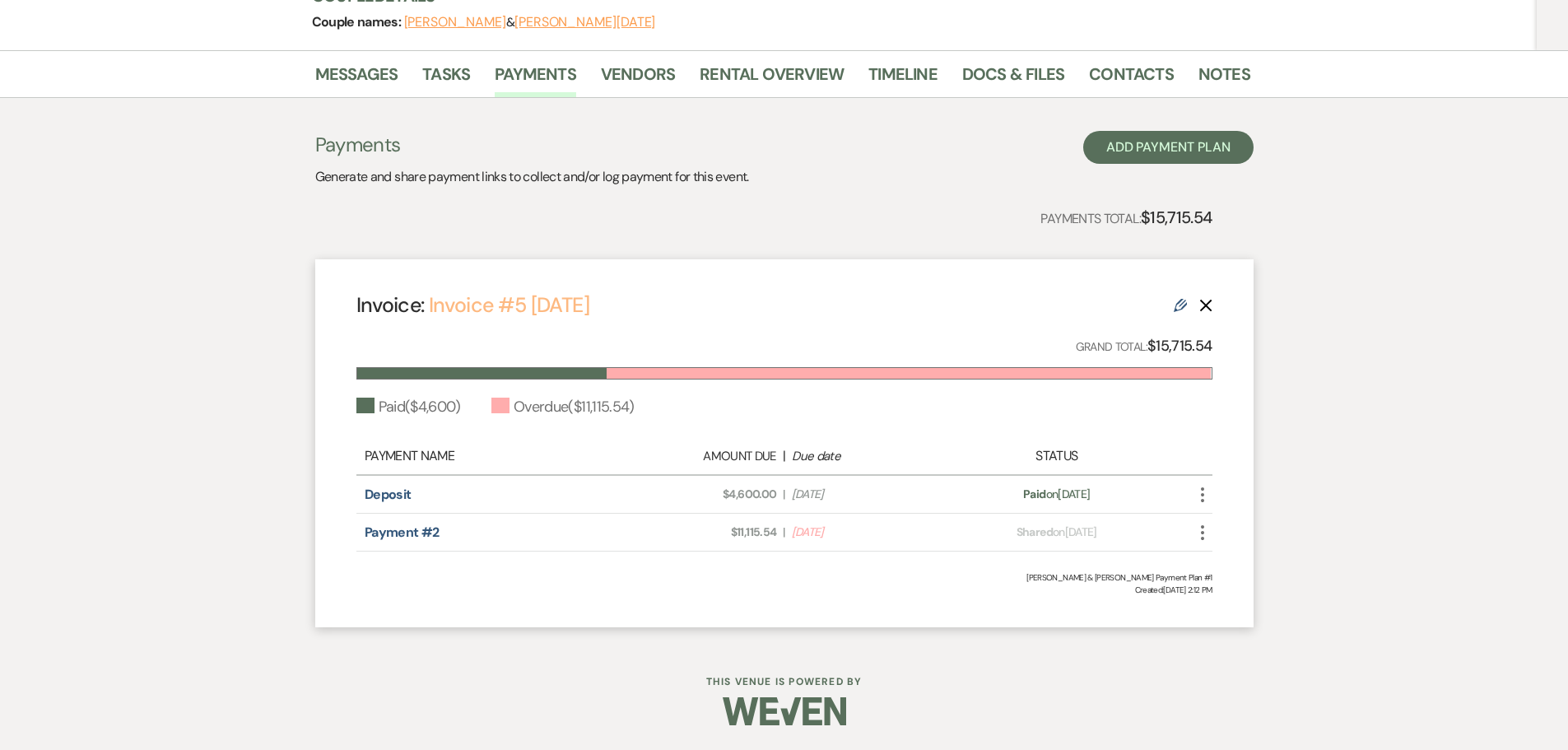
click at [521, 307] on link "Invoice #5 [DATE]" at bounding box center [509, 305] width 160 height 27
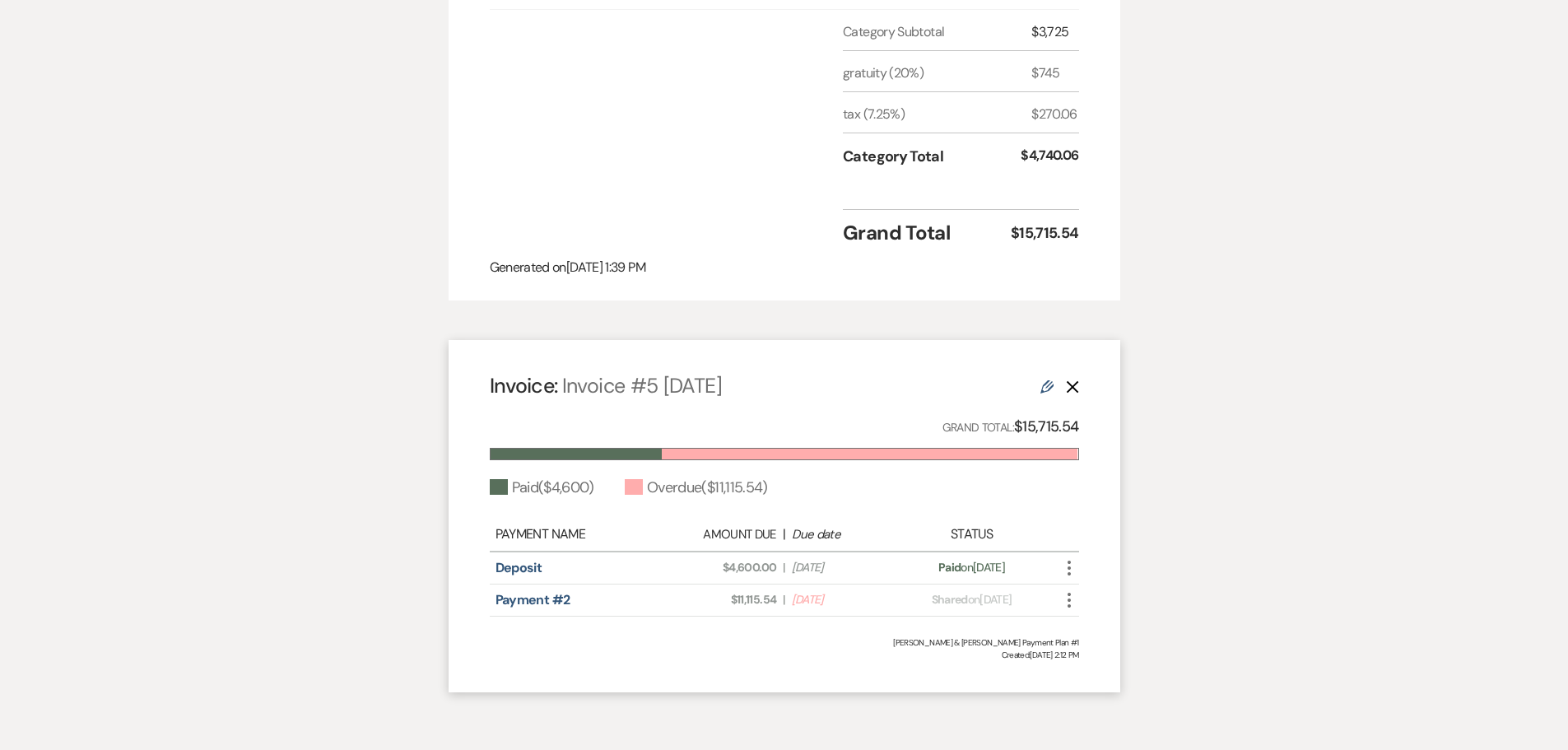
scroll to position [1318, 0]
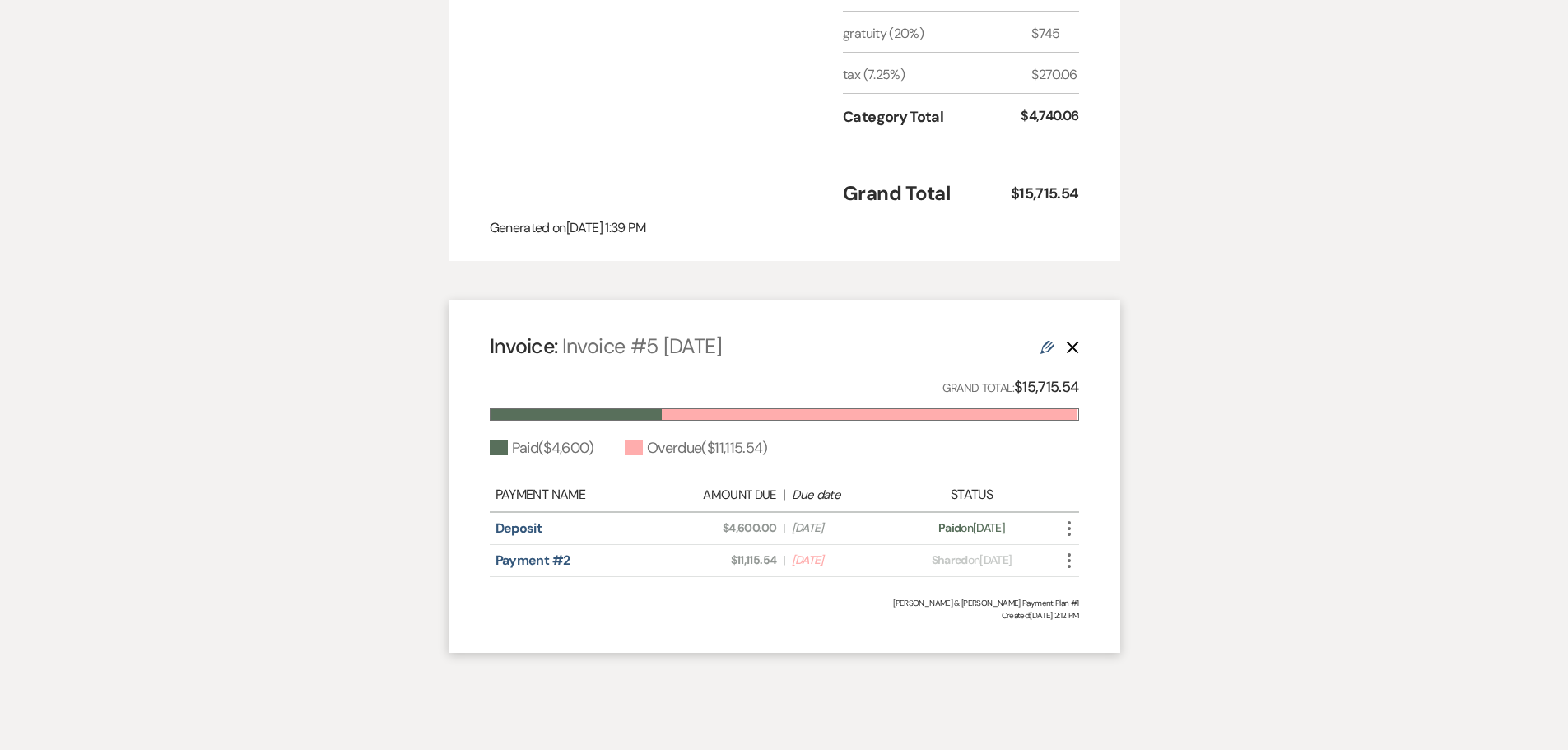
click at [640, 333] on span "Invoice #5 [DATE]" at bounding box center [642, 346] width 159 height 27
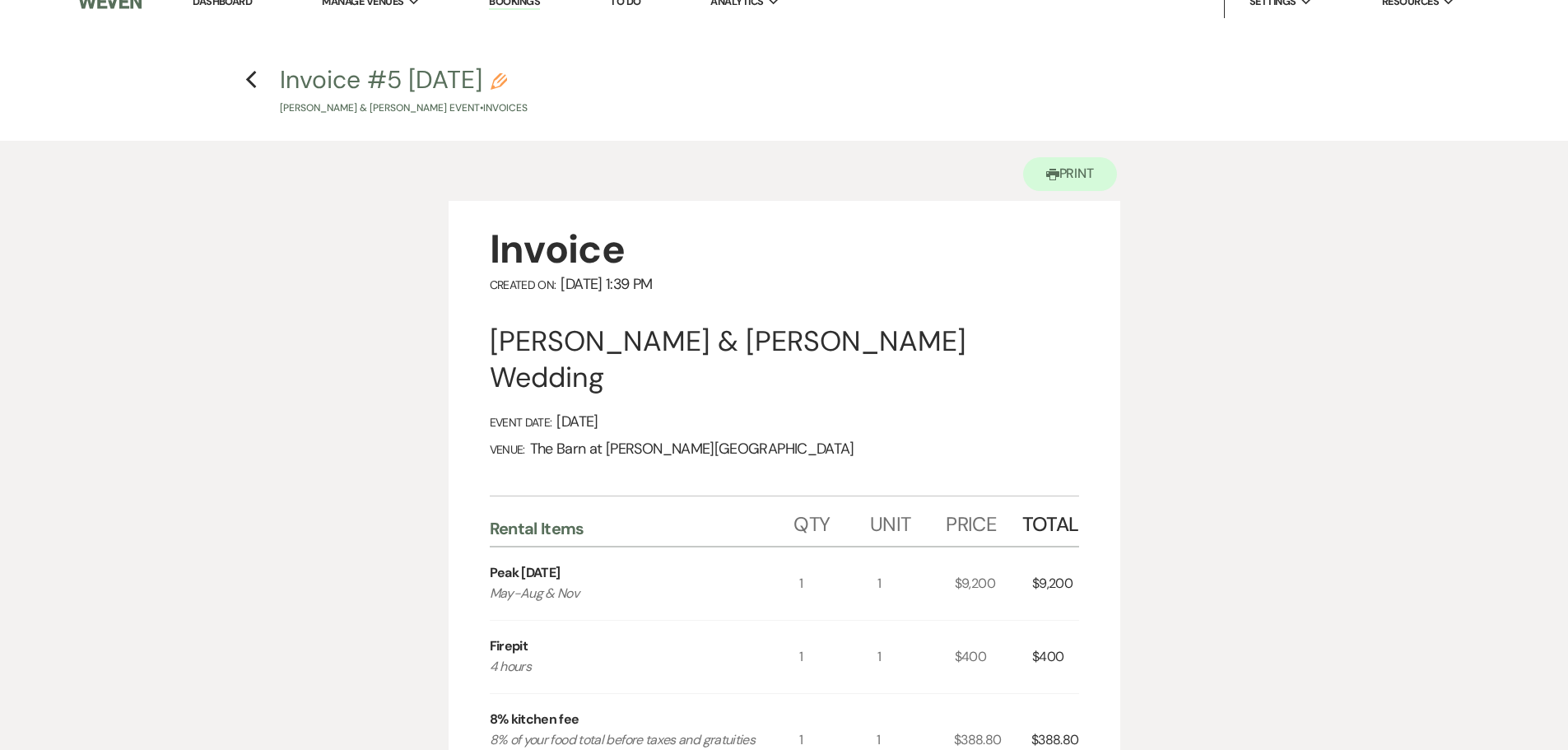
scroll to position [0, 0]
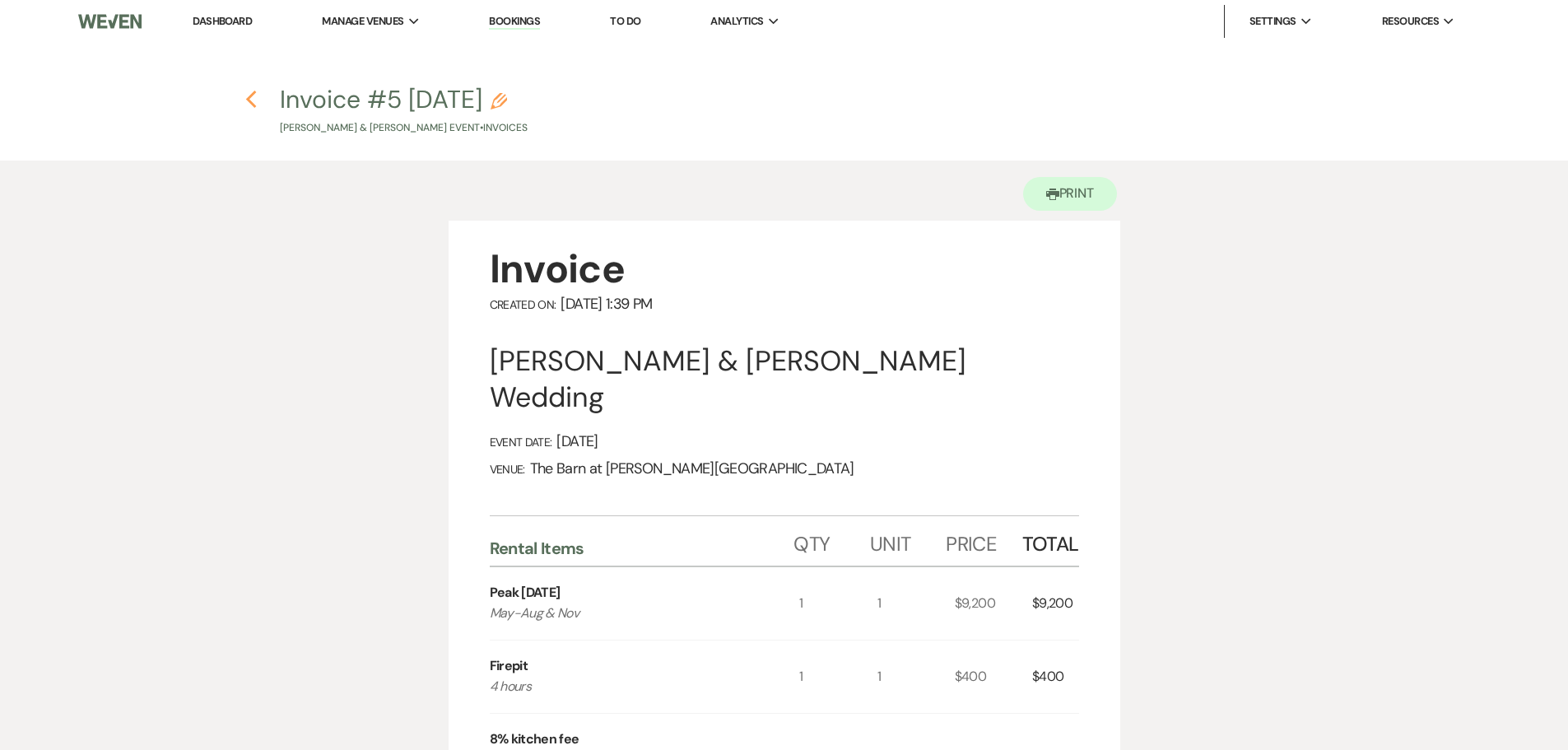
click at [254, 107] on use "button" at bounding box center [251, 100] width 11 height 18
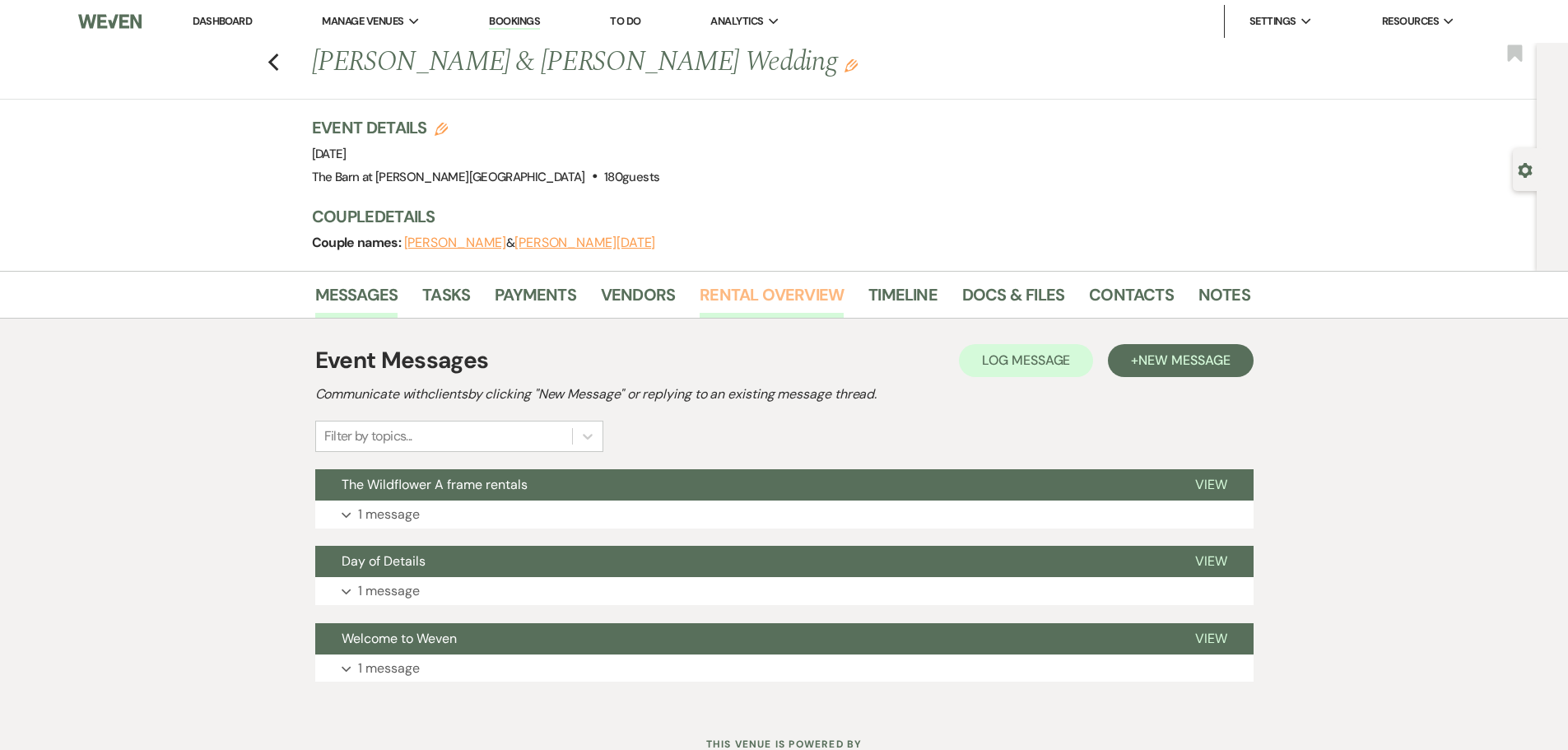
click at [787, 291] on link "Rental Overview" at bounding box center [772, 300] width 144 height 36
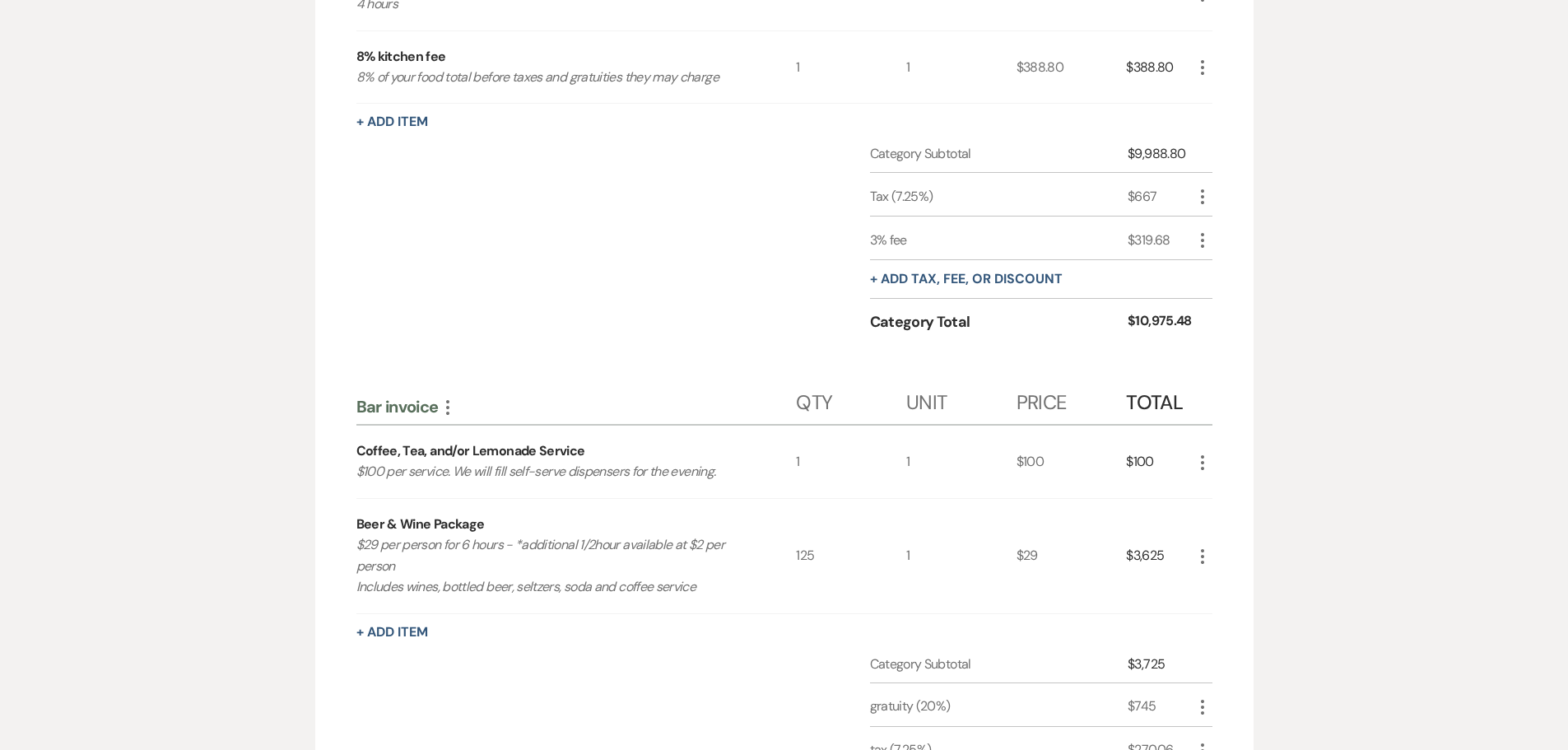
scroll to position [577, 0]
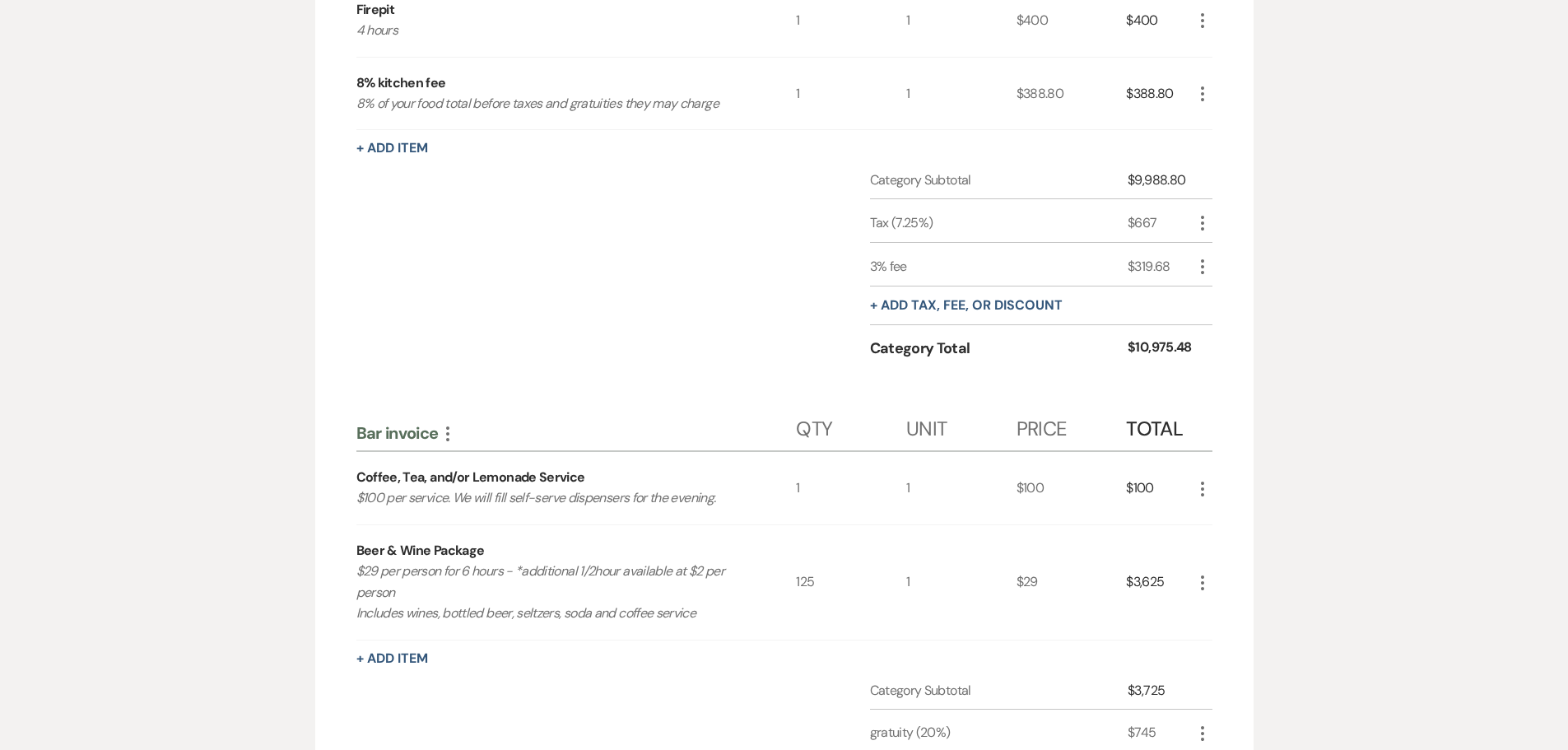
click at [1198, 98] on icon "More" at bounding box center [1203, 94] width 20 height 20
click at [1205, 120] on button "Pencil Edit" at bounding box center [1235, 125] width 86 height 26
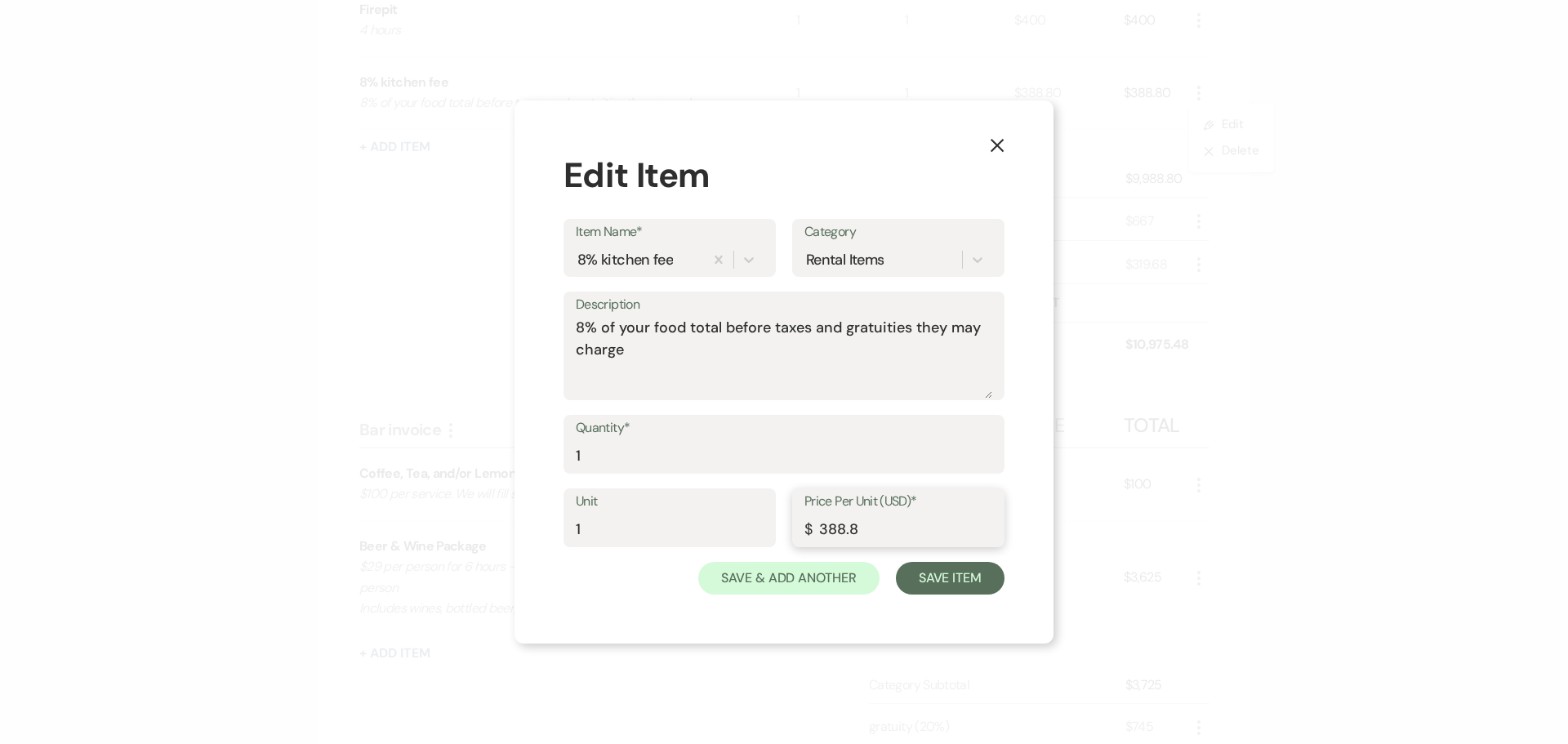
click at [861, 529] on input "388.8" at bounding box center [898, 530] width 188 height 32
type input "3"
type input "248.76"
click at [968, 590] on button "Save Item" at bounding box center [950, 578] width 109 height 33
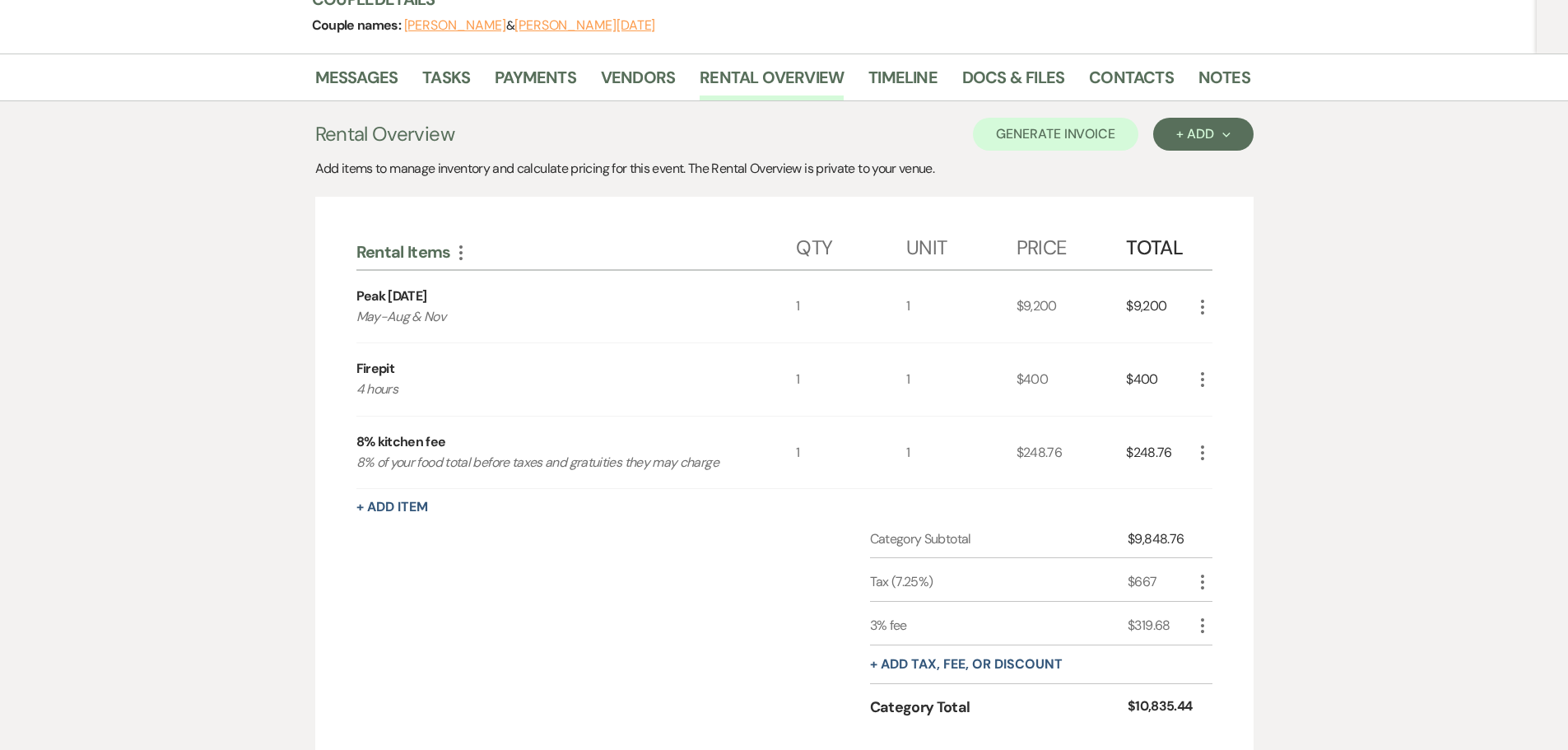
scroll to position [17, 0]
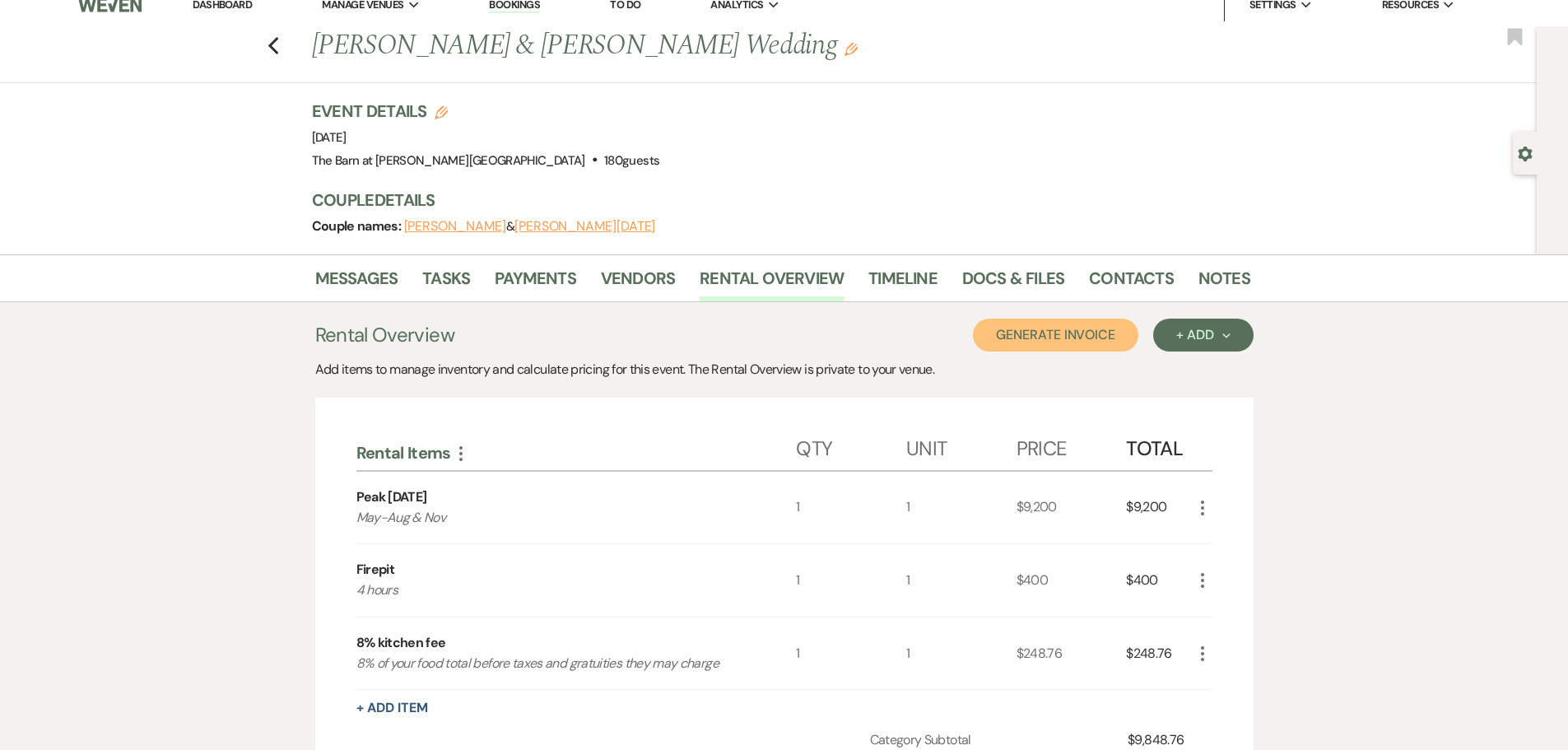
click at [1064, 333] on button "Generate Invoice" at bounding box center [1055, 335] width 165 height 33
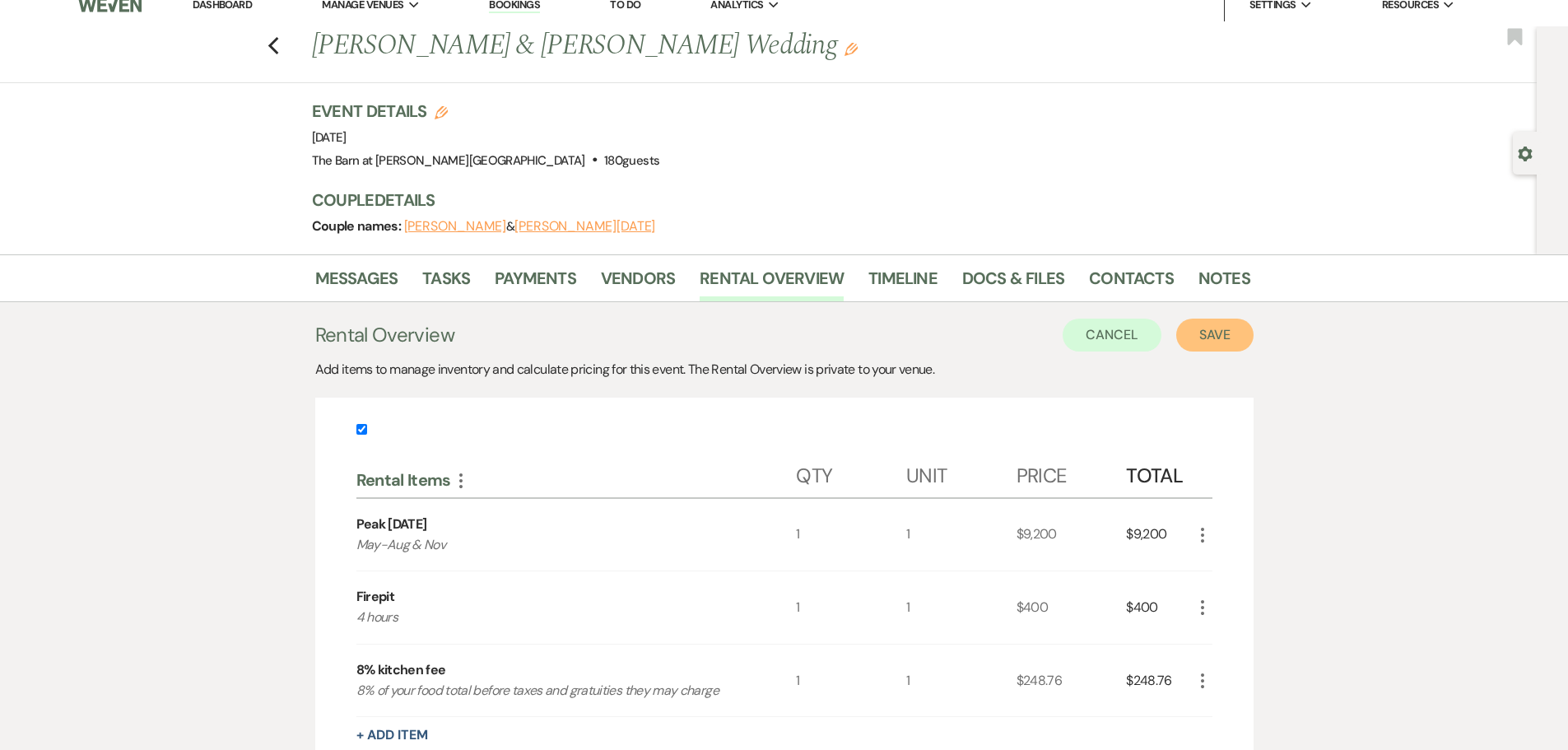
click at [1222, 341] on button "Save" at bounding box center [1216, 335] width 78 height 33
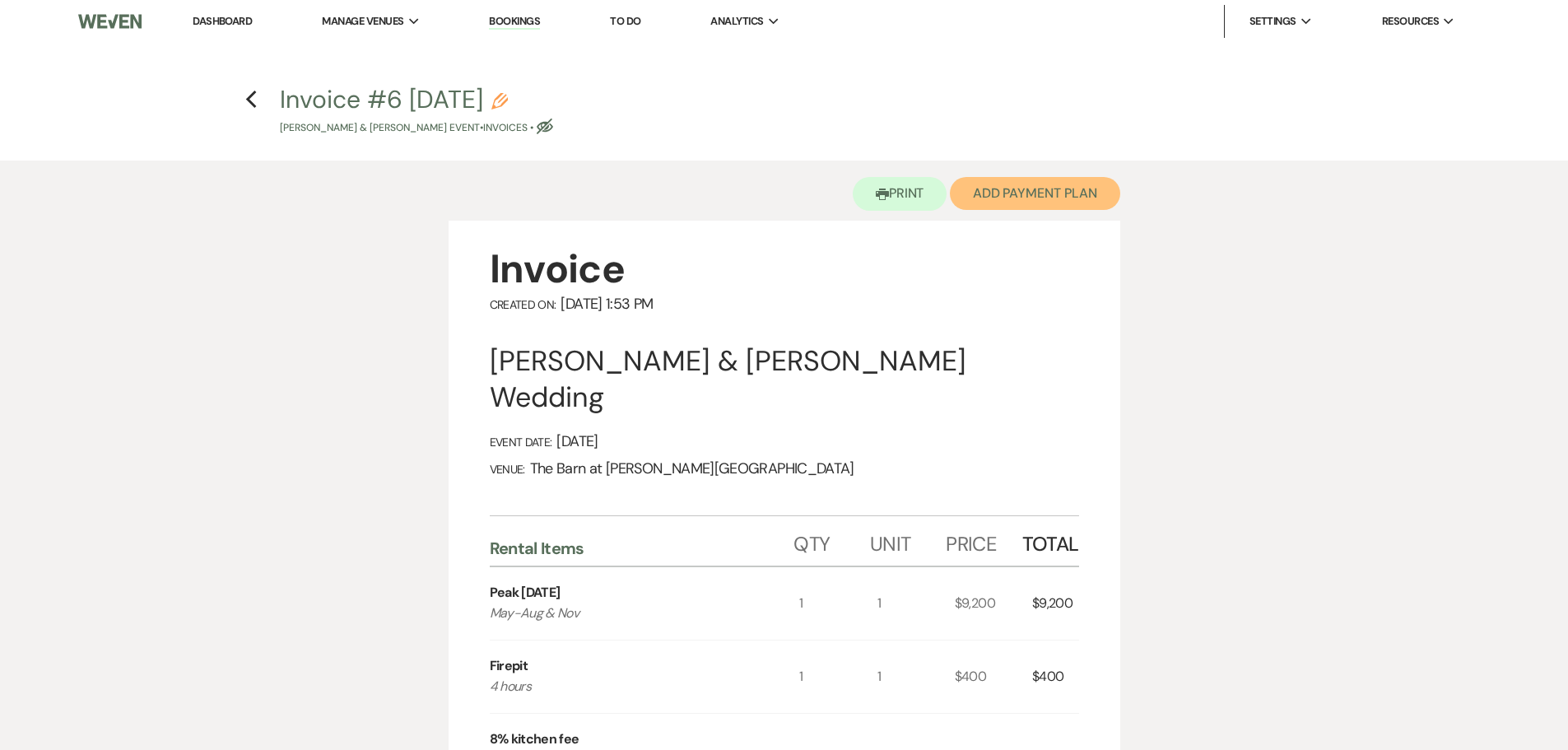
click at [990, 197] on button "Add Payment Plan" at bounding box center [1034, 193] width 170 height 33
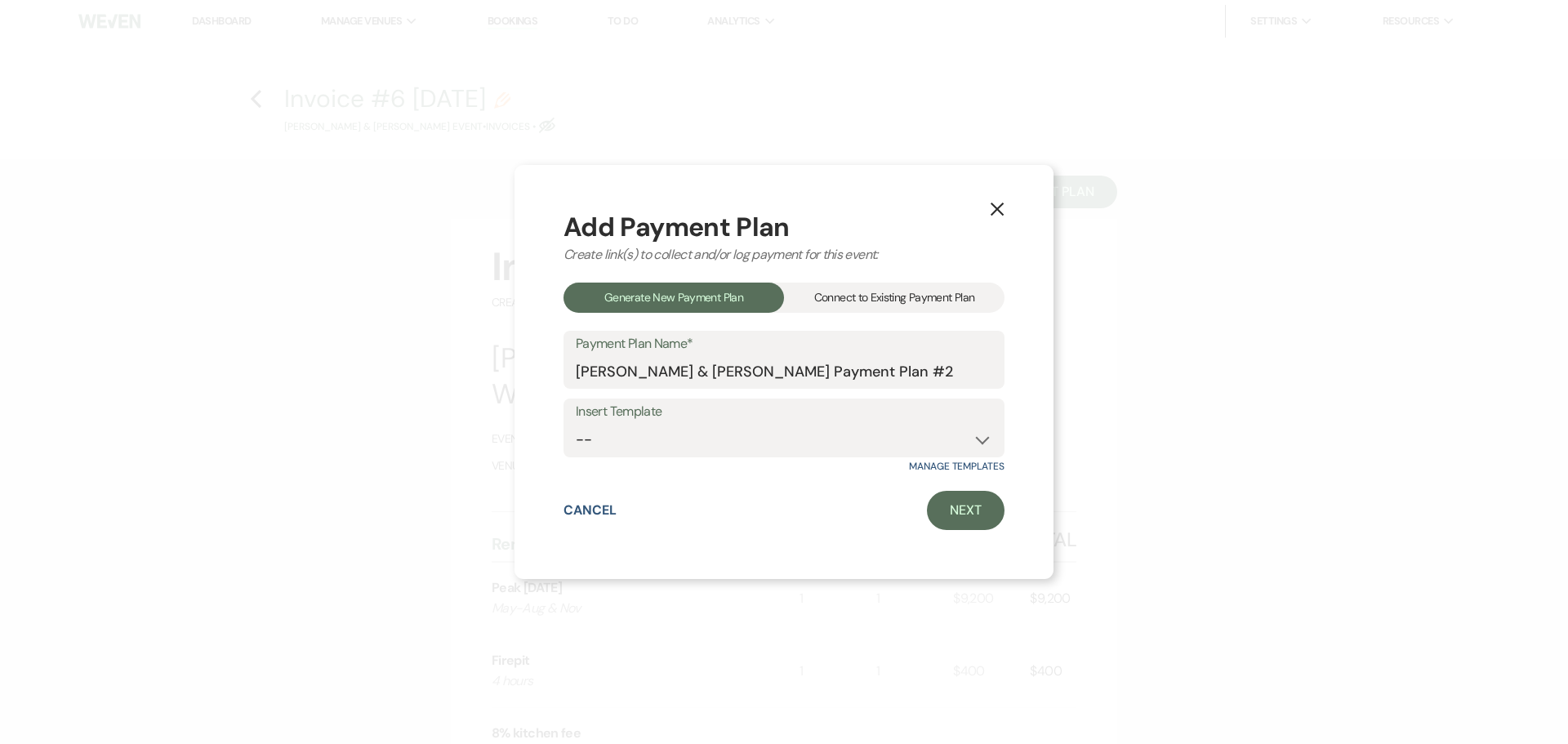
click at [823, 296] on div "Connect to Existing Payment Plan" at bounding box center [894, 297] width 220 height 31
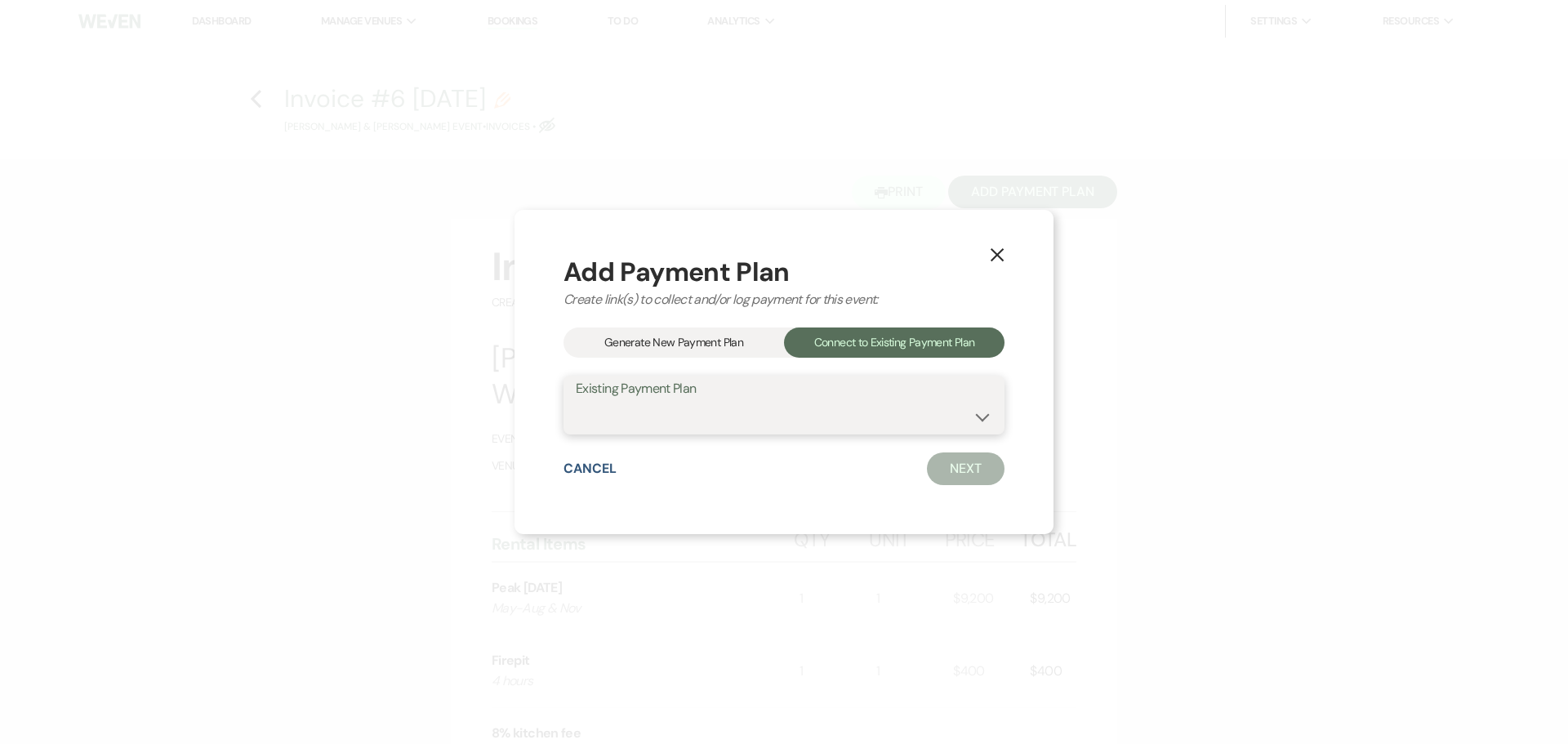
click at [738, 412] on select "[PERSON_NAME] & [PERSON_NAME] Payment Plan #1" at bounding box center [784, 417] width 417 height 32
select select "11482"
click at [576, 401] on select "[PERSON_NAME] & [PERSON_NAME] Payment Plan #1" at bounding box center [784, 417] width 417 height 32
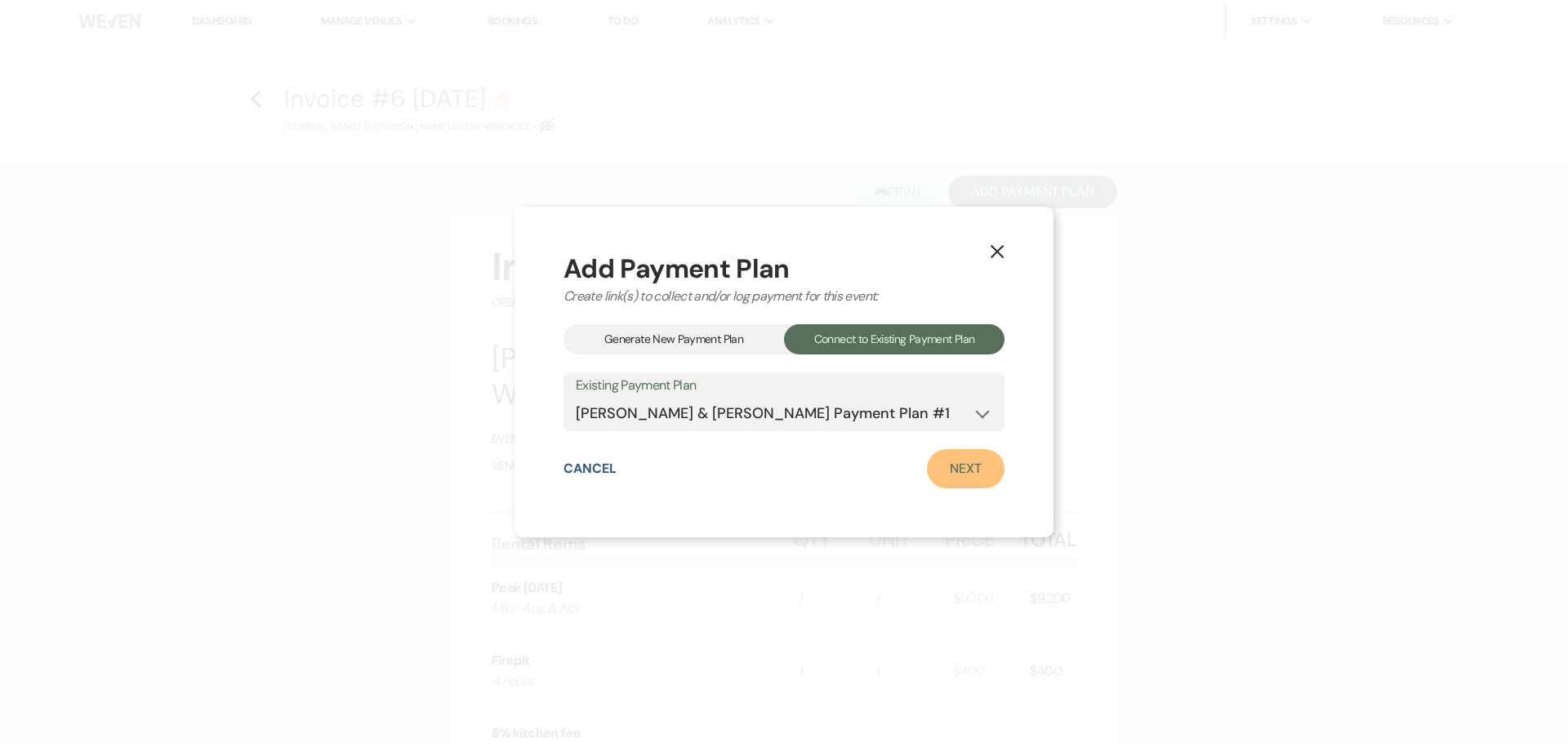
click at [944, 461] on link "Next" at bounding box center [966, 469] width 78 height 40
select select "28620"
select select "1"
select select "true"
select select "2"
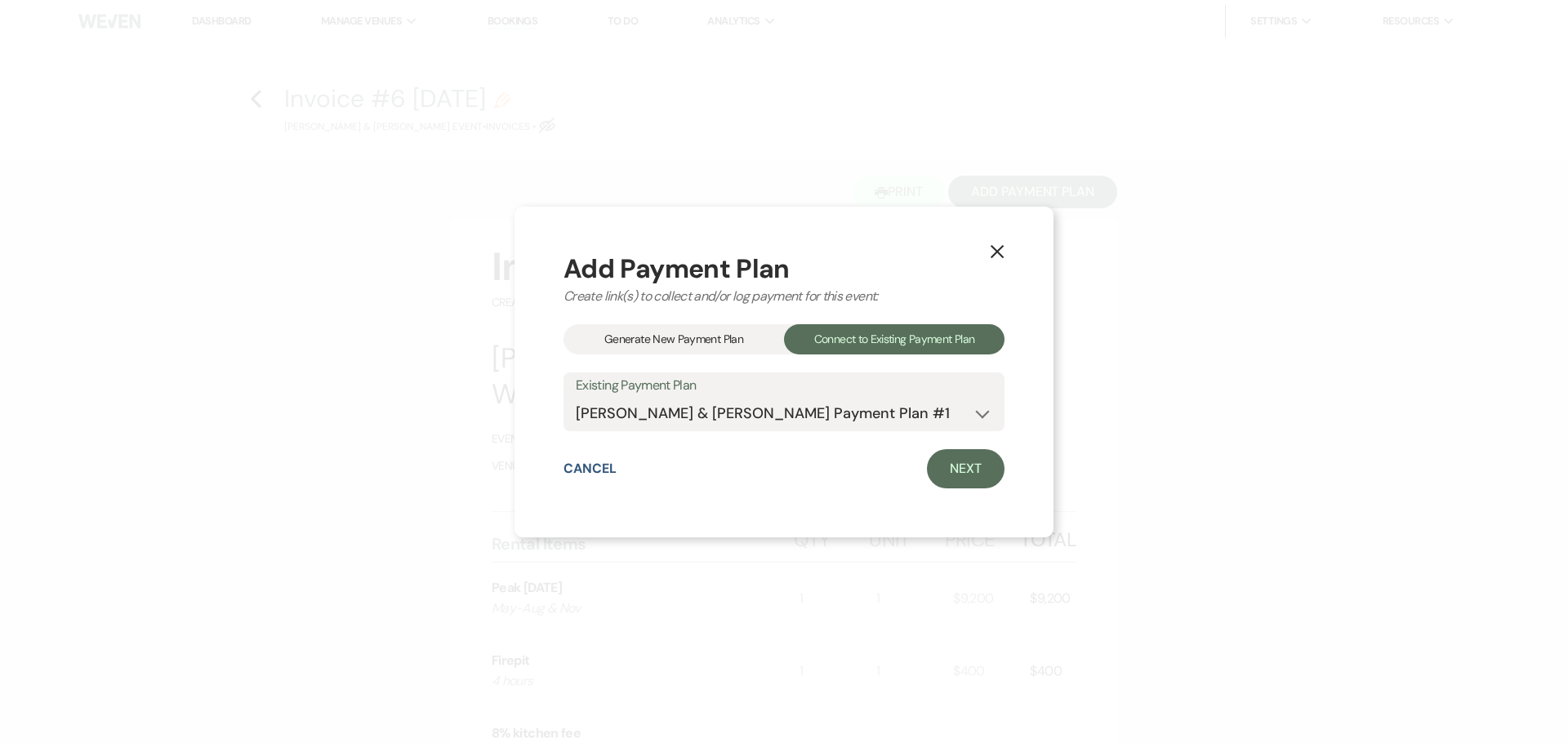
select select "flat"
select select "true"
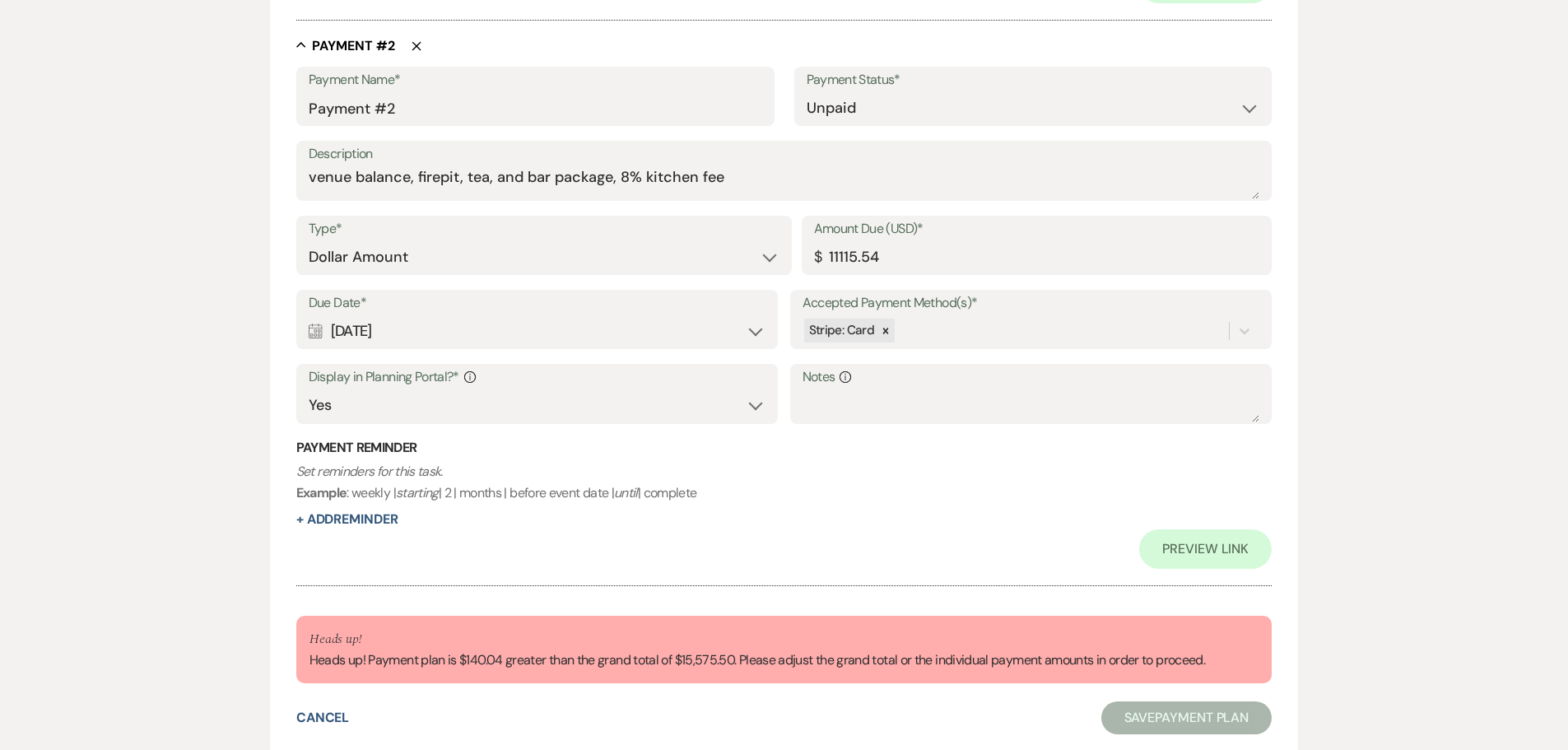
scroll to position [1028, 0]
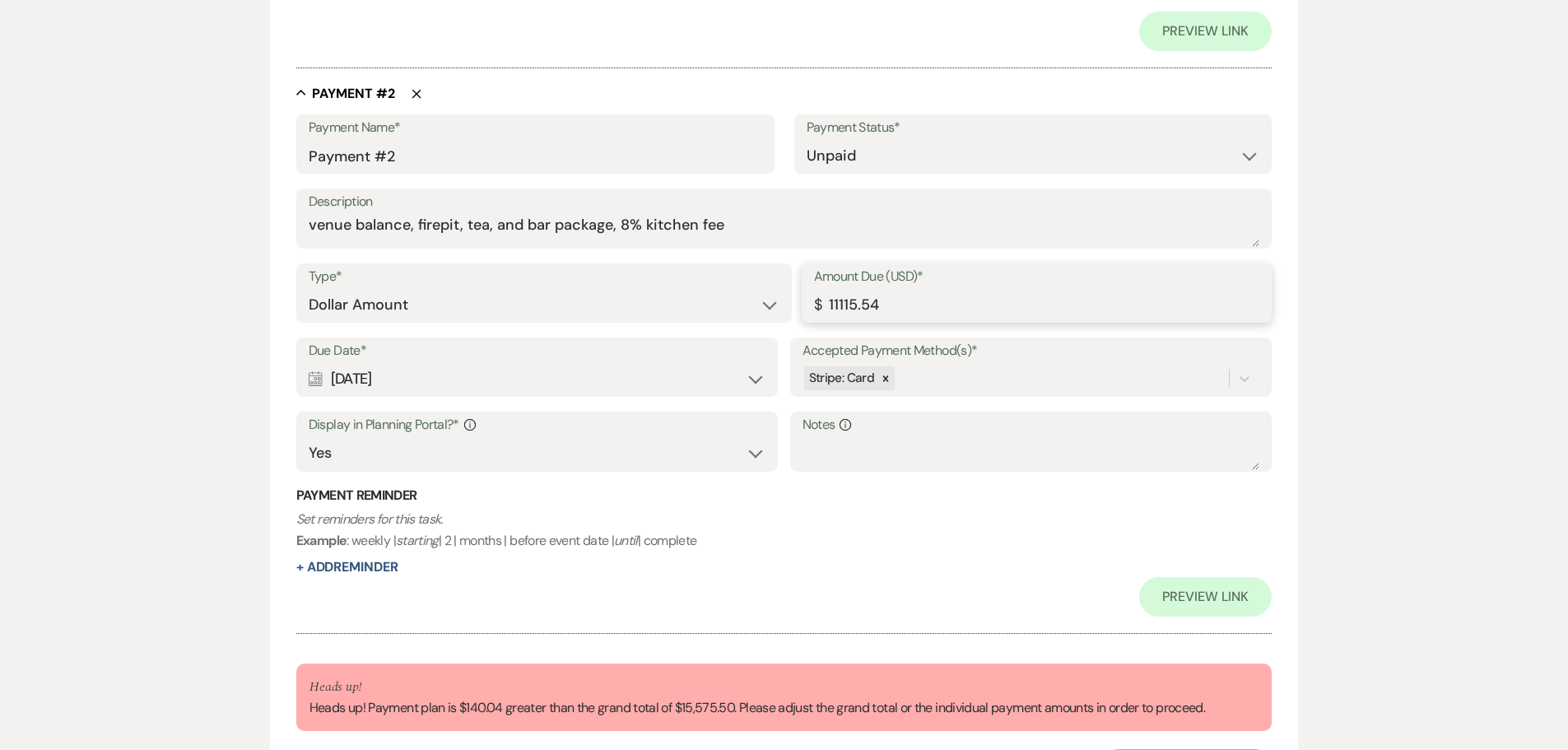
click at [901, 298] on input "11115.54" at bounding box center [1037, 305] width 446 height 32
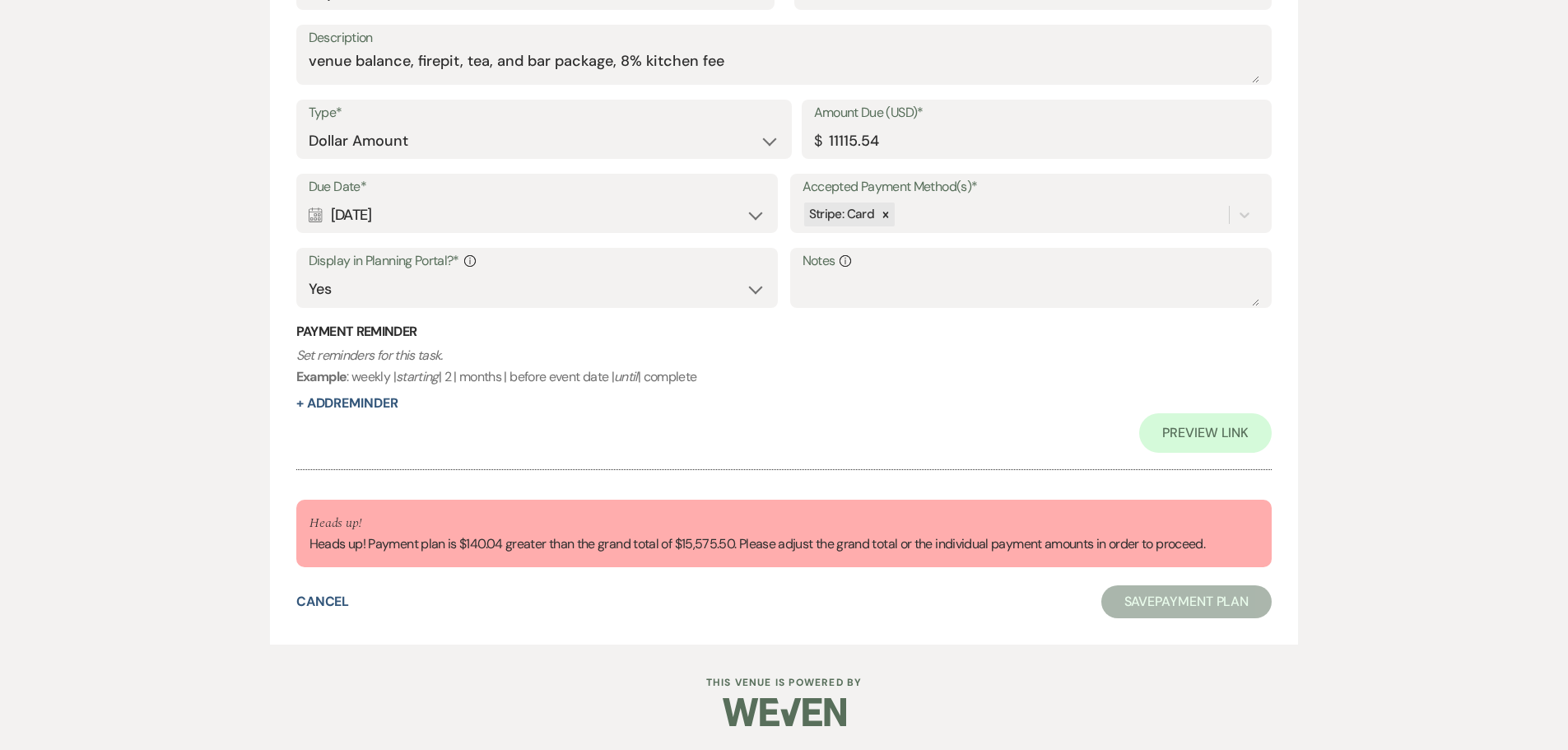
scroll to position [1192, 0]
click at [894, 142] on input "11115.54" at bounding box center [1037, 140] width 446 height 32
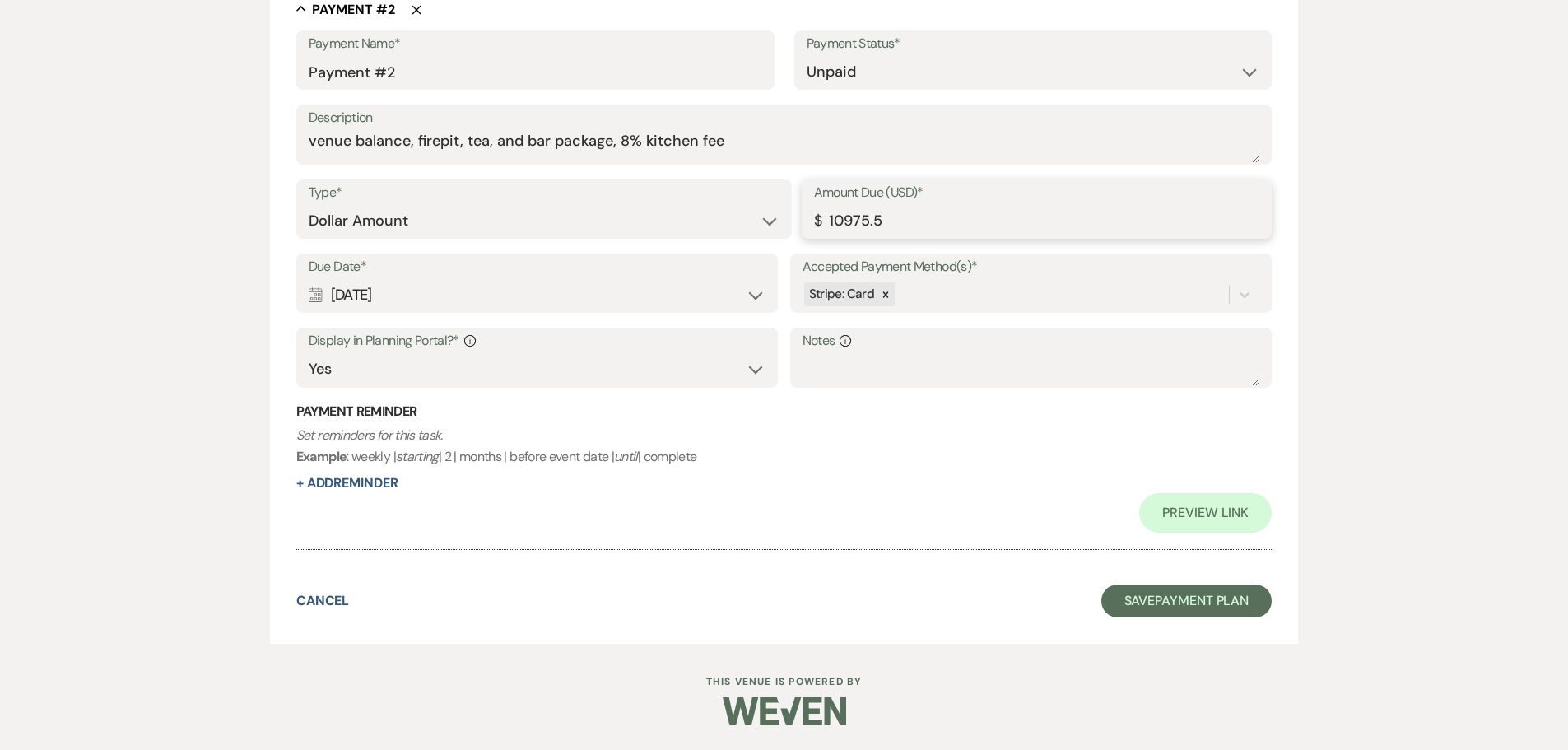
scroll to position [1112, 0]
type input "10975.50"
click at [1120, 598] on button "Save Payment Plan" at bounding box center [1187, 601] width 171 height 33
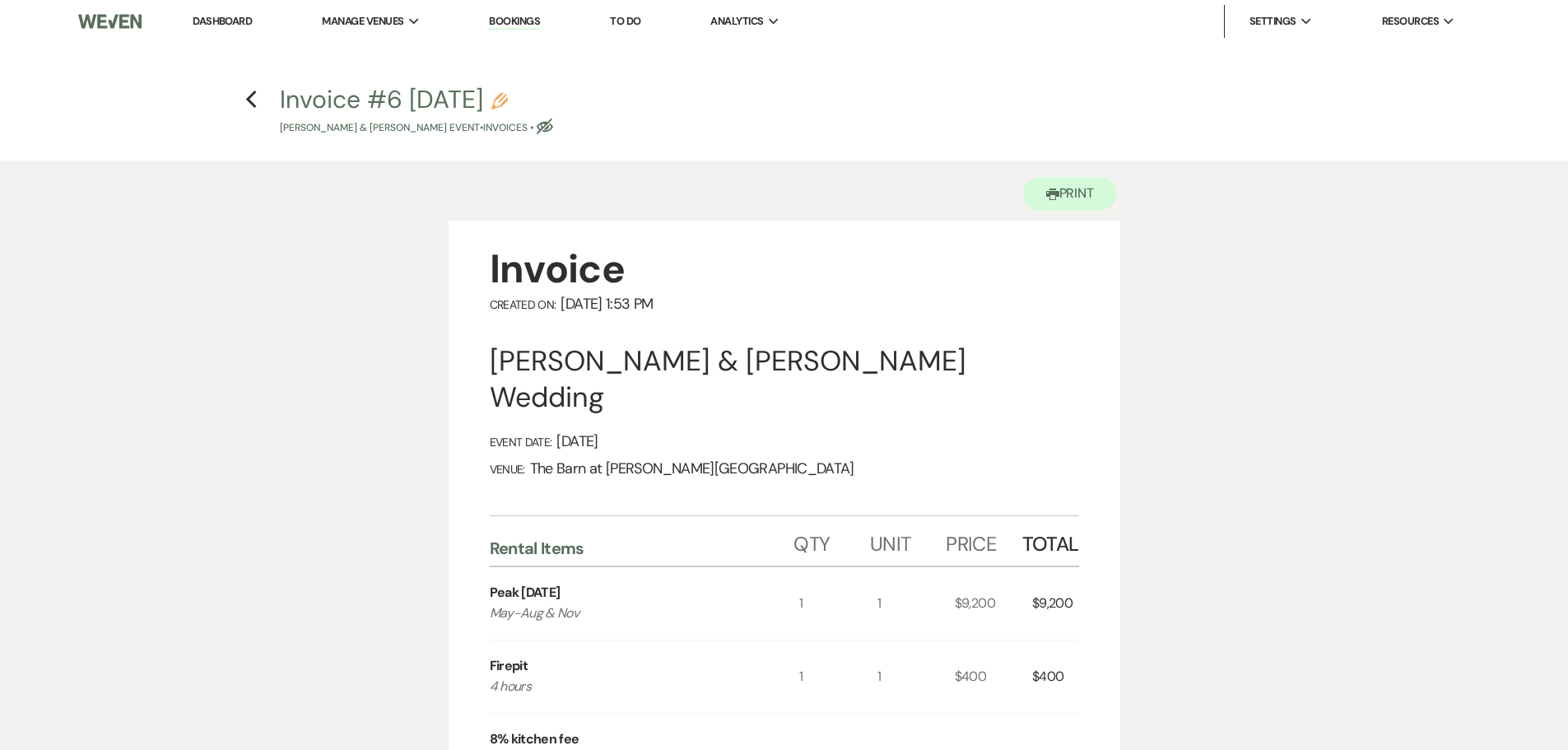
click at [535, 127] on p "[PERSON_NAME] & [PERSON_NAME] Event • Invoices • Eye Blocked" at bounding box center [416, 128] width 274 height 16
select select "22"
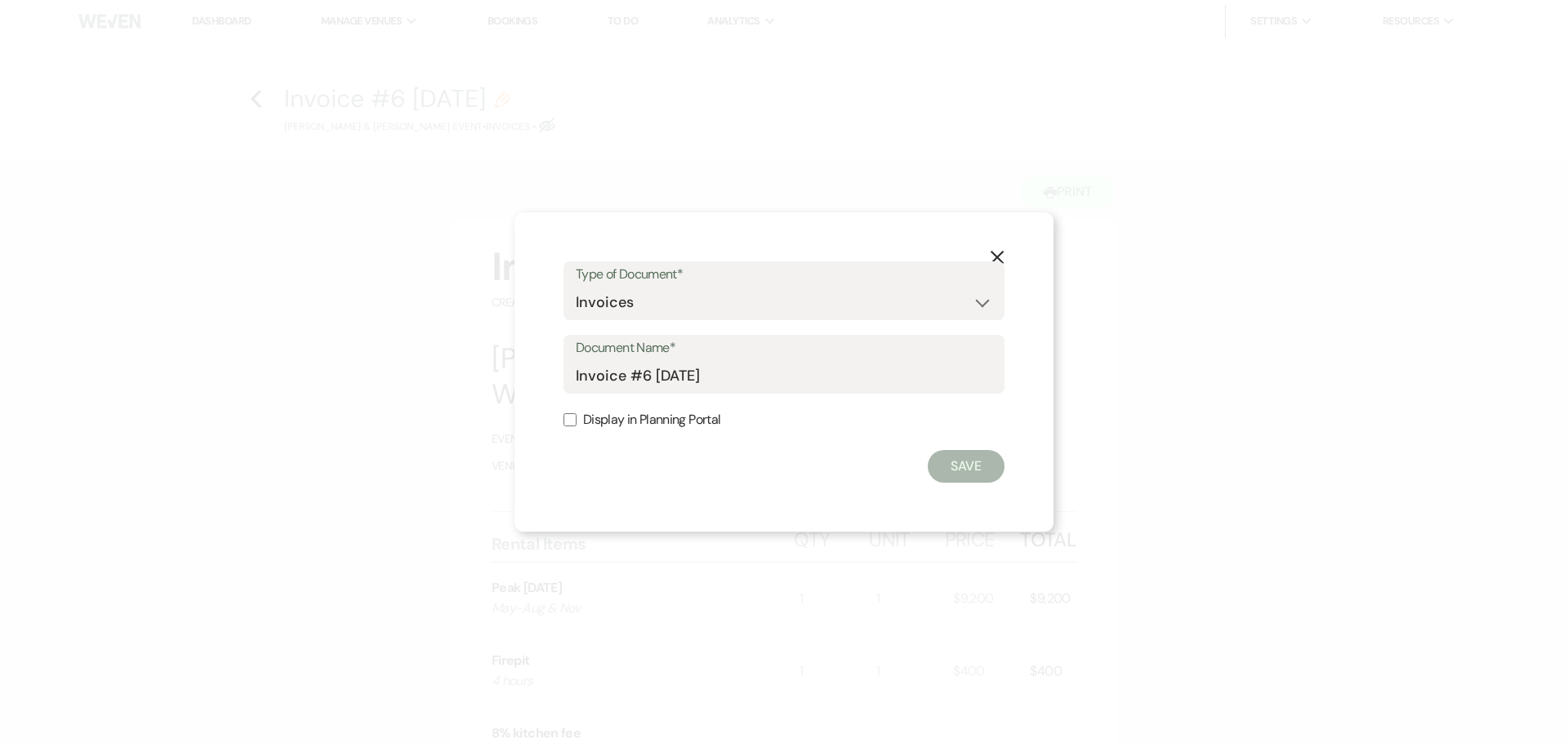
click at [576, 422] on input "Display in Planning Portal" at bounding box center [570, 419] width 13 height 13
checkbox input "true"
click at [982, 473] on button "Save" at bounding box center [966, 466] width 77 height 33
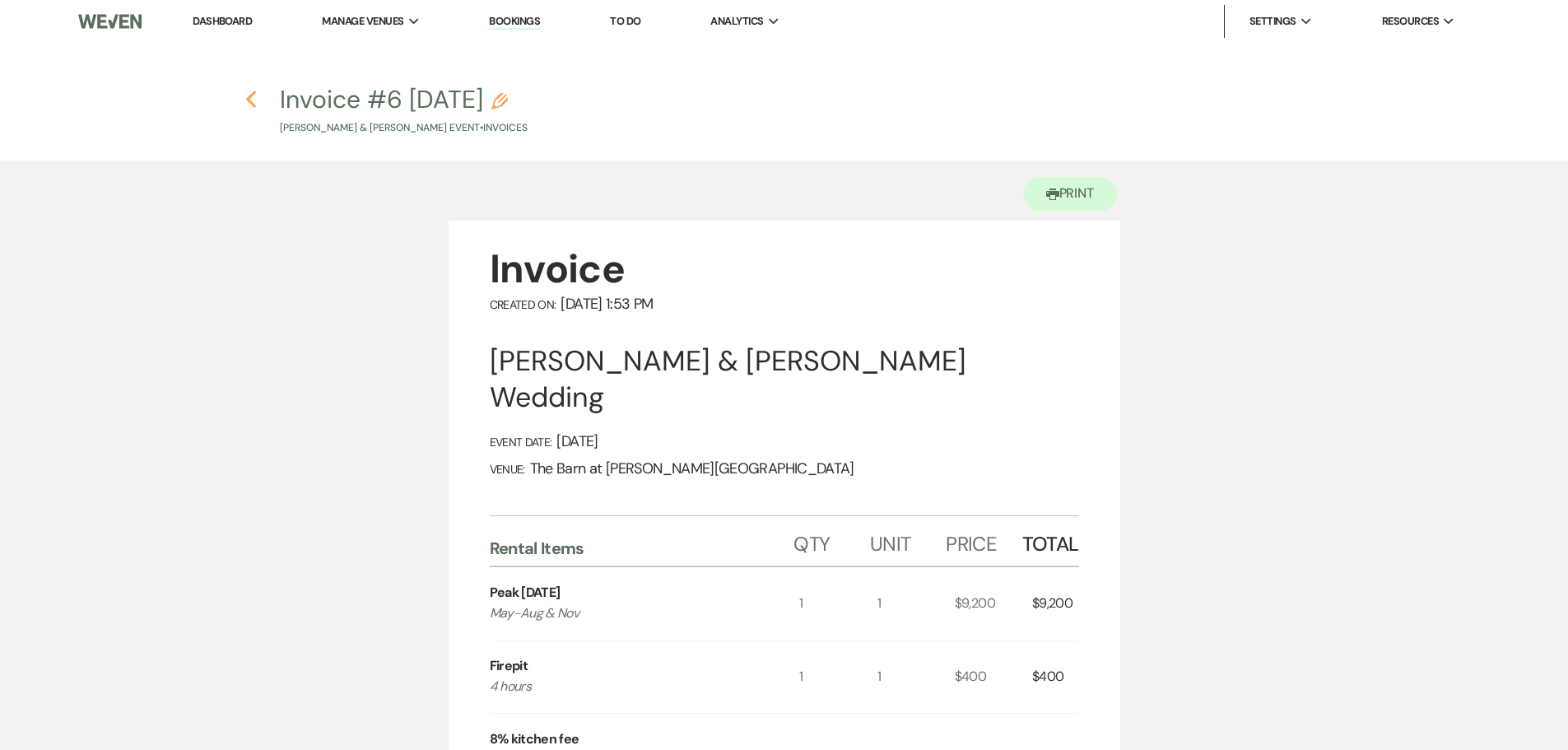
click at [254, 104] on icon "Previous" at bounding box center [251, 100] width 12 height 20
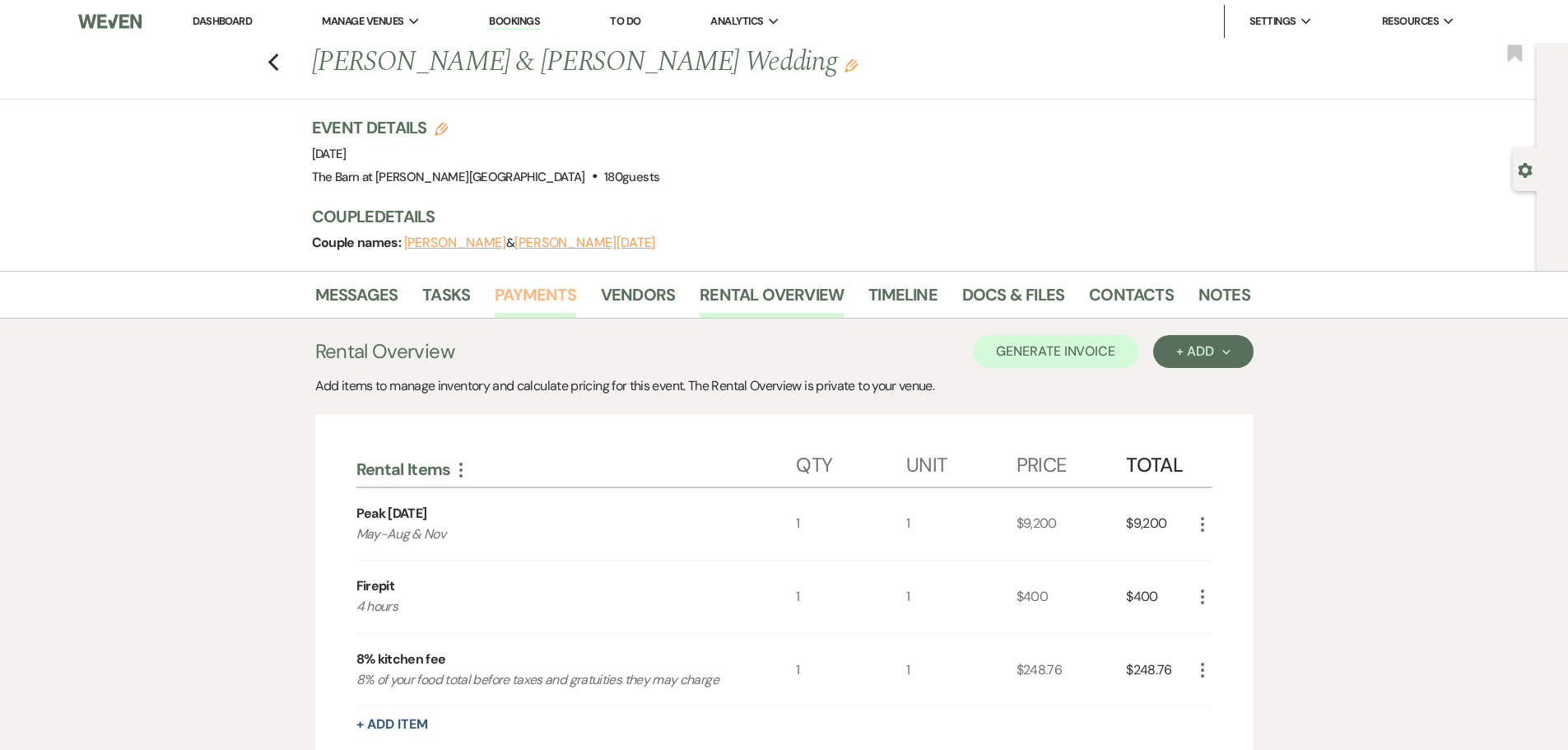
click at [509, 305] on link "Payments" at bounding box center [536, 300] width 82 height 36
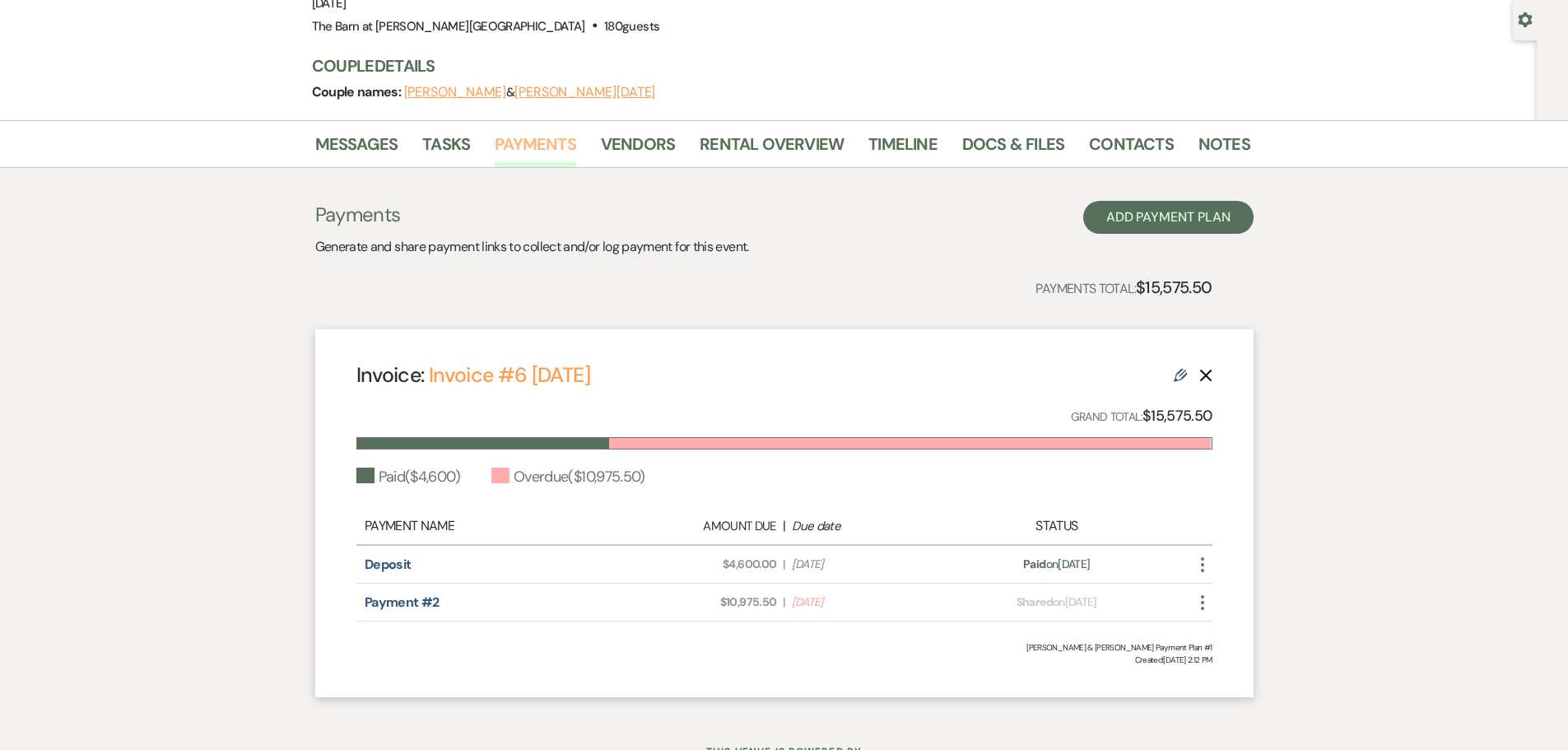
scroll to position [221, 0]
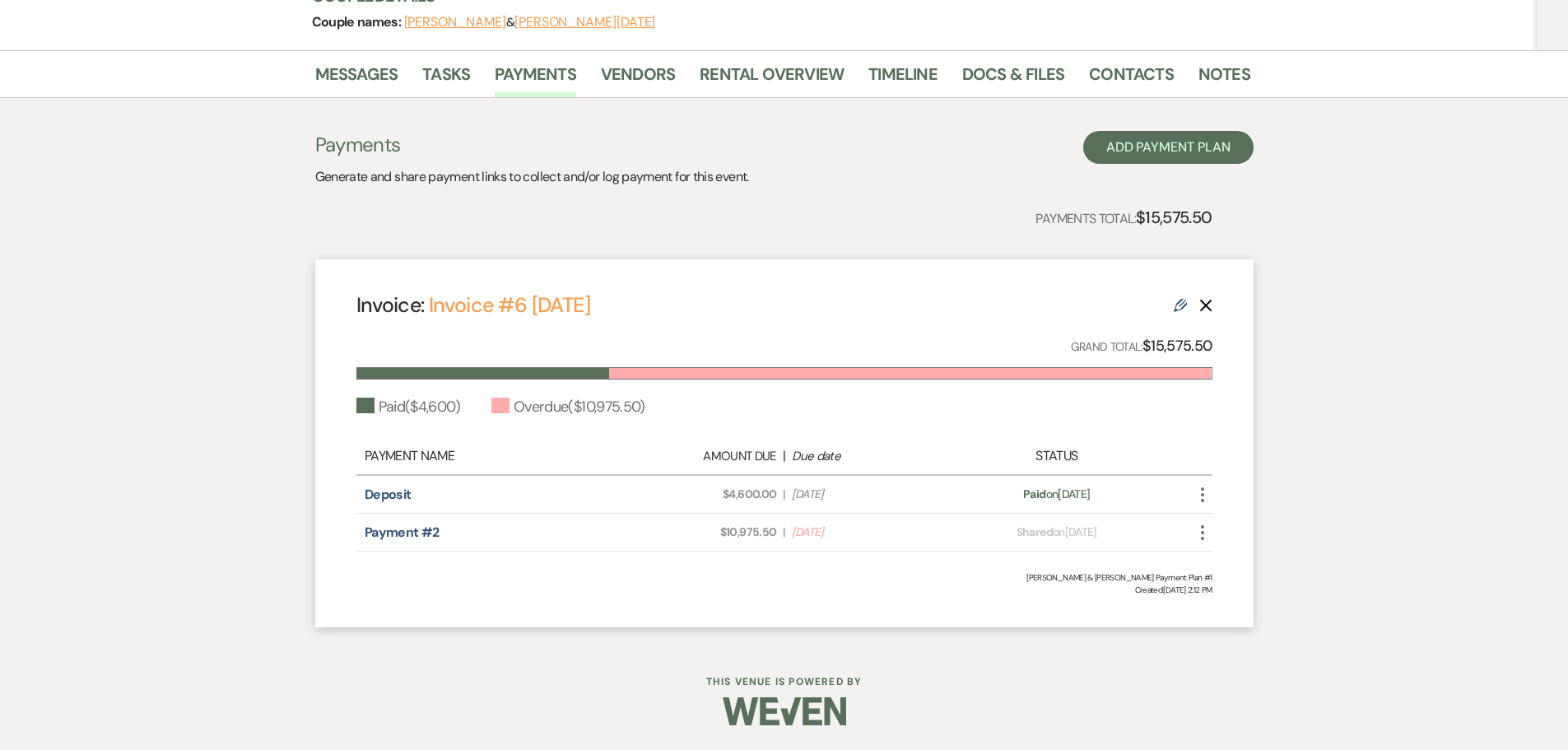
click at [1201, 532] on use "button" at bounding box center [1202, 533] width 3 height 15
click at [1238, 625] on button "Check [PERSON_NAME] [PERSON_NAME] as Paid" at bounding box center [1275, 622] width 166 height 28
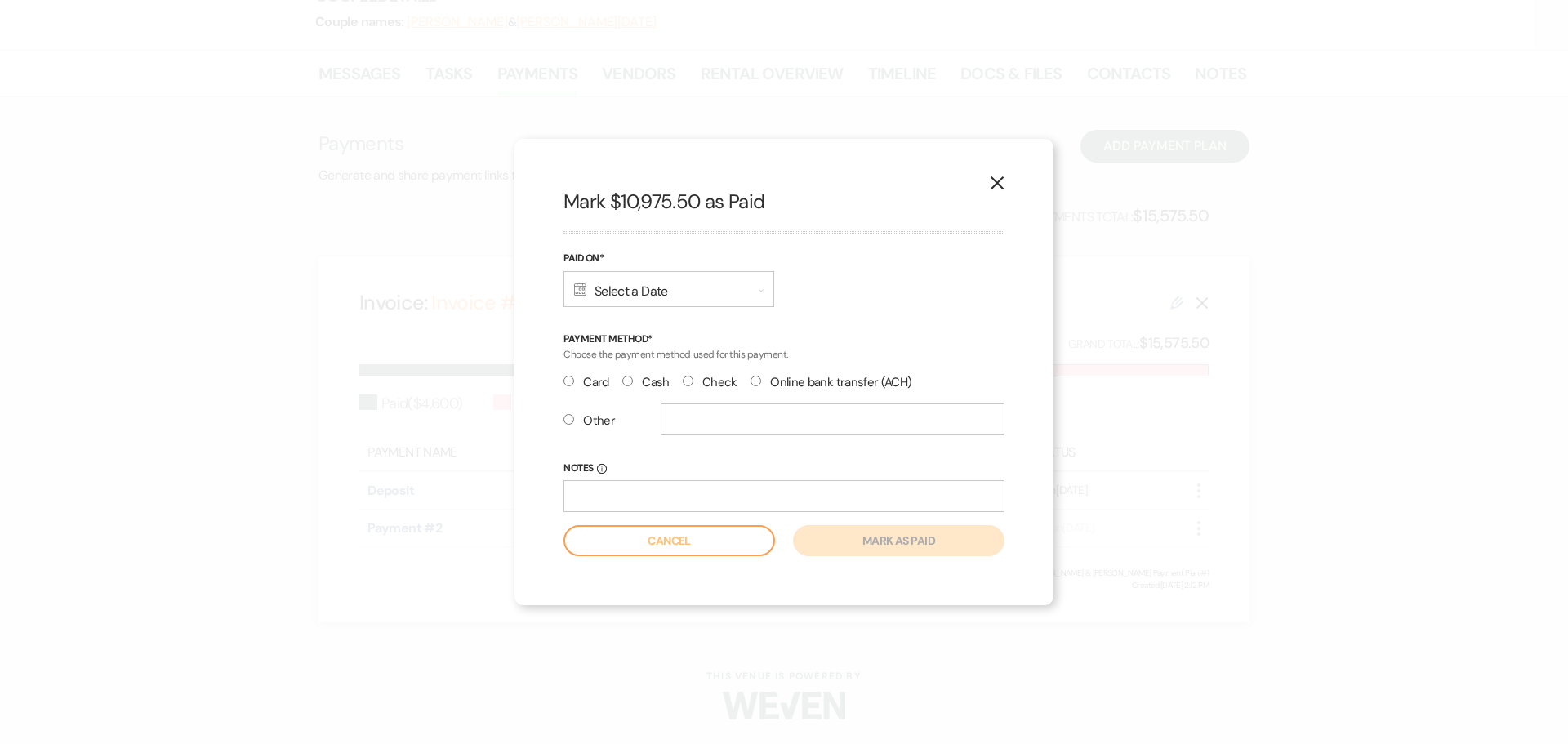
click at [590, 287] on div "Calendar Select a Date Expand" at bounding box center [668, 289] width 210 height 36
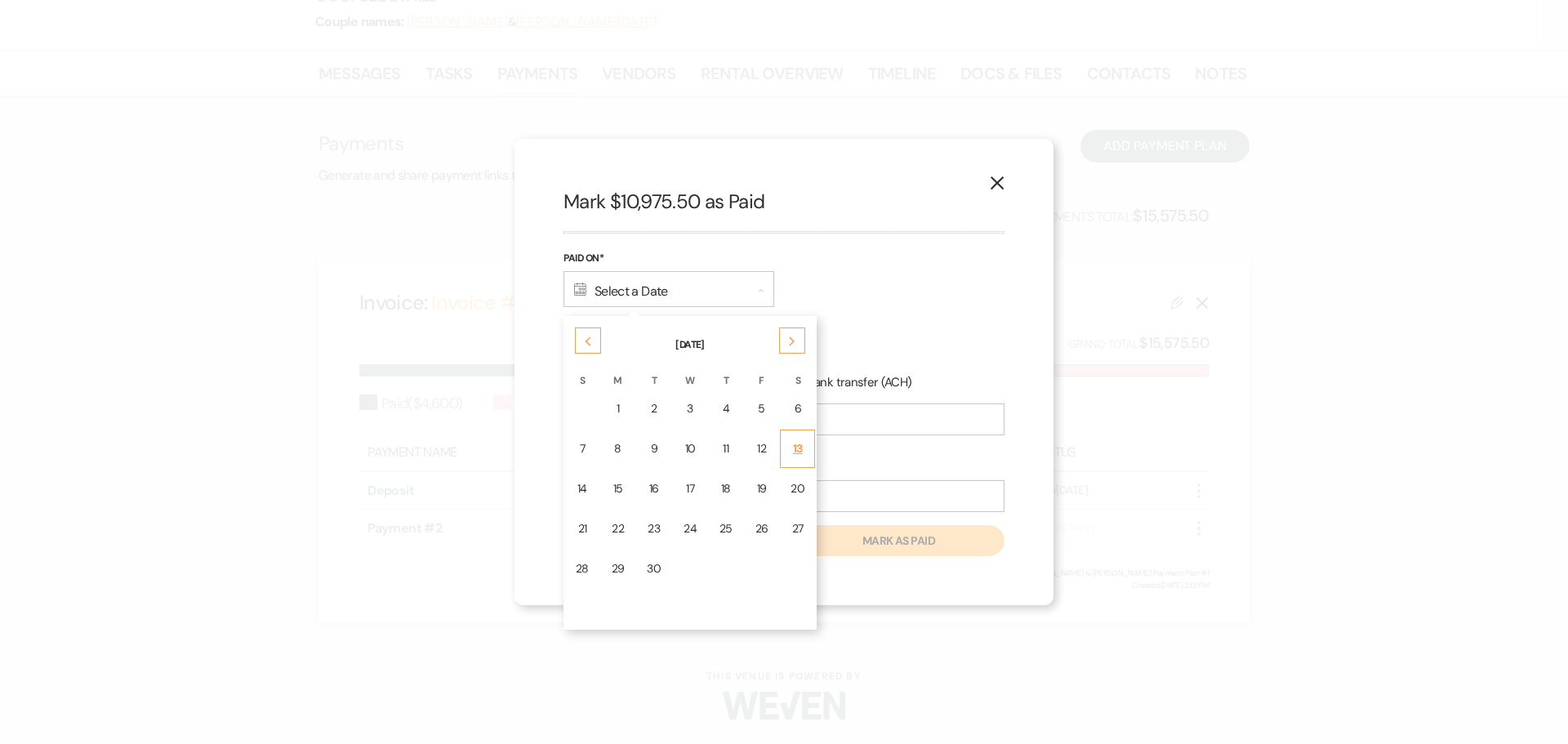
click at [808, 459] on td "13" at bounding box center [798, 449] width 36 height 39
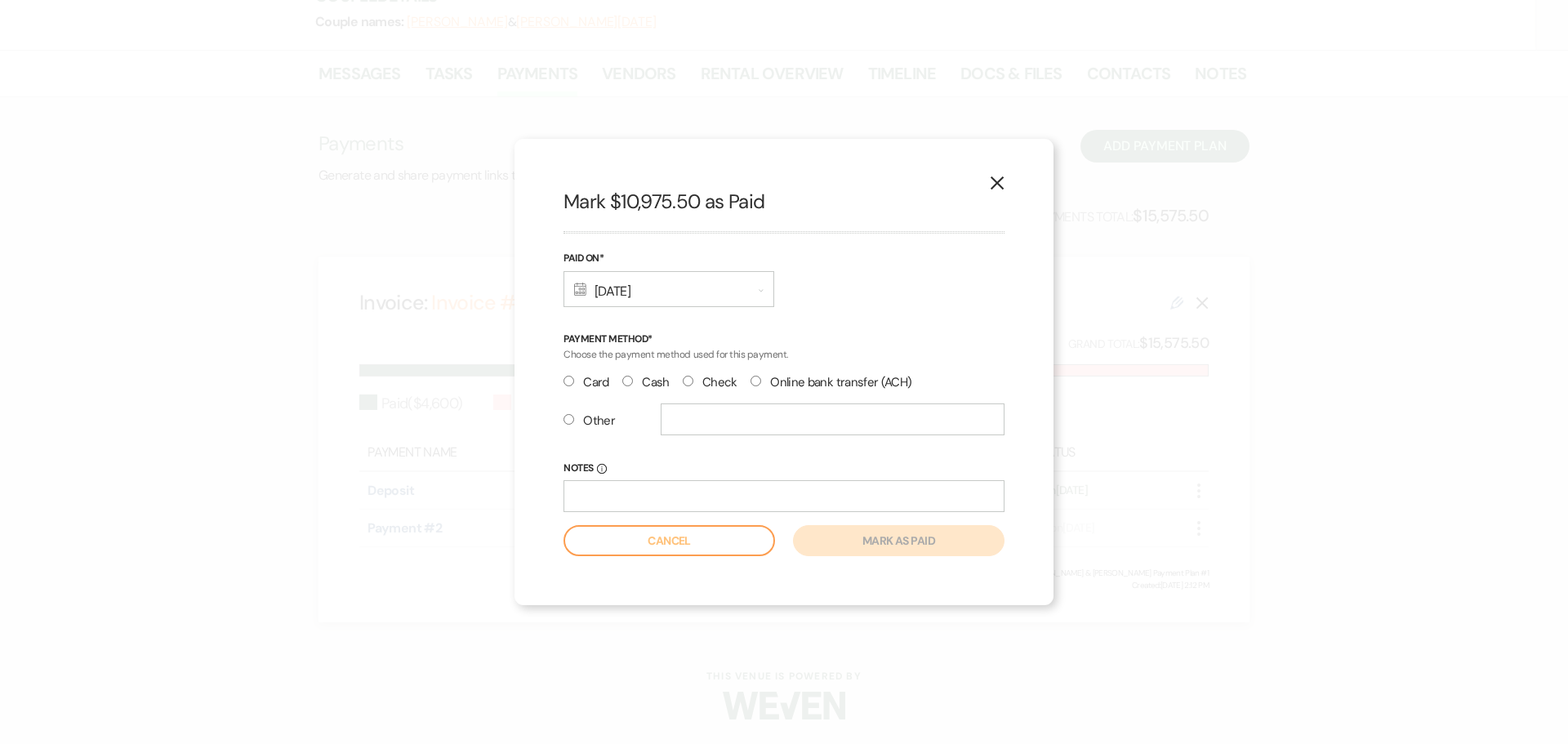
click at [567, 379] on input "Card" at bounding box center [569, 380] width 11 height 11
radio input "true"
click at [864, 545] on button "Mark as paid" at bounding box center [899, 540] width 211 height 31
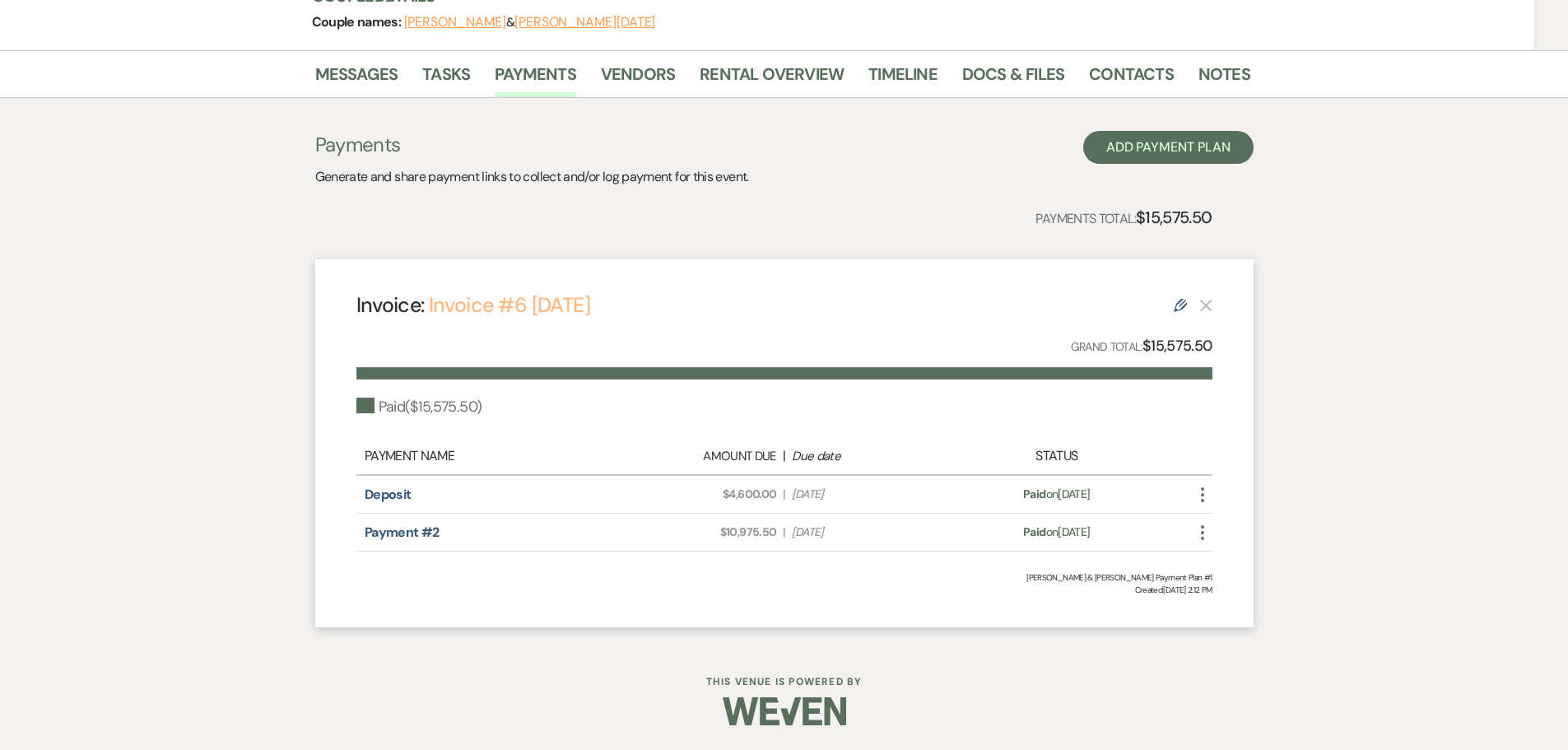
click at [514, 307] on link "Invoice #6 [DATE]" at bounding box center [510, 305] width 161 height 27
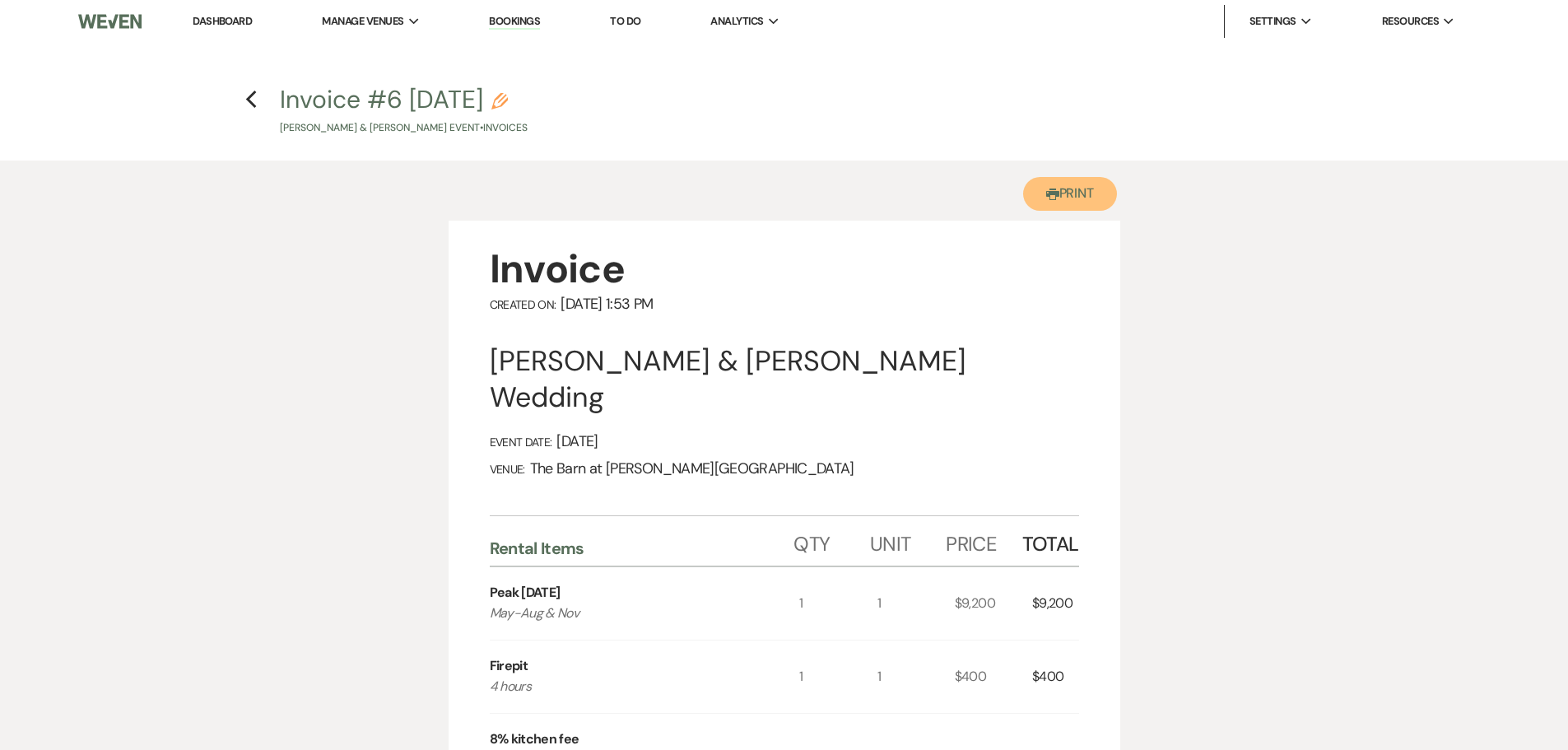
click at [1061, 201] on button "Printer Print" at bounding box center [1070, 194] width 95 height 34
